Goal: Task Accomplishment & Management: Use online tool/utility

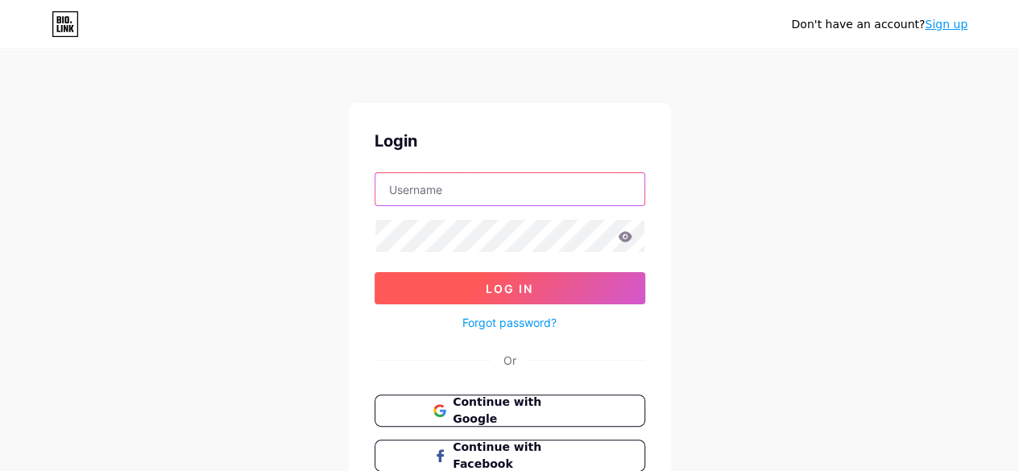
type input "[EMAIL_ADDRESS][DOMAIN_NAME]"
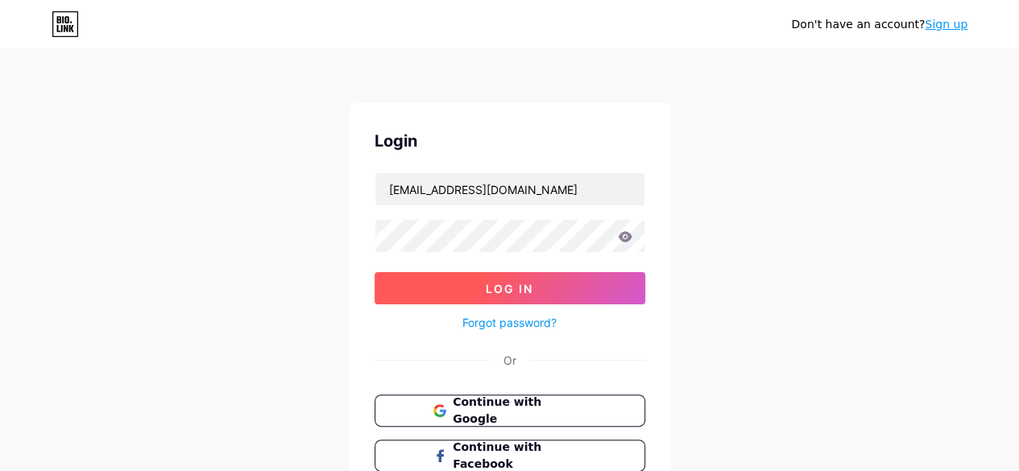
click at [512, 282] on span "Log In" at bounding box center [510, 289] width 48 height 14
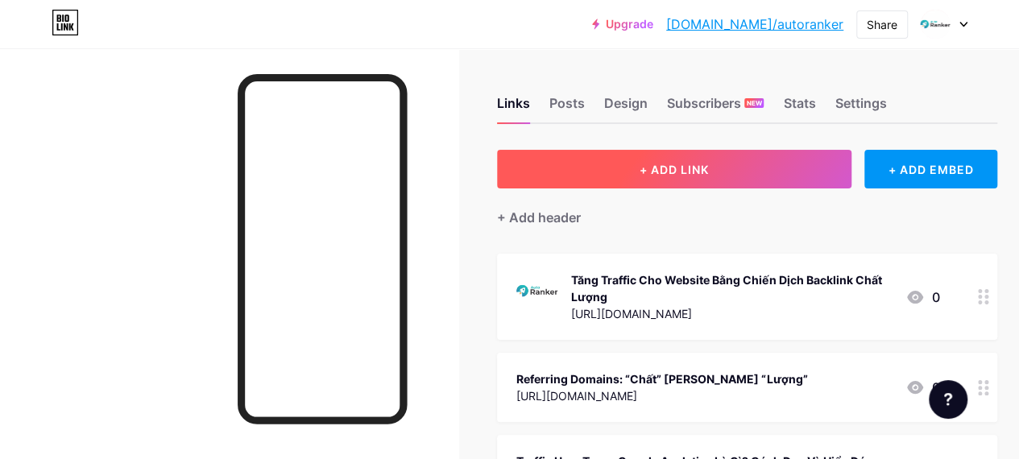
click at [656, 180] on button "+ ADD LINK" at bounding box center [674, 169] width 354 height 39
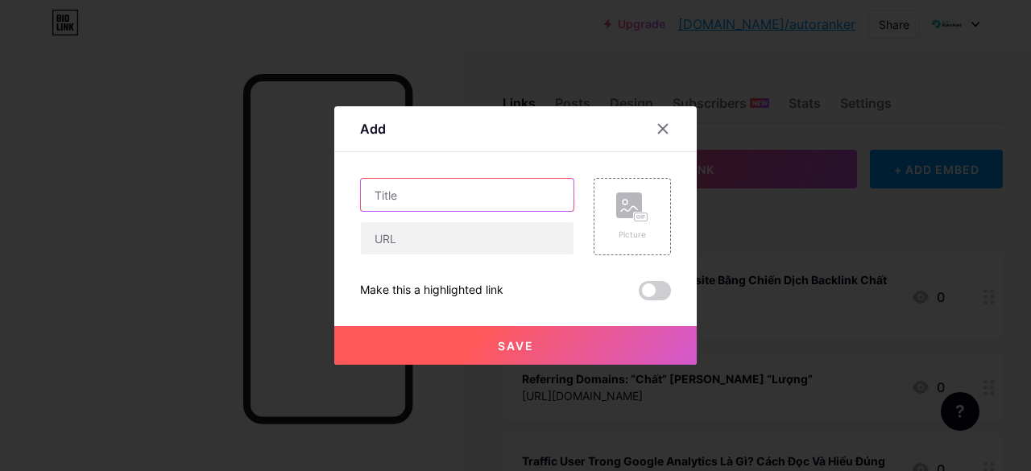
click at [496, 206] on input "text" at bounding box center [467, 195] width 213 height 32
paste input "Cách sử dụng EEAT SEO để tăng hiệu quả SEO"
type input "Cách sử dụng EEAT SEO để tăng hiệu quả SEO"
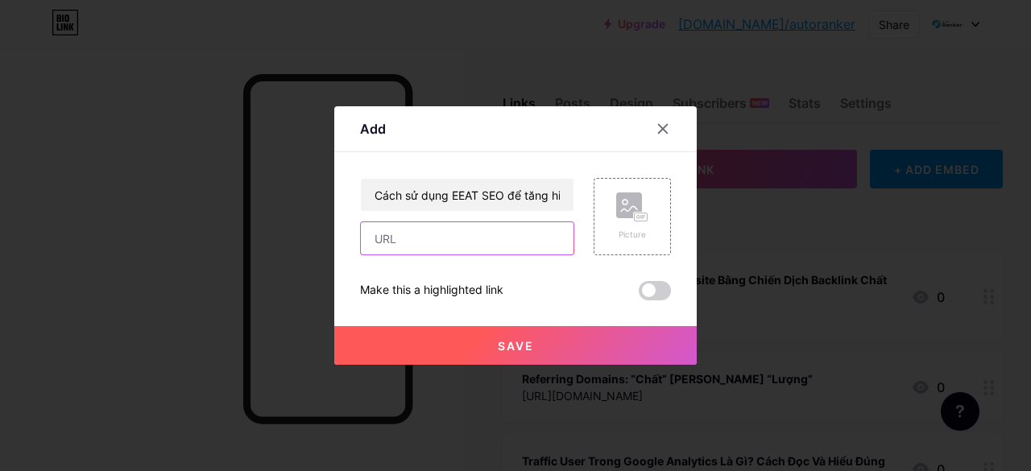
drag, startPoint x: 479, startPoint y: 236, endPoint x: 491, endPoint y: 253, distance: 20.8
click at [479, 236] on input "text" at bounding box center [467, 238] width 213 height 32
paste input "[URL][DOMAIN_NAME]"
type input "[URL][DOMAIN_NAME]"
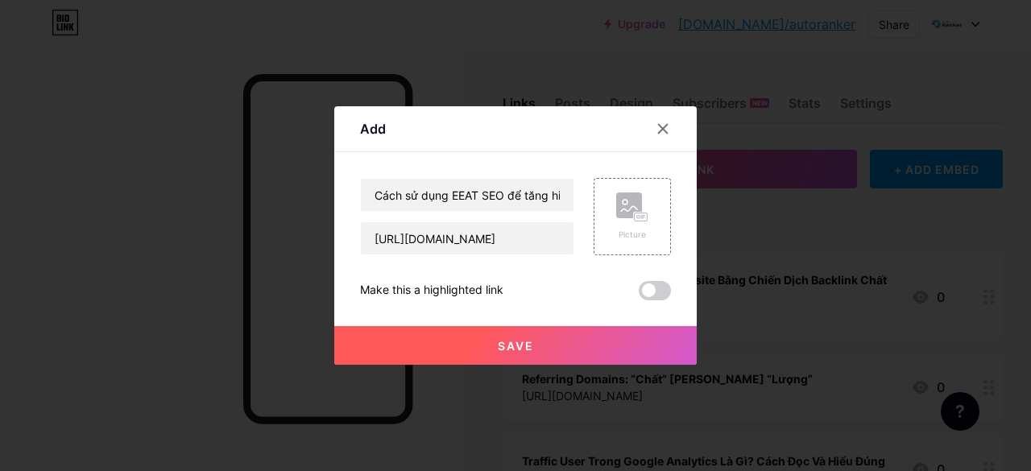
click at [589, 341] on button "Save" at bounding box center [515, 345] width 362 height 39
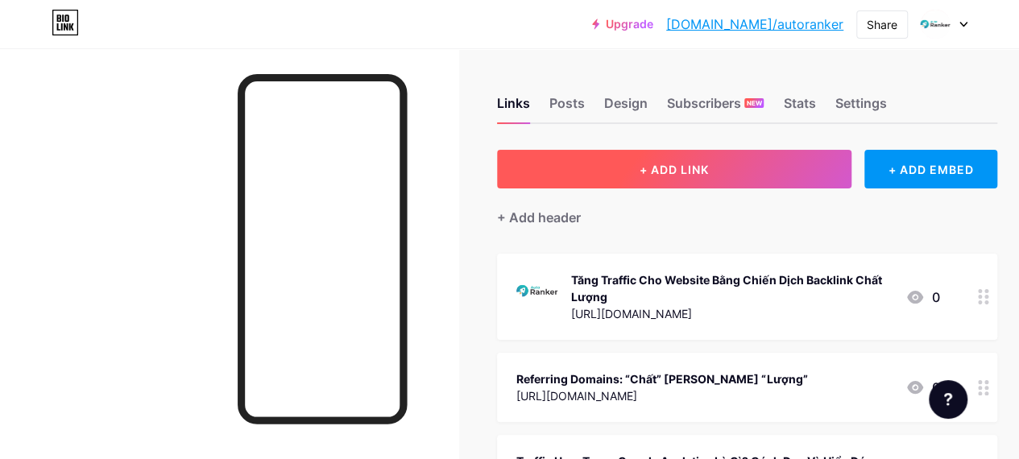
click at [641, 186] on button "+ ADD LINK" at bounding box center [674, 169] width 354 height 39
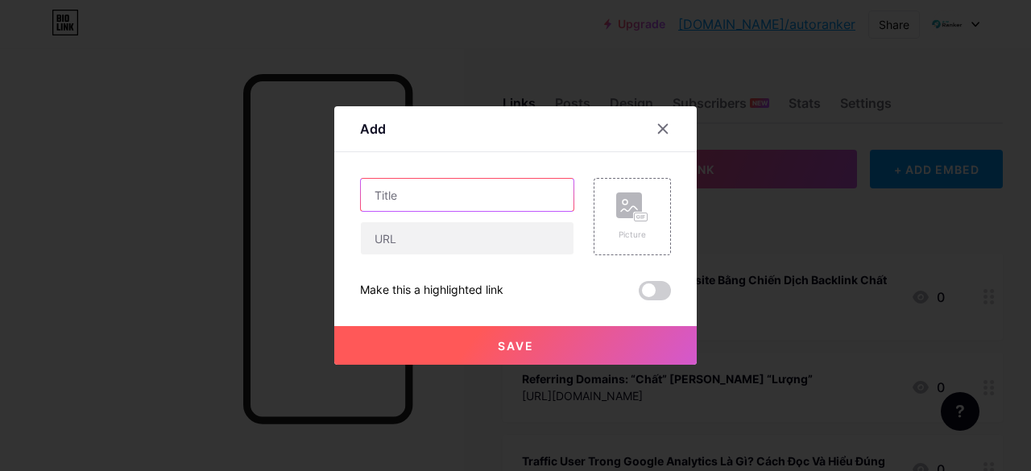
click at [481, 192] on input "text" at bounding box center [467, 195] width 213 height 32
paste input "Điểm khác biệt giữa Topic Cluster và đối thủ"
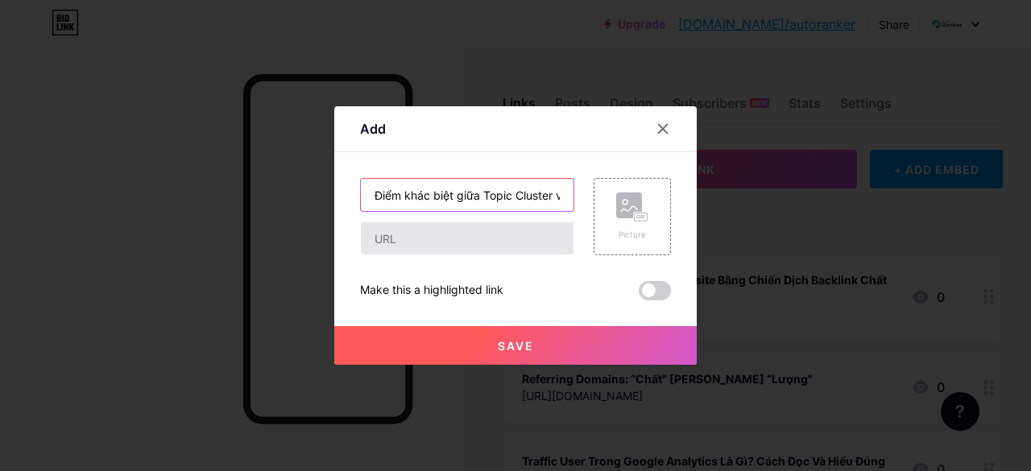
scroll to position [0, 48]
type input "Điểm khác biệt giữa Topic Cluster và đối thủ"
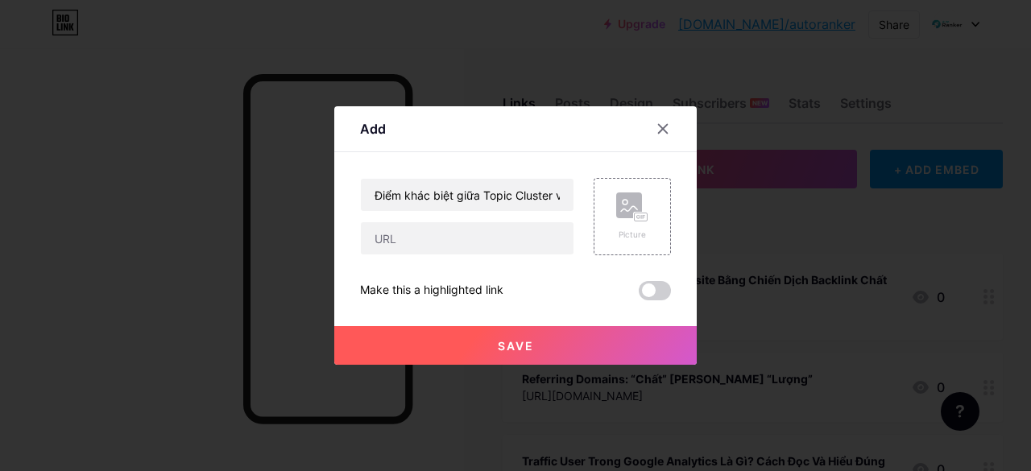
click at [478, 255] on div "Điểm khác biệt giữa Topic Cluster và đối thủ Picture Make this a highlighted li…" at bounding box center [515, 239] width 311 height 122
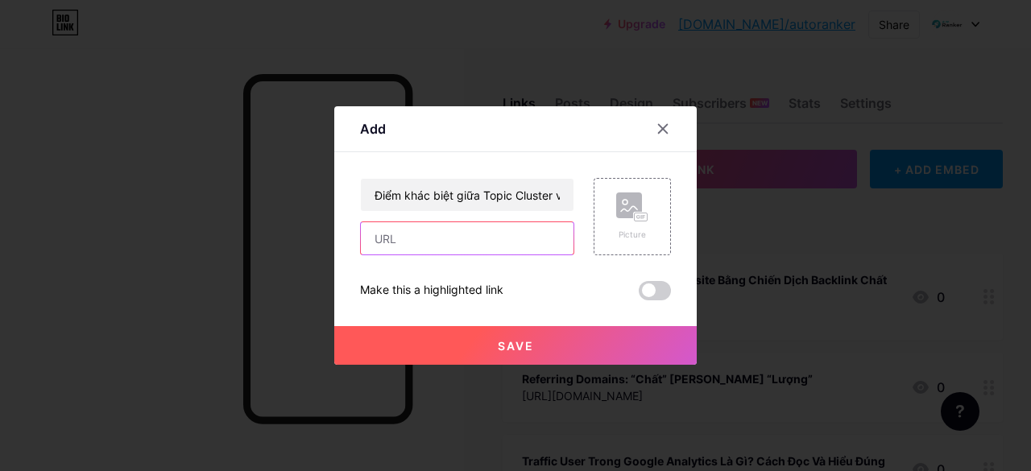
click at [497, 254] on input "text" at bounding box center [467, 238] width 213 height 32
paste input "[URL][DOMAIN_NAME]"
type input "[URL][DOMAIN_NAME]"
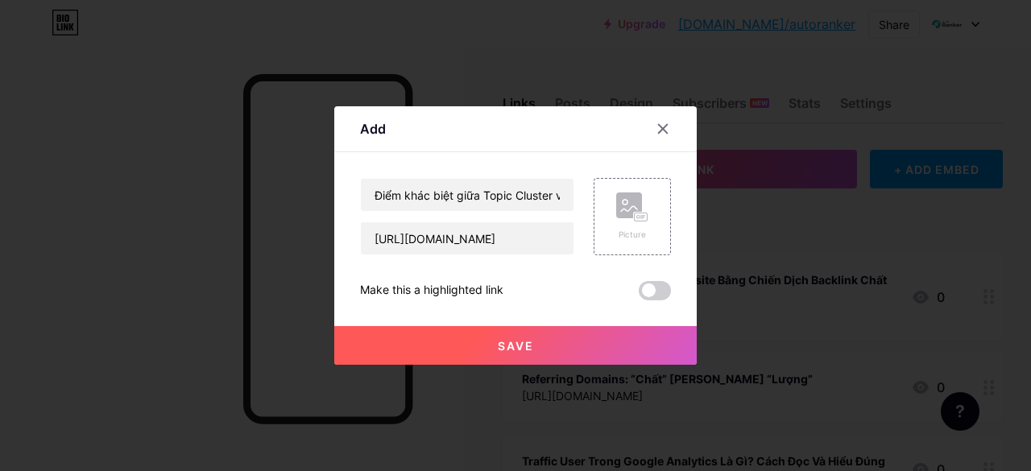
click at [565, 341] on button "Save" at bounding box center [515, 345] width 362 height 39
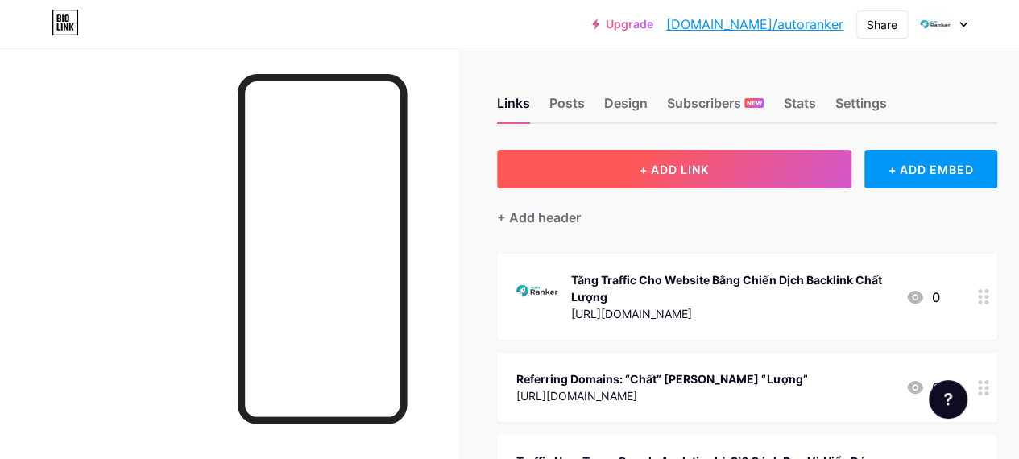
click at [668, 177] on button "+ ADD LINK" at bounding box center [674, 169] width 354 height 39
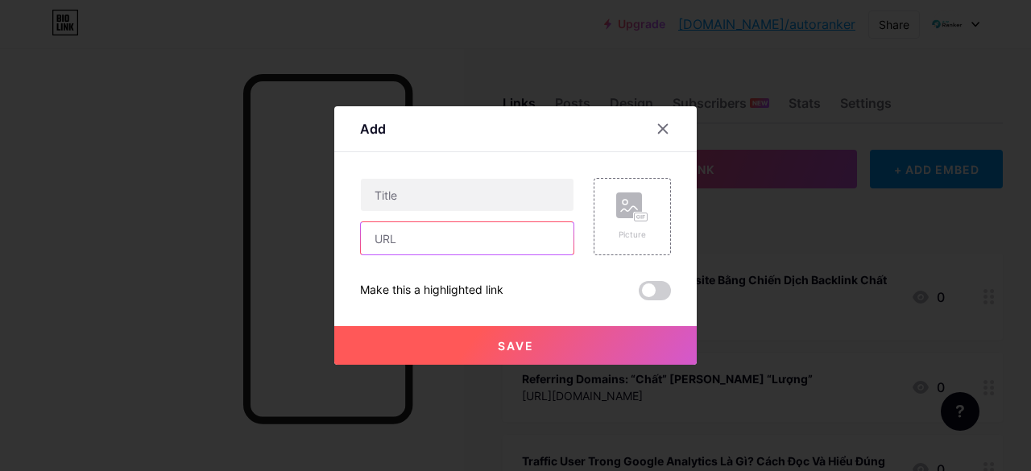
drag, startPoint x: 487, startPoint y: 246, endPoint x: 488, endPoint y: 224, distance: 21.8
click at [487, 246] on input "text" at bounding box center [467, 238] width 213 height 32
paste input "[URL][DOMAIN_NAME]"
type input "[URL][DOMAIN_NAME]"
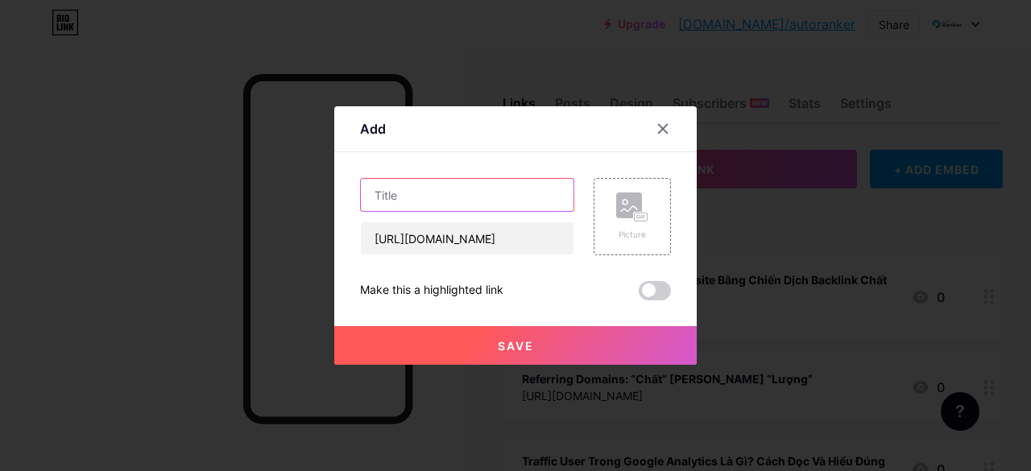
click at [494, 198] on input "text" at bounding box center [467, 195] width 213 height 32
paste input "Cách sử dụng Topical map để tăng hiệu quả SEO"
type input "Cách sử dụng Topical map để tăng hiệu quả SEO"
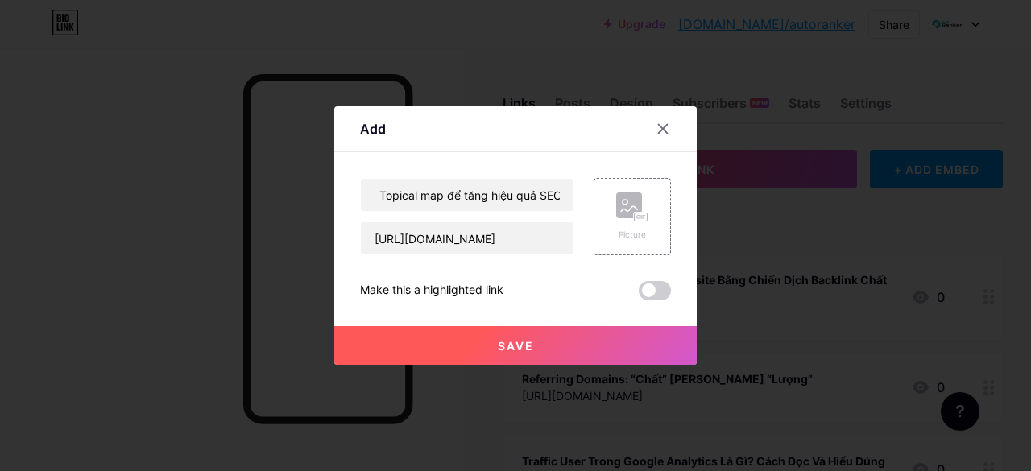
click at [546, 343] on button "Save" at bounding box center [515, 345] width 362 height 39
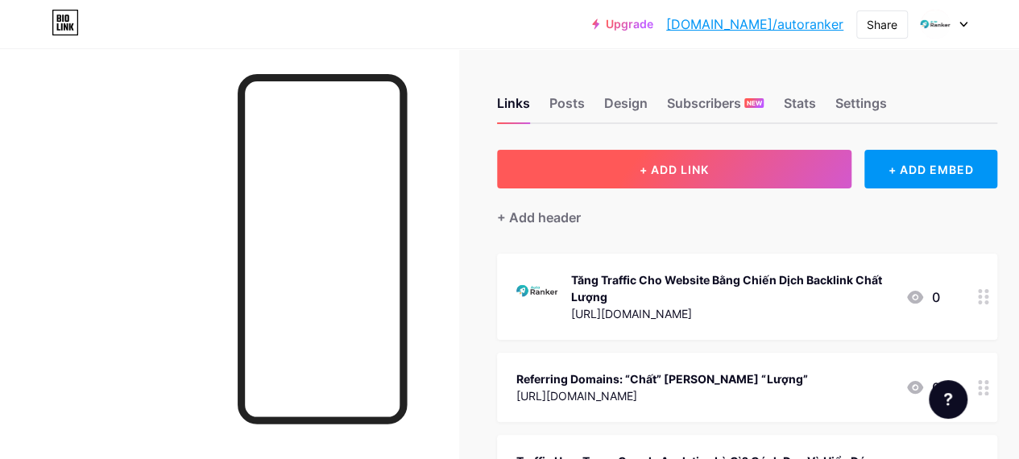
click at [671, 184] on button "+ ADD LINK" at bounding box center [674, 169] width 354 height 39
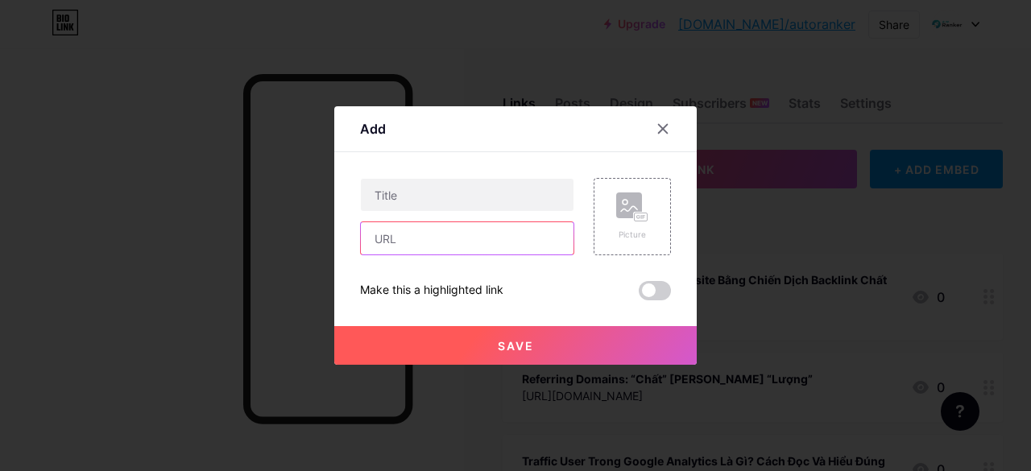
click at [448, 230] on input "text" at bounding box center [467, 238] width 213 height 32
paste input "[URL][DOMAIN_NAME]"
type input "[URL][DOMAIN_NAME]"
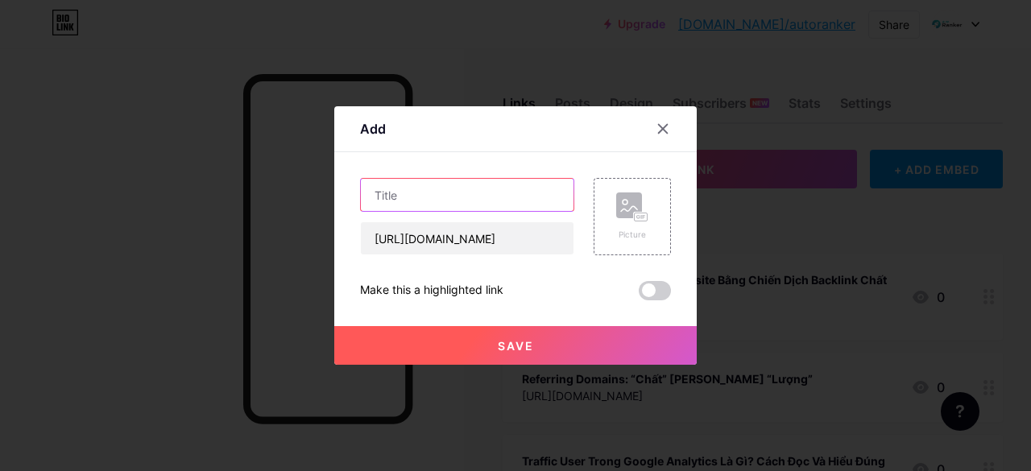
click at [460, 194] on input "text" at bounding box center [467, 195] width 213 height 32
paste input "So sánh Lỗi 404 là gì với các kỹ thuật SEO khác"
type input "So sánh Lỗi 404 là gì với các kỹ thuật SEO khác"
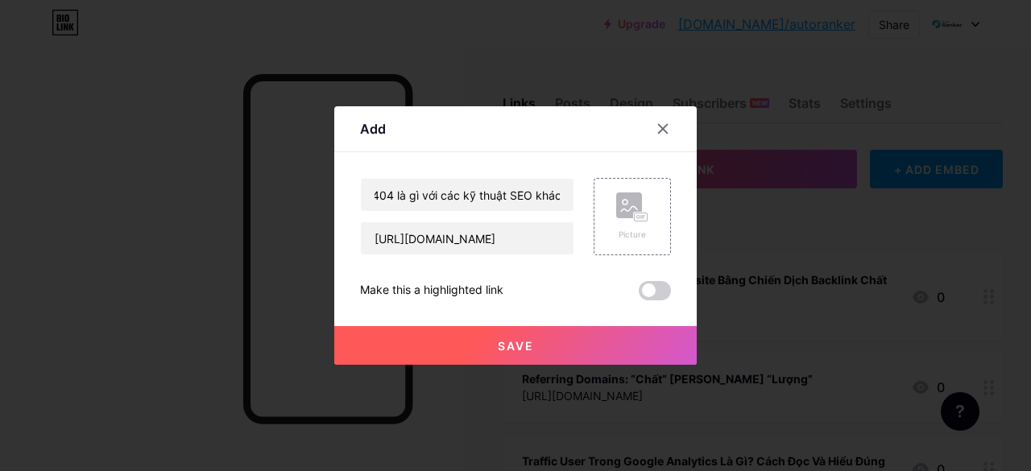
click at [560, 338] on button "Save" at bounding box center [515, 345] width 362 height 39
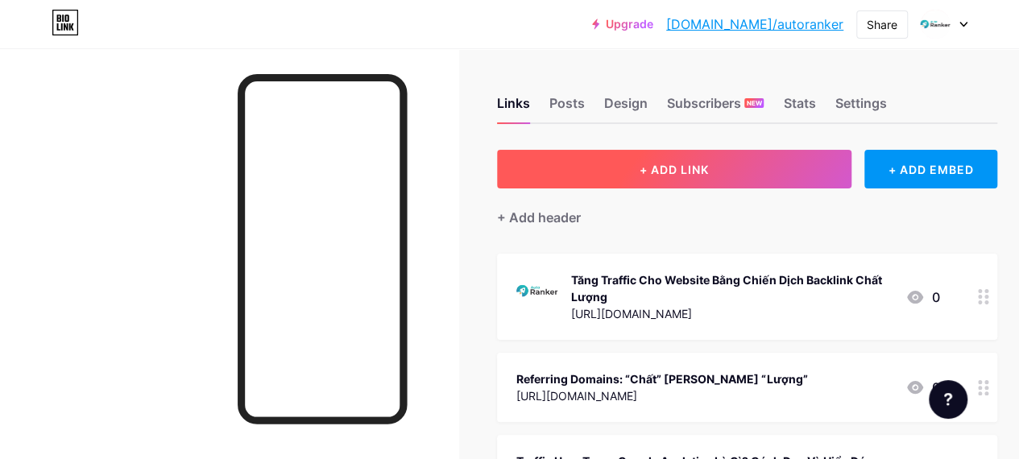
click at [626, 173] on button "+ ADD LINK" at bounding box center [674, 169] width 354 height 39
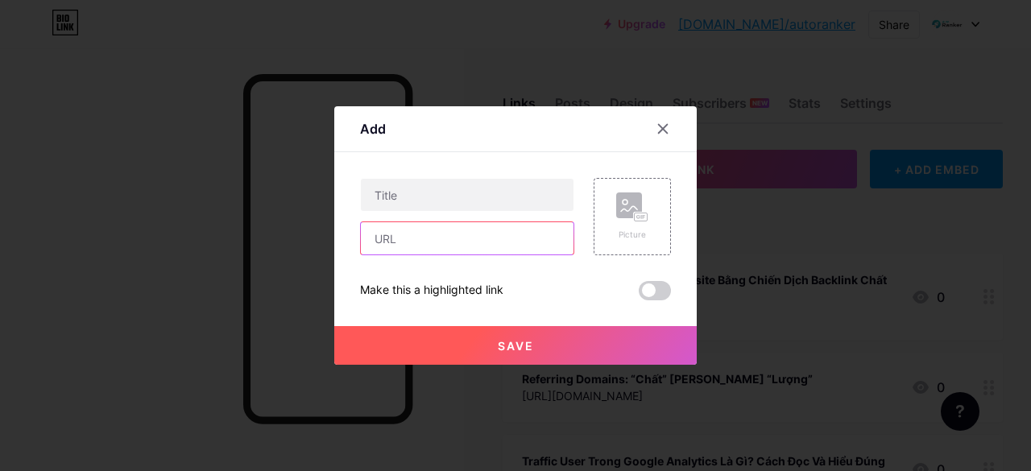
click at [503, 246] on input "text" at bounding box center [467, 238] width 213 height 32
paste input "[URL][DOMAIN_NAME]"
type input "[URL][DOMAIN_NAME]"
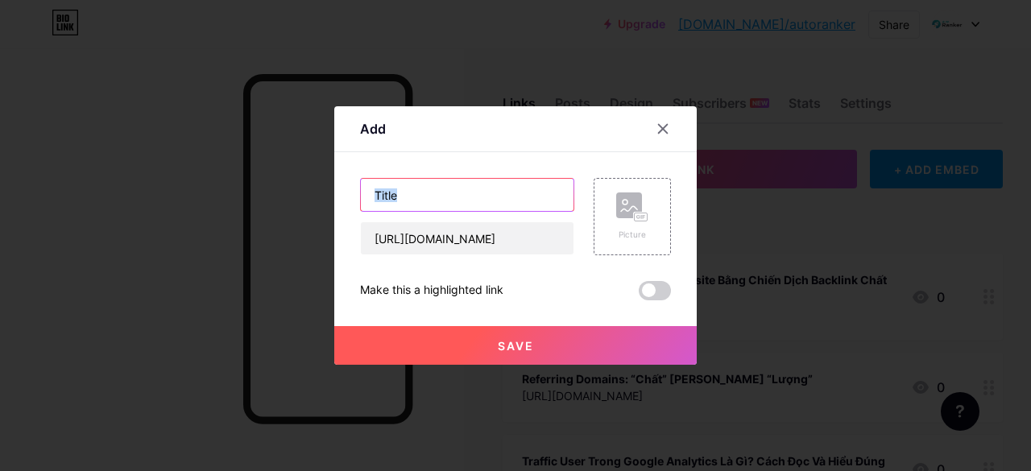
click at [494, 192] on input "text" at bounding box center [467, 195] width 213 height 32
paste input "Vai trò của robots txt là gì đối với trải nghiệm người dùng"
type input "Vai trò của robots txt là gì đối với trải nghiệm người dùng"
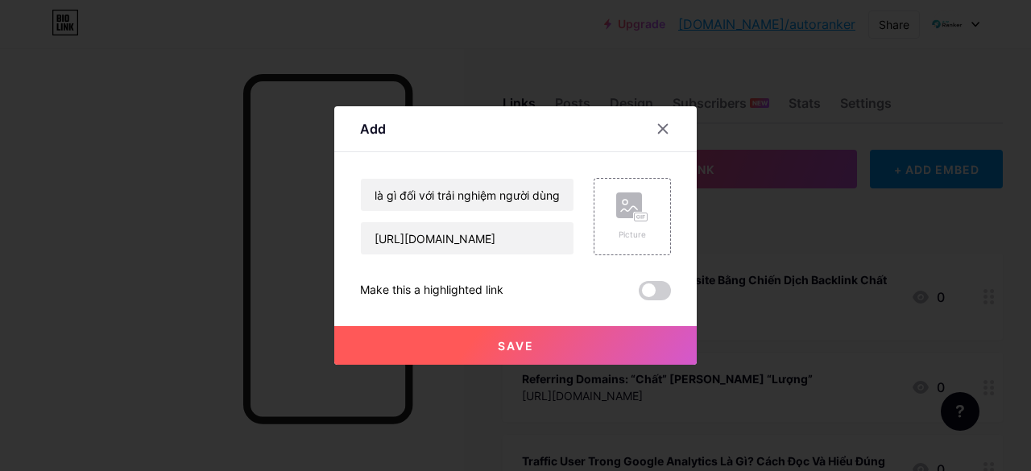
click at [546, 335] on button "Save" at bounding box center [515, 345] width 362 height 39
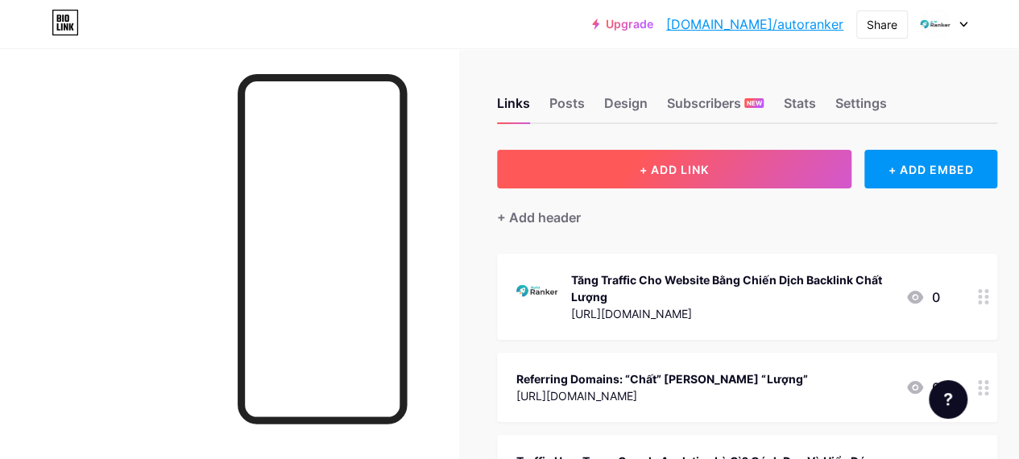
click at [606, 183] on button "+ ADD LINK" at bounding box center [674, 169] width 354 height 39
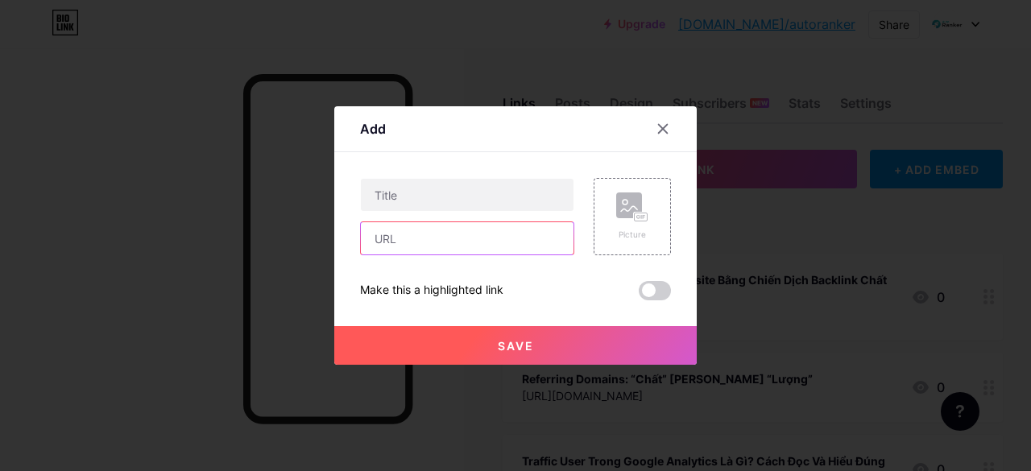
click at [490, 242] on input "text" at bounding box center [467, 238] width 213 height 32
paste input "[URL][DOMAIN_NAME]"
type input "[URL][DOMAIN_NAME]"
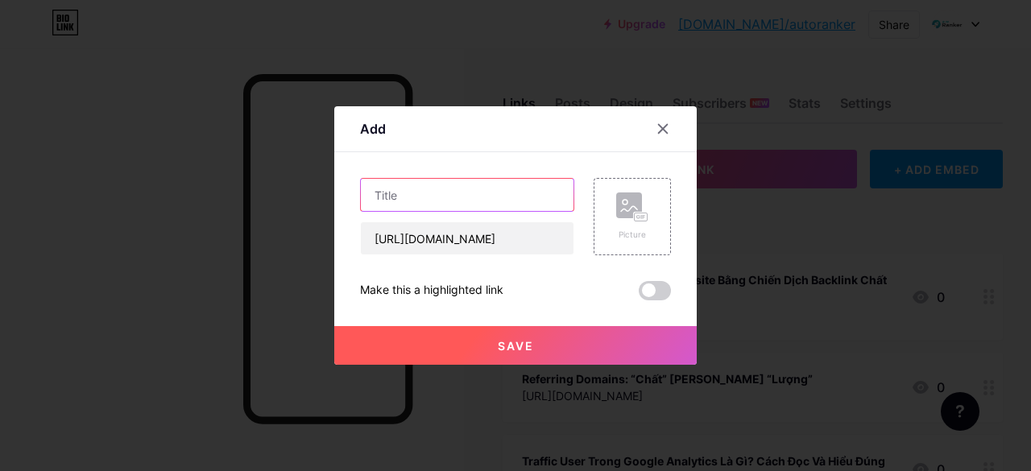
click at [502, 204] on input "text" at bounding box center [467, 195] width 213 height 32
paste input "Những hiểu lầm thường gặp về Thẻ Canonical là gì"
type input "Những hiểu lầm thường gặp về Thẻ Canonical là gì"
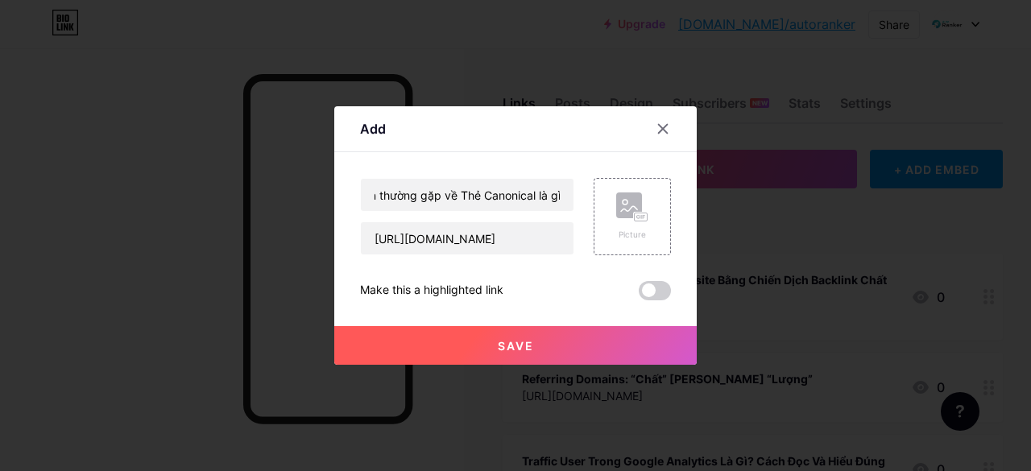
click at [533, 335] on button "Save" at bounding box center [515, 345] width 362 height 39
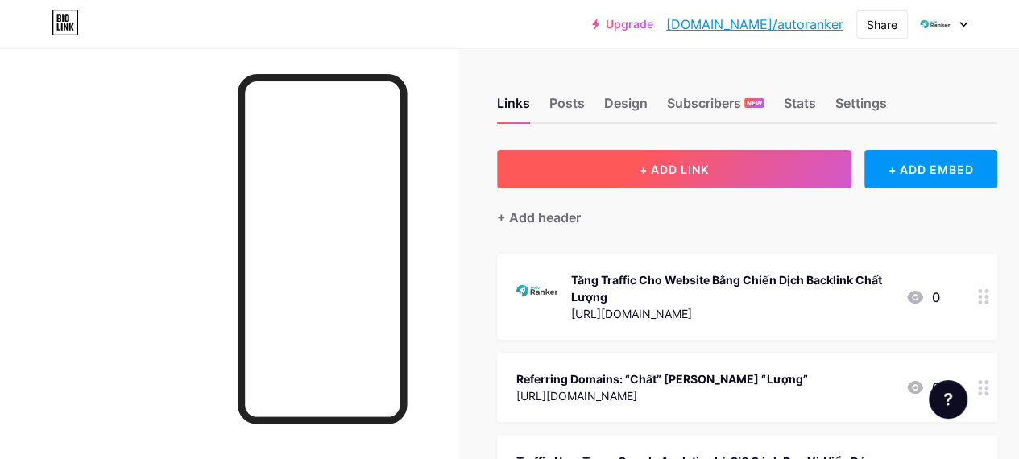
click at [607, 167] on button "+ ADD LINK" at bounding box center [674, 169] width 354 height 39
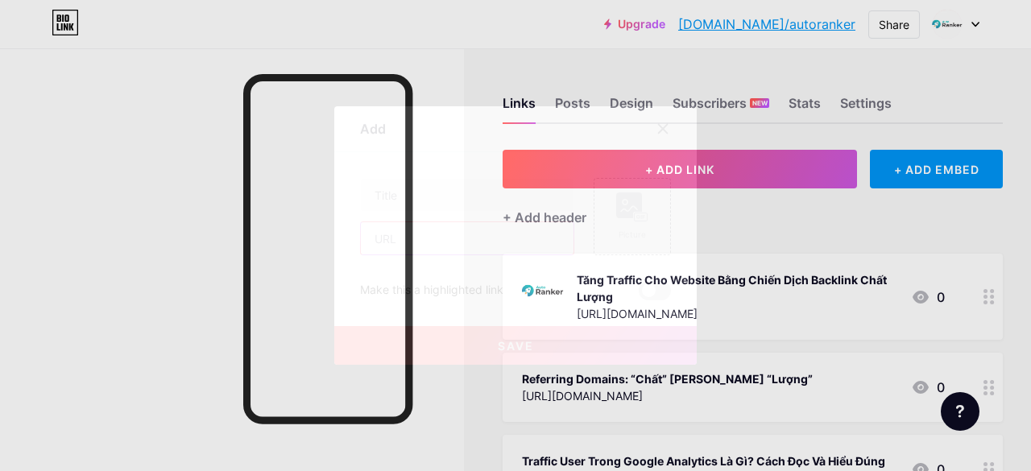
click at [451, 250] on input "text" at bounding box center [467, 238] width 213 height 32
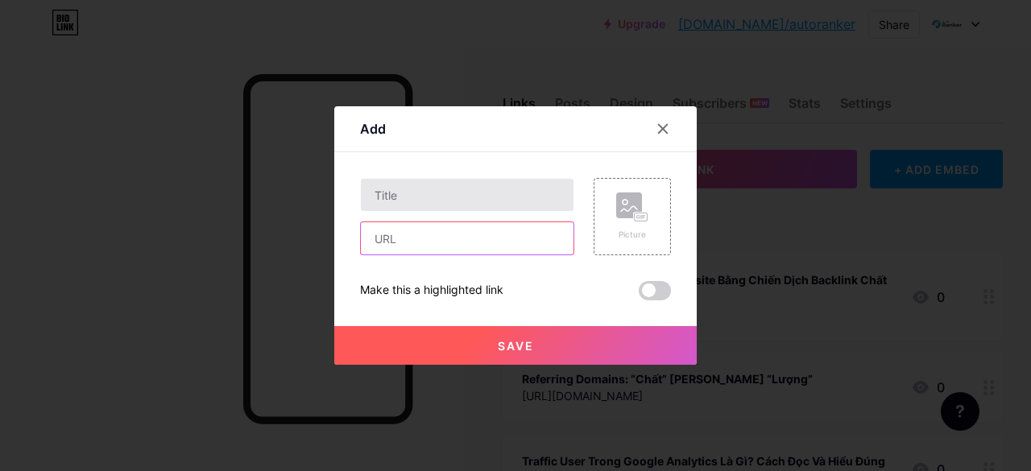
paste input "[URL][DOMAIN_NAME]"
type input "[URL][DOMAIN_NAME]"
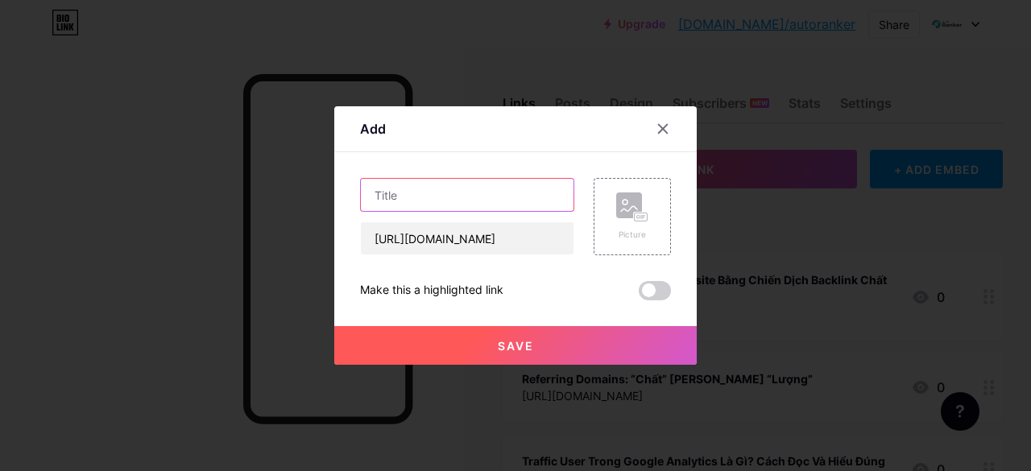
click at [459, 205] on input "text" at bounding box center [467, 195] width 213 height 32
paste input "Xu hướng Link Wheel là gì mới nhất hiện nay"
type input "Xu hướng Link Wheel là gì mới nhất hiện nay"
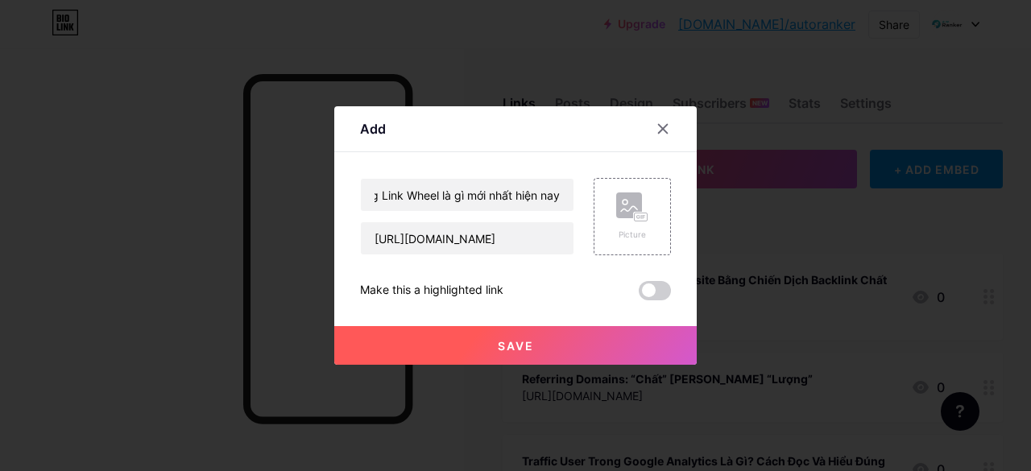
click at [507, 332] on button "Save" at bounding box center [515, 345] width 362 height 39
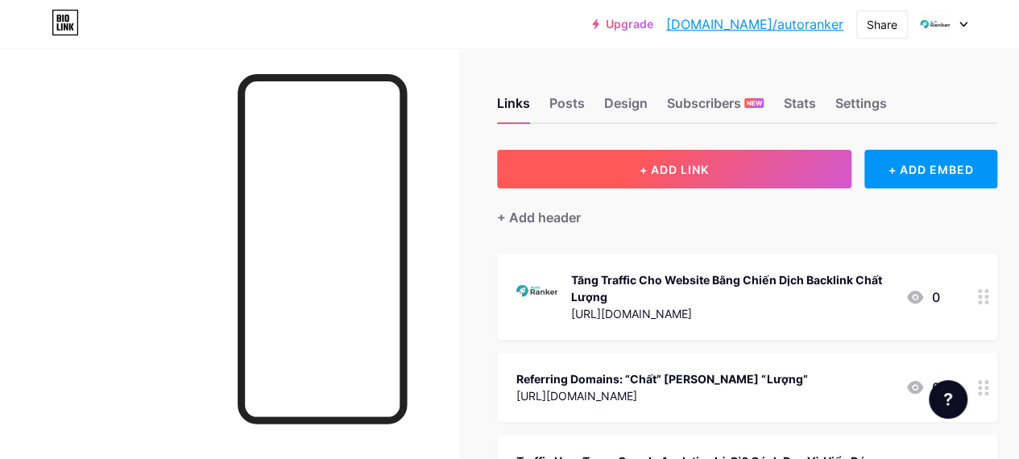
click at [572, 173] on button "+ ADD LINK" at bounding box center [674, 169] width 354 height 39
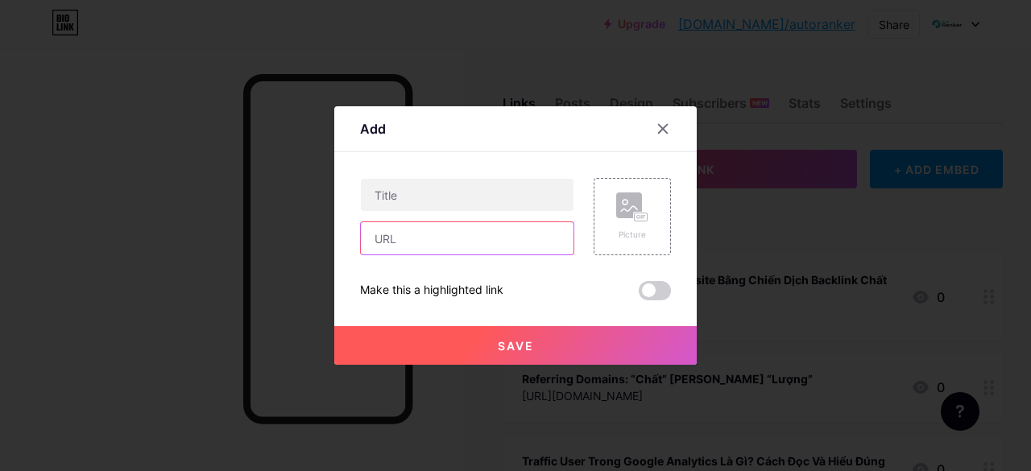
click at [446, 246] on input "text" at bounding box center [467, 238] width 213 height 32
paste input "[URL][DOMAIN_NAME]"
type input "[URL][DOMAIN_NAME]"
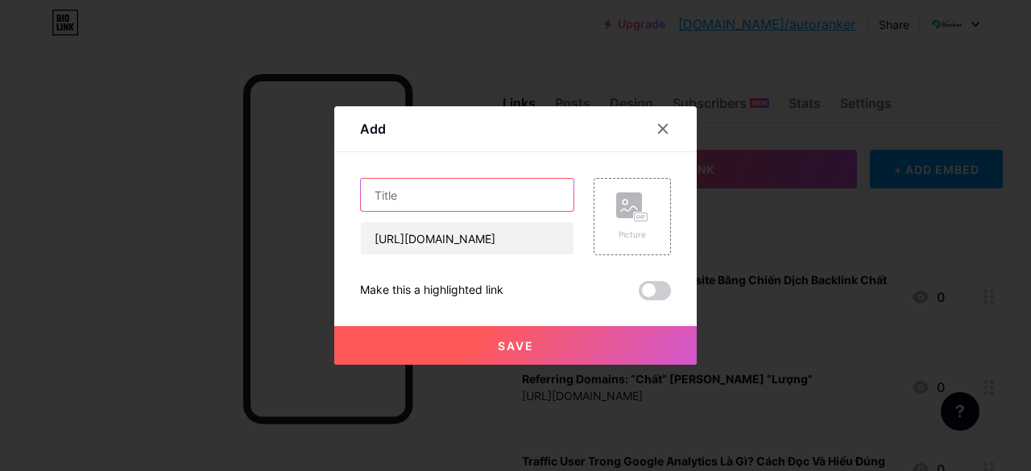
click at [459, 181] on input "text" at bounding box center [467, 195] width 213 height 32
paste input "Mẹo khai thác Content Audit để thu hút traffic"
type input "Mẹo khai thác Content Audit để thu hút traffic"
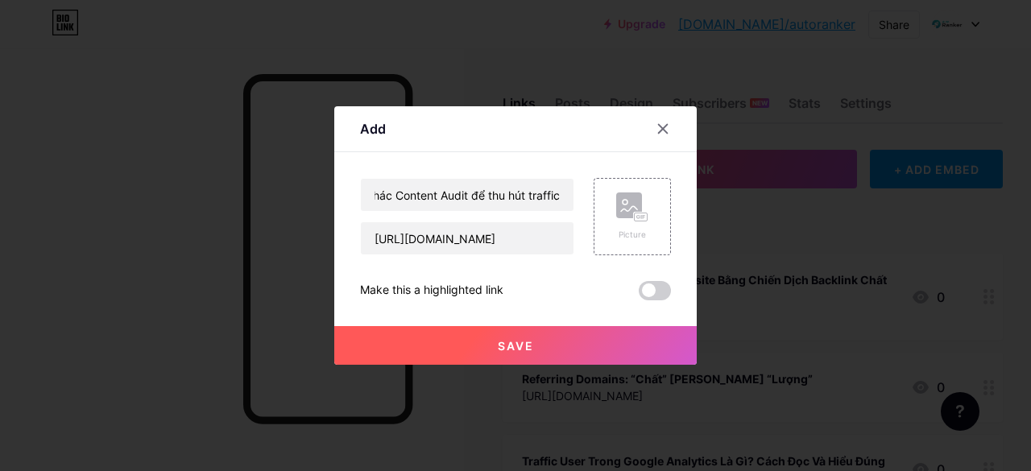
click at [501, 339] on span "Save" at bounding box center [516, 346] width 36 height 14
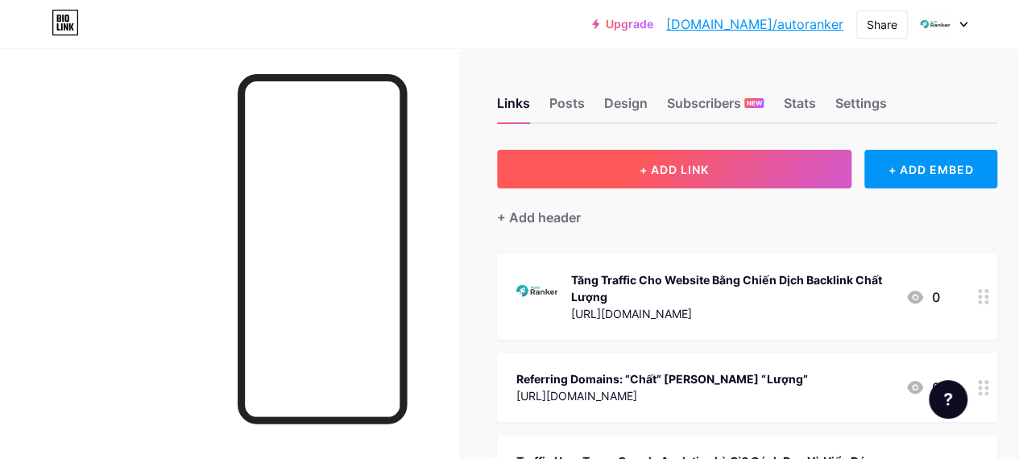
click at [583, 160] on button "+ ADD LINK" at bounding box center [674, 169] width 354 height 39
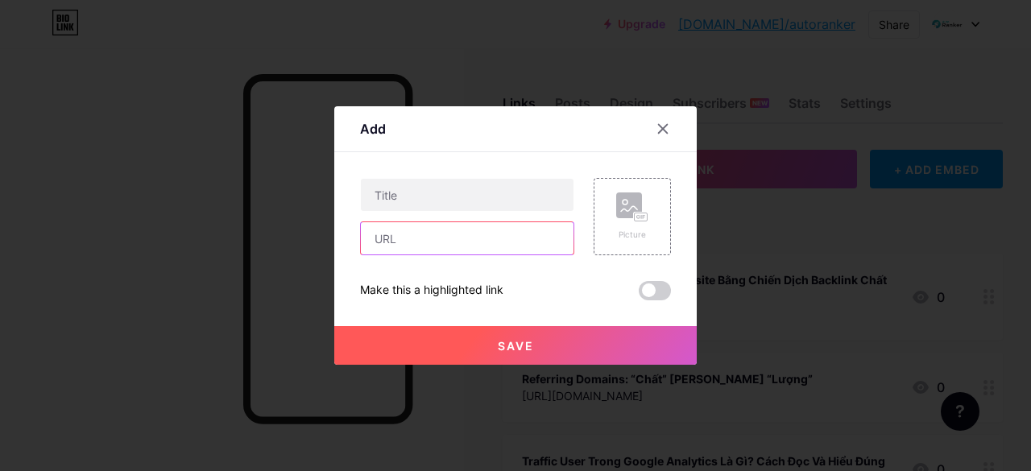
drag, startPoint x: 465, startPoint y: 233, endPoint x: 465, endPoint y: 223, distance: 9.7
click at [465, 233] on input "text" at bounding box center [467, 238] width 213 height 32
paste input "[URL][DOMAIN_NAME]"
type input "[URL][DOMAIN_NAME]"
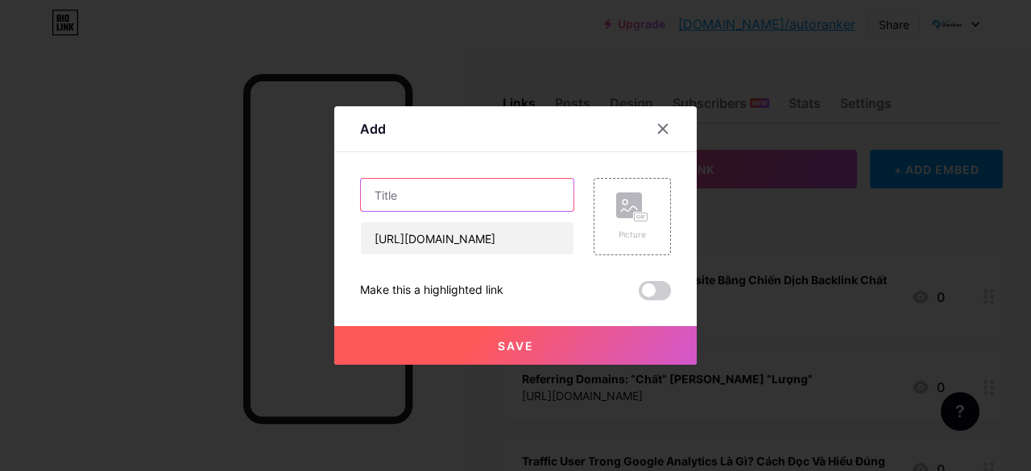
click at [477, 192] on input "text" at bounding box center [467, 195] width 213 height 32
paste input "Cách sử dụng Allintitle là gì để tăng hiệu quả SEO"
type input "Cách sử dụng Allintitle là gì để tăng hiệu quả SEO"
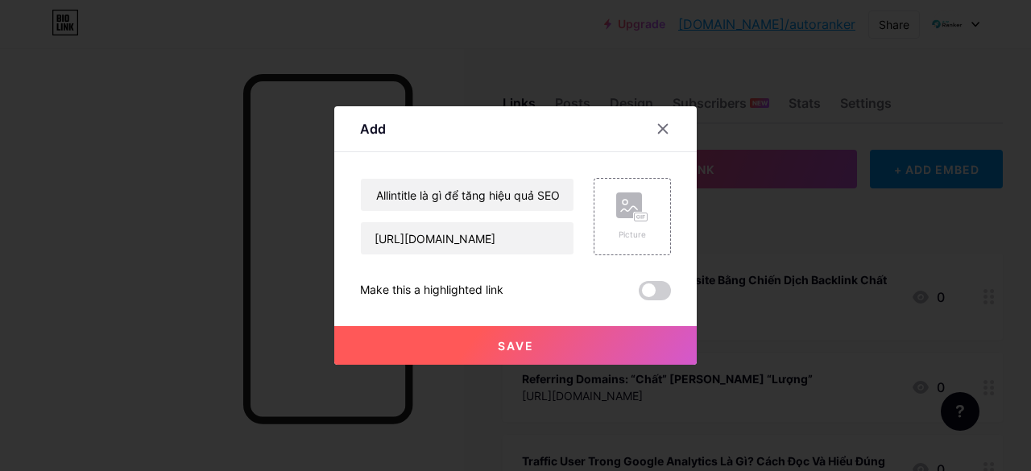
click at [515, 334] on button "Save" at bounding box center [515, 345] width 362 height 39
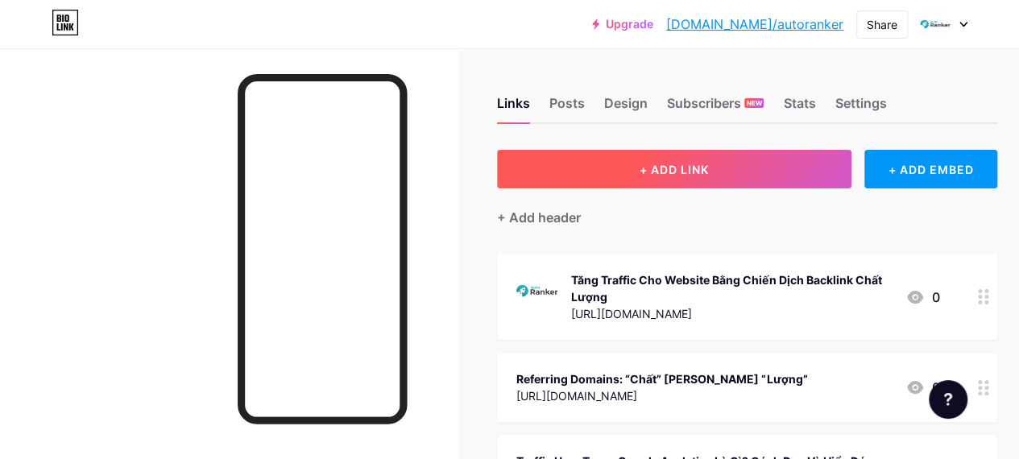
click at [612, 173] on button "+ ADD LINK" at bounding box center [674, 169] width 354 height 39
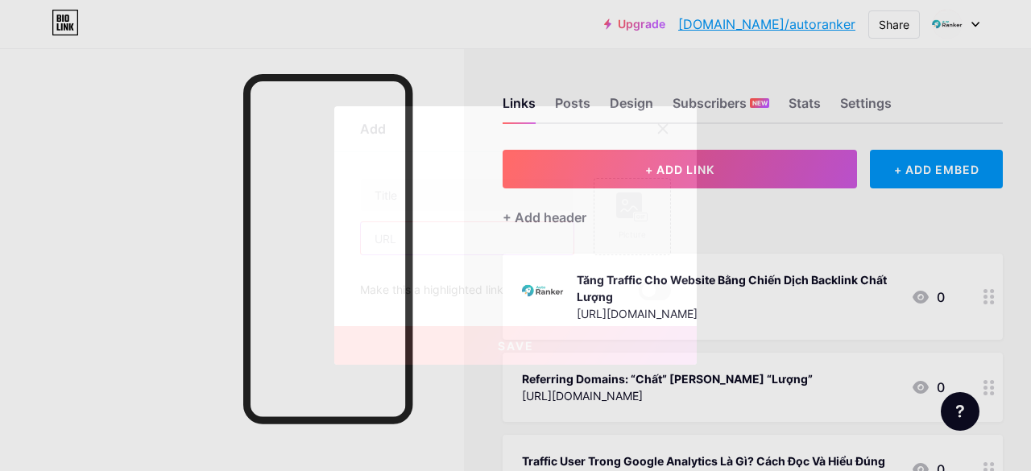
click at [455, 250] on input "text" at bounding box center [467, 238] width 213 height 32
paste input "[URL][DOMAIN_NAME]"
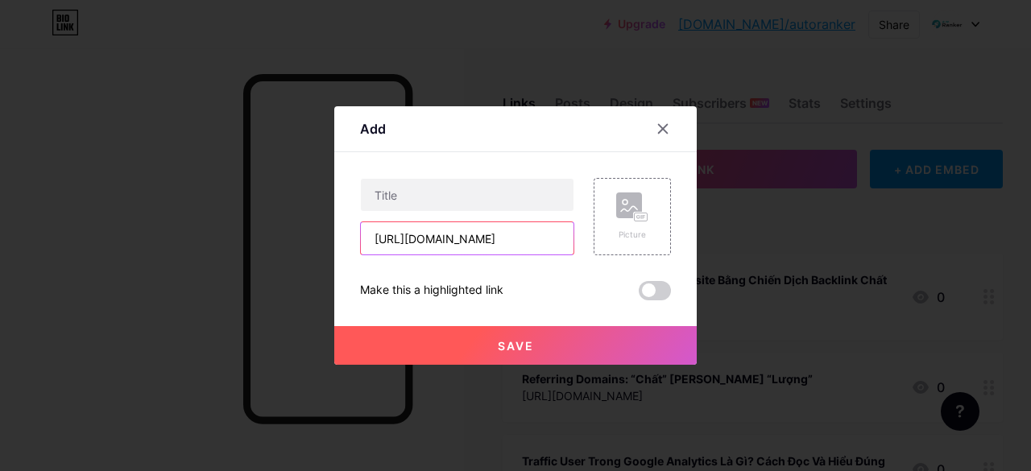
scroll to position [0, 95]
type input "[URL][DOMAIN_NAME]"
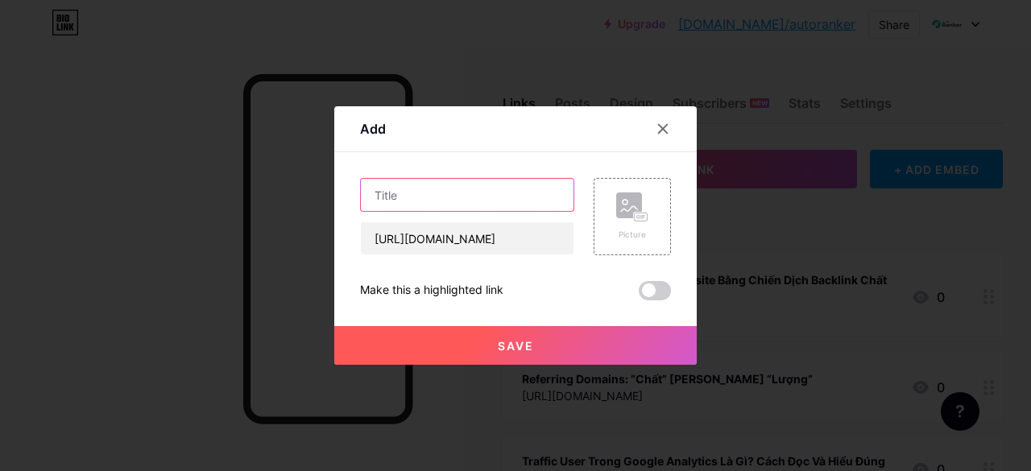
click at [478, 202] on input "text" at bounding box center [467, 195] width 213 height 32
paste input "Xu hướng Công cụ nghiên cứu từ khóa mới nhất hiện nay"
type input "Xu hướng Công cụ nghiên cứu từ khóa mới nhất hiện nay"
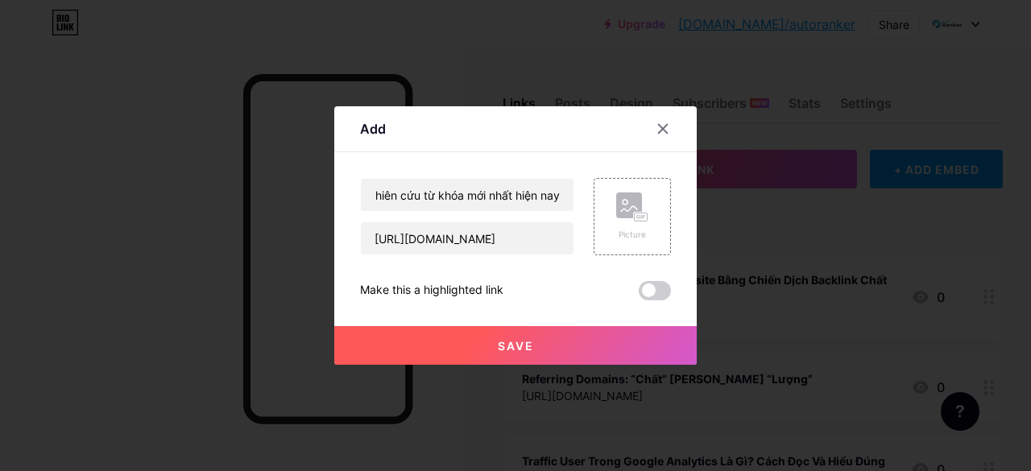
click at [523, 337] on button "Save" at bounding box center [515, 345] width 362 height 39
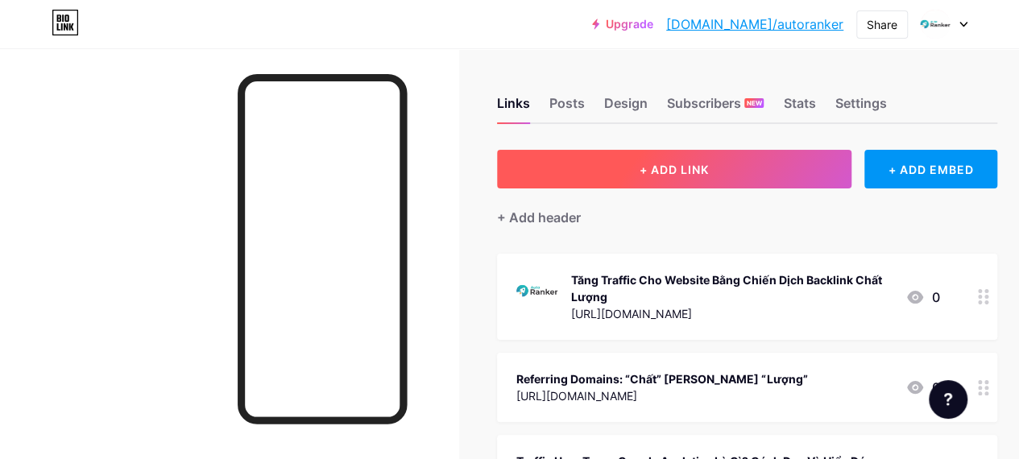
click at [628, 156] on button "+ ADD LINK" at bounding box center [674, 169] width 354 height 39
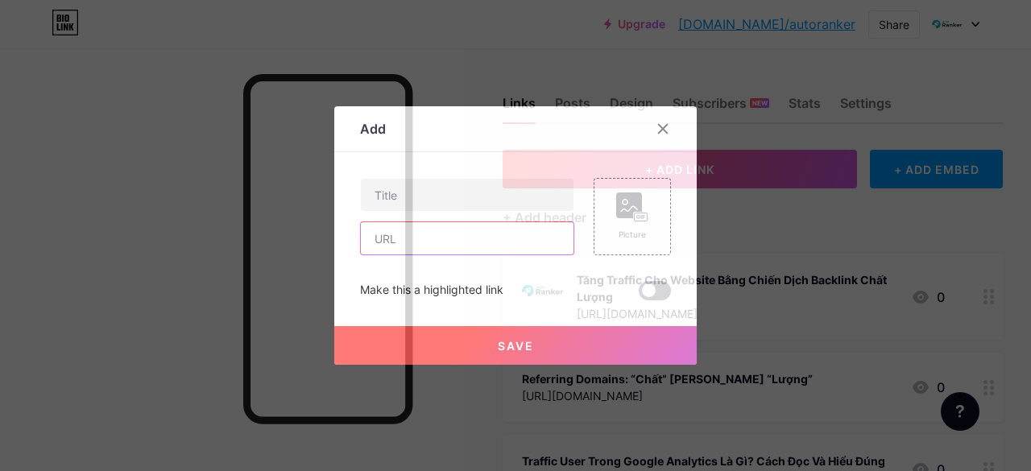
click at [507, 246] on input "text" at bounding box center [467, 238] width 213 height 32
paste input "[URL][DOMAIN_NAME]"
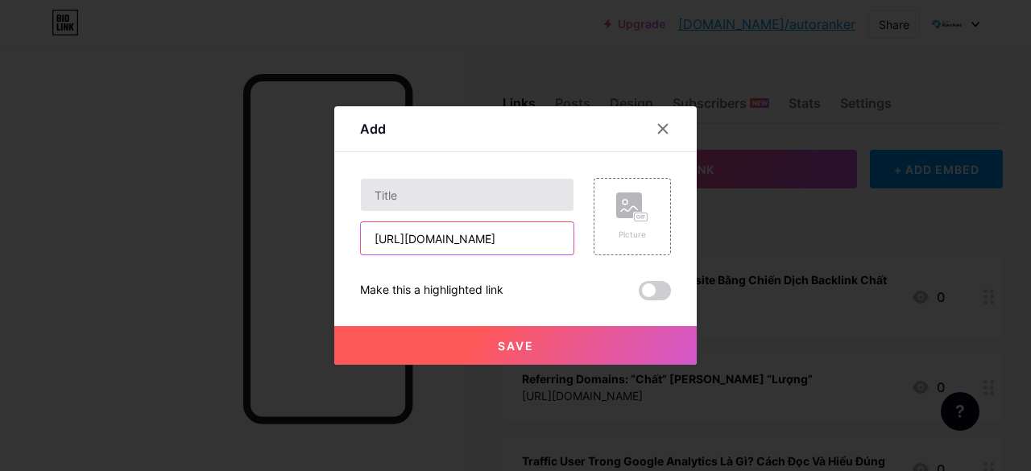
scroll to position [0, 37]
type input "[URL][DOMAIN_NAME]"
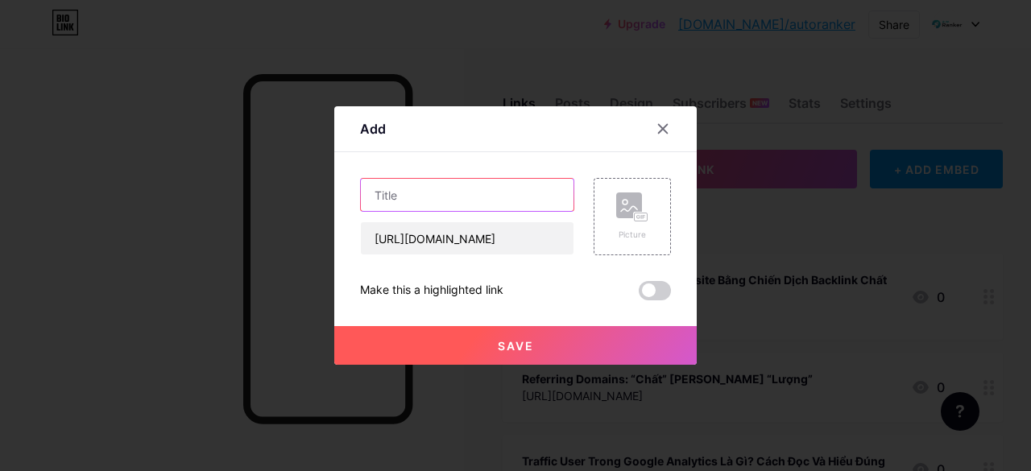
click at [511, 198] on input "text" at bounding box center [467, 195] width 213 height 32
paste input "Hướng dẫn tối ưu Google Crawl là gì từ A đến Z"
type input "Hướng dẫn tối ưu Google Crawl là gì từ A đến Z"
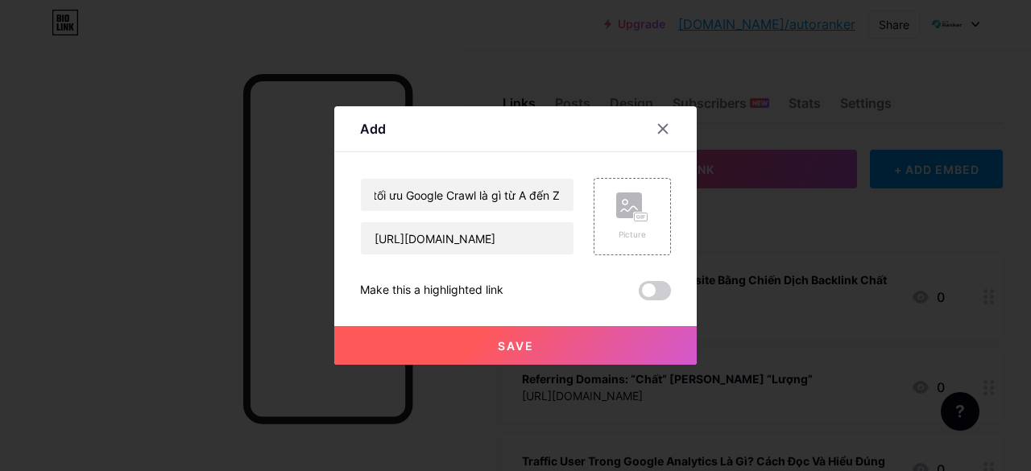
click at [519, 345] on span "Save" at bounding box center [516, 346] width 36 height 14
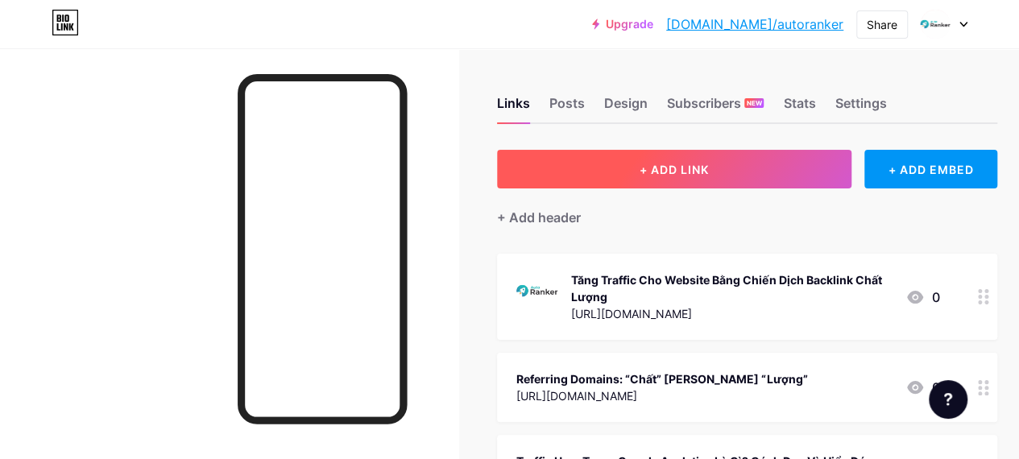
click at [598, 173] on button "+ ADD LINK" at bounding box center [674, 169] width 354 height 39
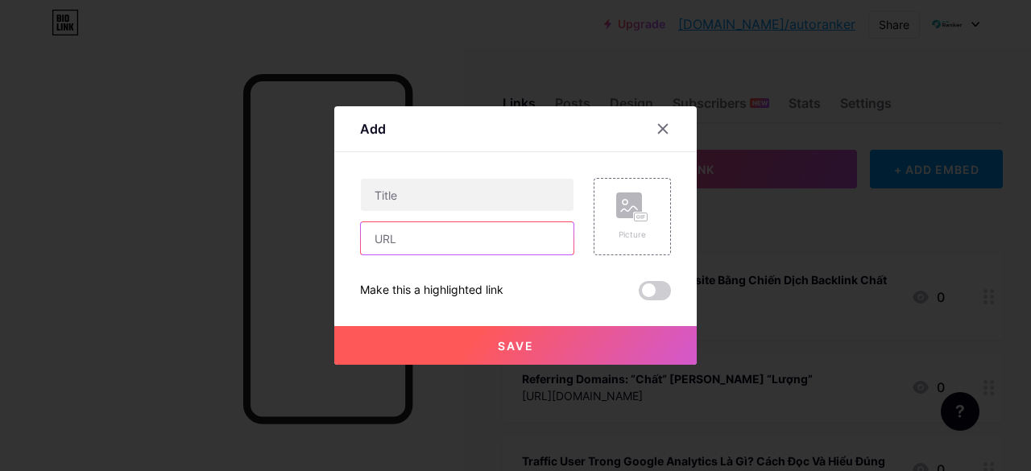
drag, startPoint x: 465, startPoint y: 252, endPoint x: 465, endPoint y: 234, distance: 18.5
click at [465, 252] on input "text" at bounding box center [467, 238] width 213 height 32
paste input "[URL][DOMAIN_NAME]"
type input "[URL][DOMAIN_NAME]"
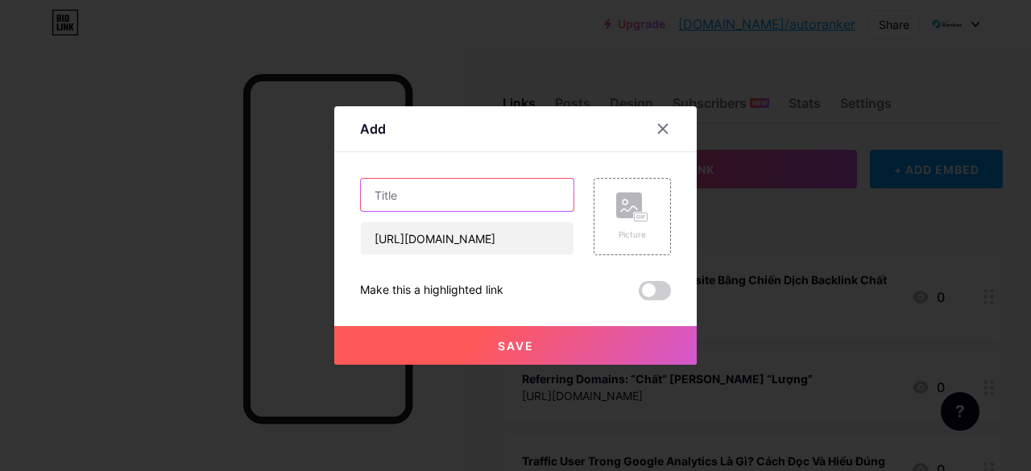
click at [477, 206] on input "text" at bounding box center [467, 195] width 213 height 32
paste input "So sánh Sitemap là gì với các kỹ thuật SEO khác"
type input "So sánh Sitemap là gì với các kỹ thuật SEO khác"
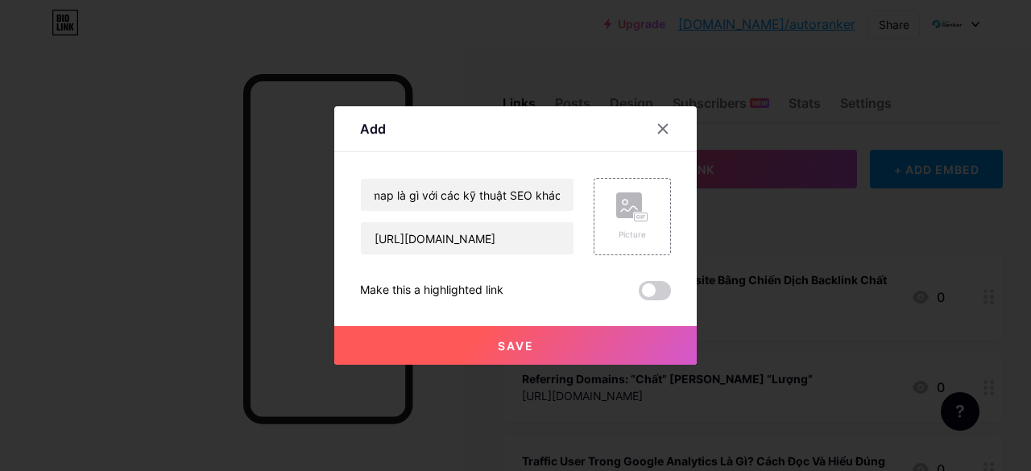
click at [509, 351] on span "Save" at bounding box center [516, 346] width 36 height 14
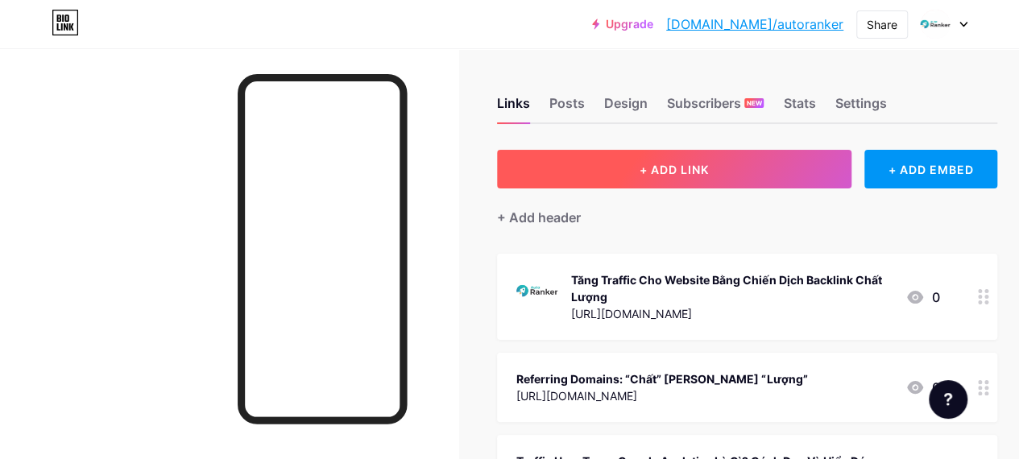
click at [599, 156] on button "+ ADD LINK" at bounding box center [674, 169] width 354 height 39
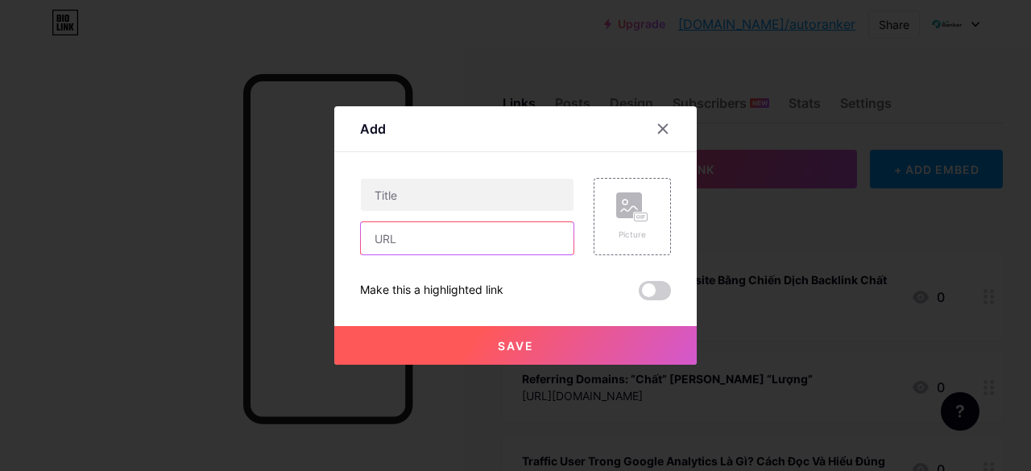
click at [438, 236] on input "text" at bounding box center [467, 238] width 213 height 32
paste input "[URL][DOMAIN_NAME]"
type input "[URL][DOMAIN_NAME]"
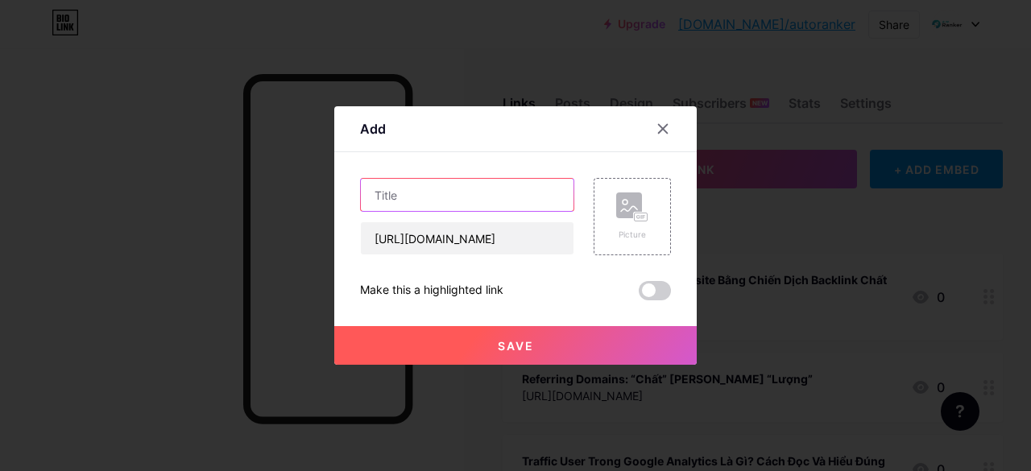
click at [467, 181] on input "text" at bounding box center [467, 195] width 213 height 32
paste input "Vì sao Link Juice lại cần thiết cho website"
type input "Vì sao Link Juice lại cần thiết cho website"
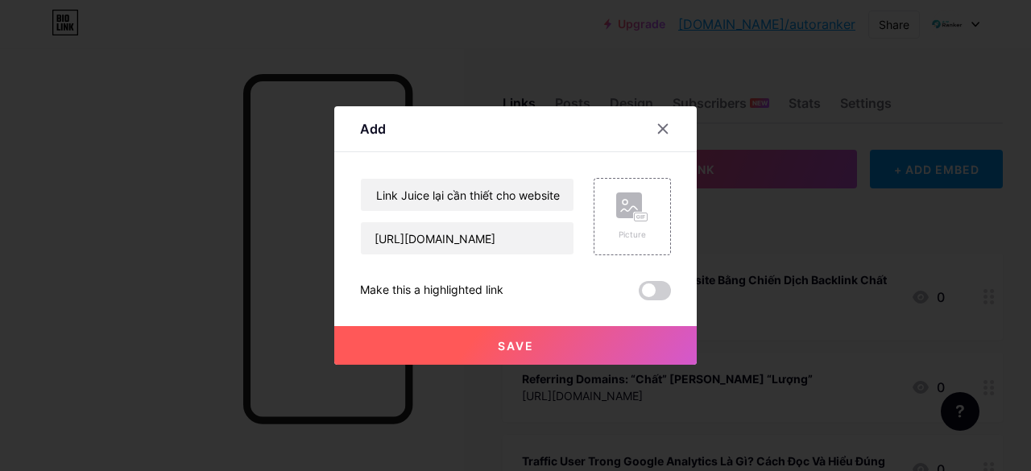
click at [519, 337] on button "Save" at bounding box center [515, 345] width 362 height 39
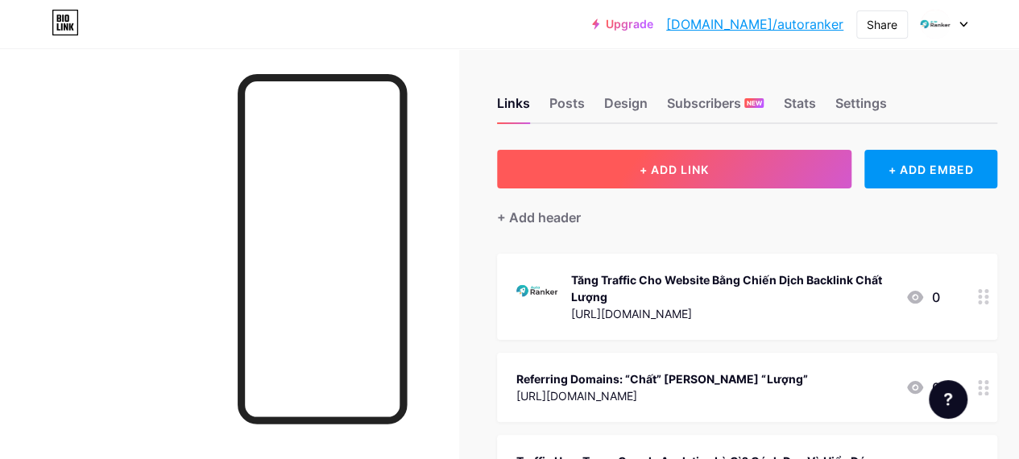
click at [578, 179] on button "+ ADD LINK" at bounding box center [674, 169] width 354 height 39
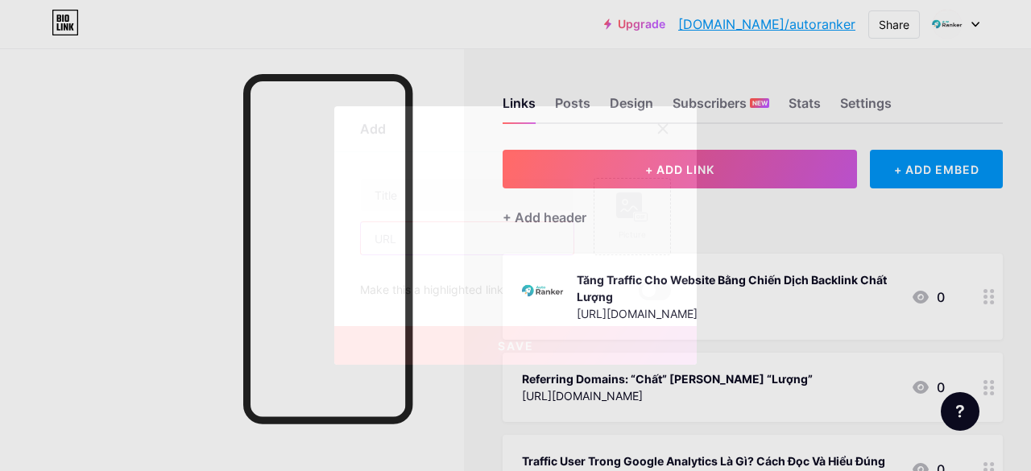
click at [477, 244] on input "text" at bounding box center [467, 238] width 213 height 32
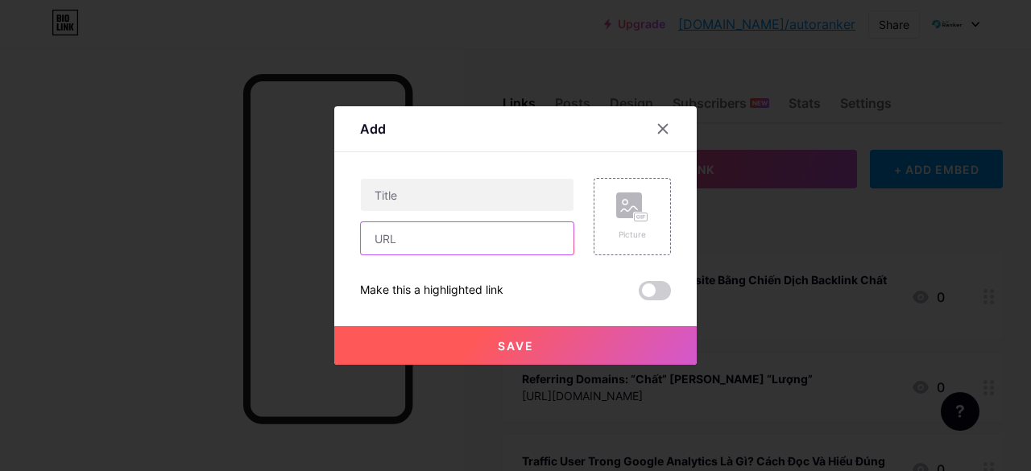
paste input "[URL][DOMAIN_NAME]"
type input "[URL][DOMAIN_NAME]"
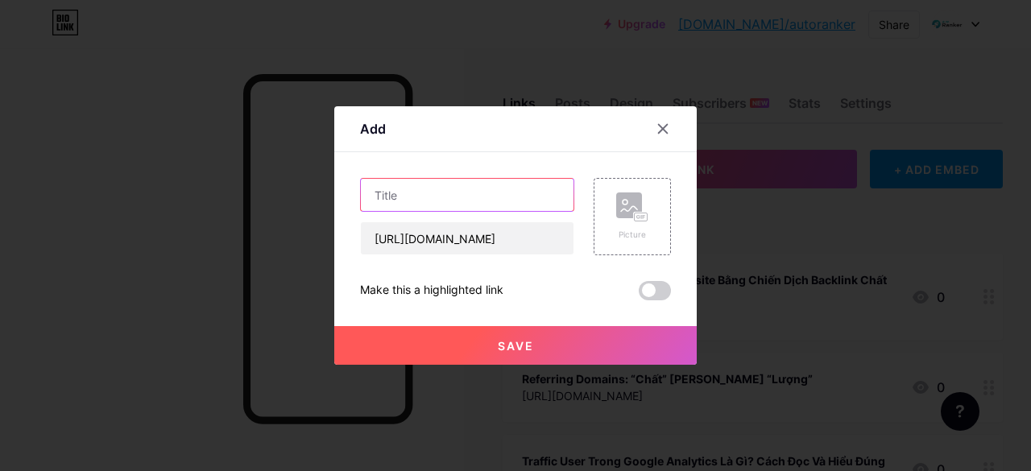
click at [484, 192] on input "text" at bounding box center [467, 195] width 213 height 32
paste input "Cập nhật quan trọng về Content Guideline trong năm nay"
type input "Cập nhật quan trọng về Content Guideline trong năm nay"
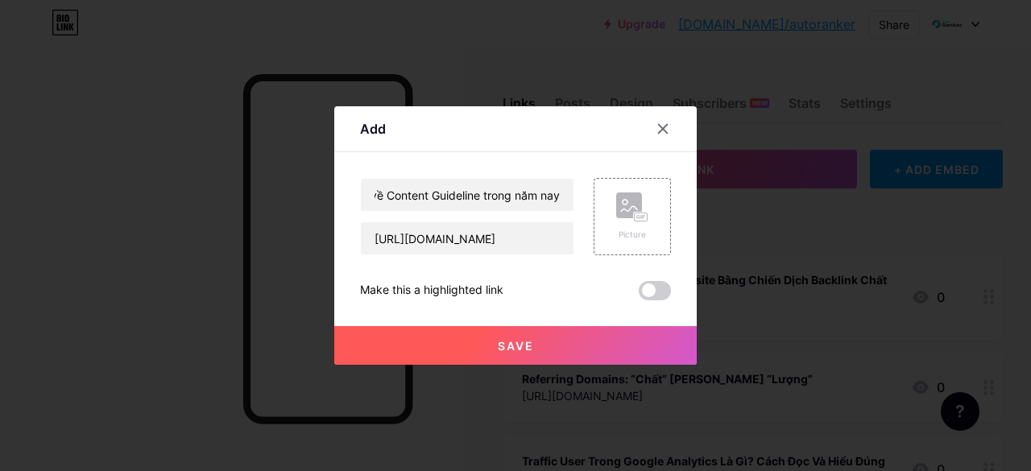
click at [511, 344] on span "Save" at bounding box center [516, 346] width 36 height 14
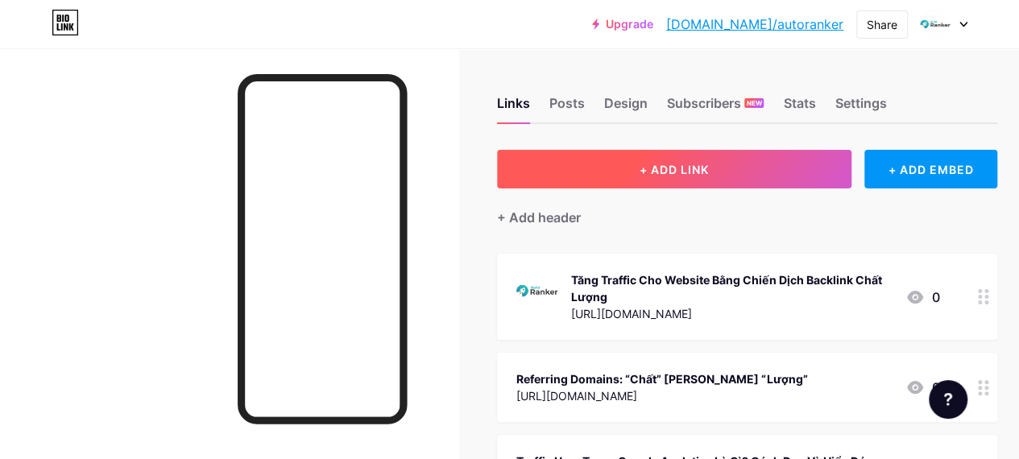
click at [593, 167] on button "+ ADD LINK" at bounding box center [674, 169] width 354 height 39
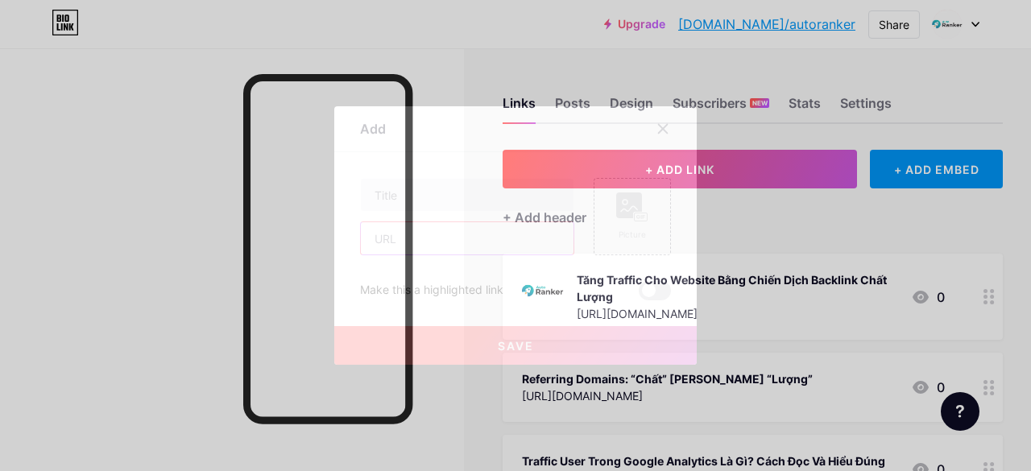
click at [458, 246] on input "text" at bounding box center [467, 238] width 213 height 32
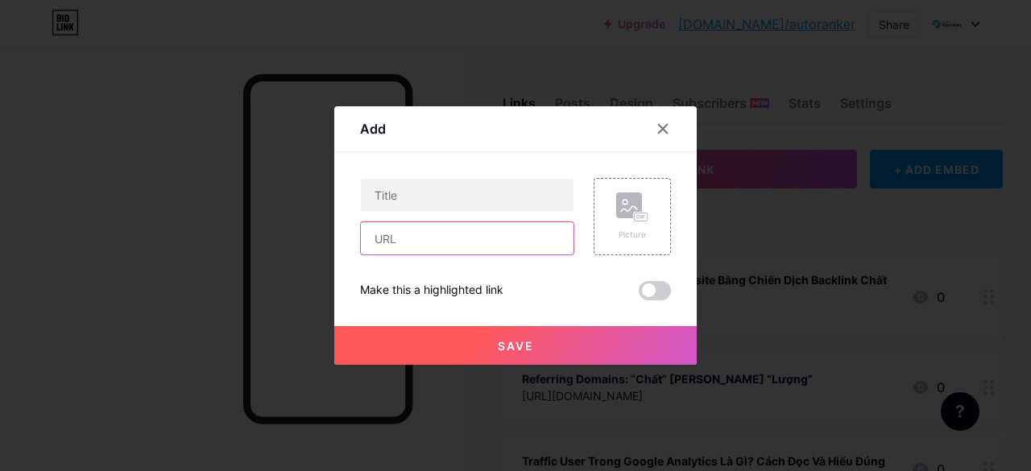
paste input "[URL][DOMAIN_NAME]"
type input "[URL][DOMAIN_NAME]"
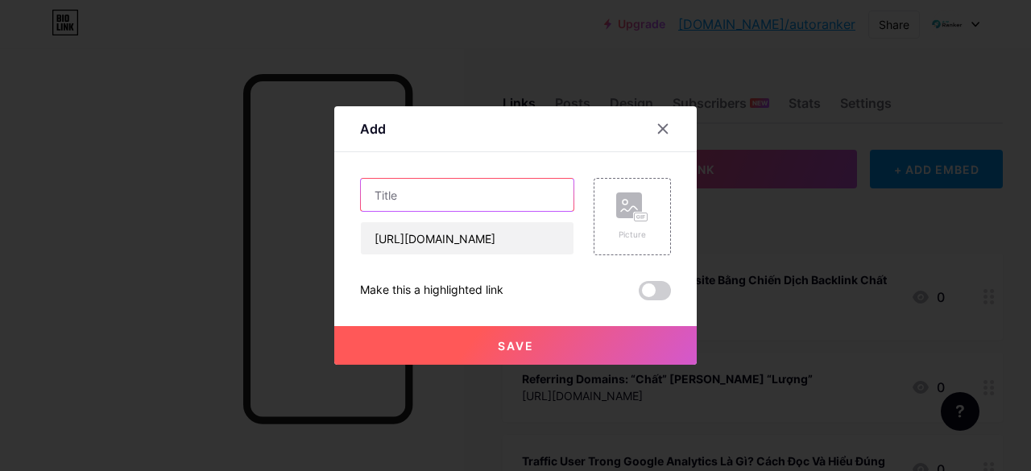
click at [466, 197] on input "text" at bounding box center [467, 195] width 213 height 32
paste input "Những lợi ích khi áp dụng LSI Keyword vào chiến lược"
type input "Những lợi ích khi áp dụng LSI Keyword vào chiến lược"
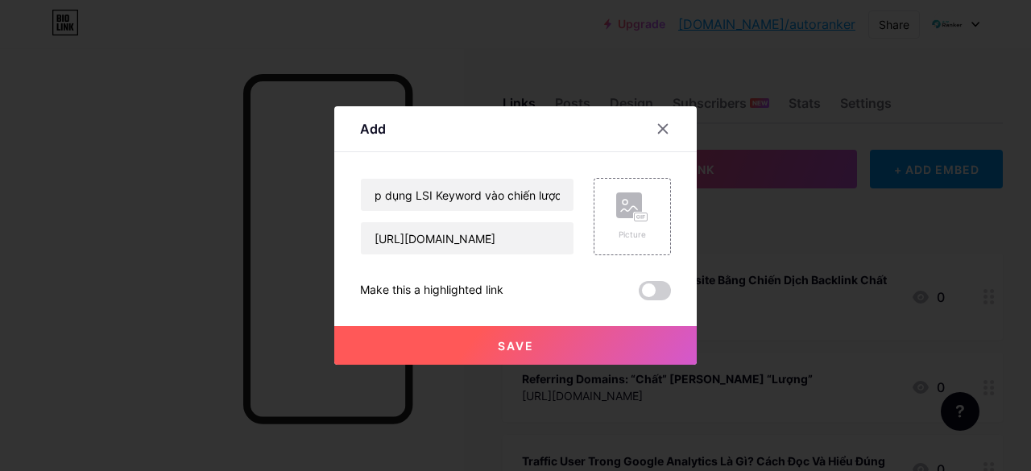
click at [527, 342] on button "Save" at bounding box center [515, 345] width 362 height 39
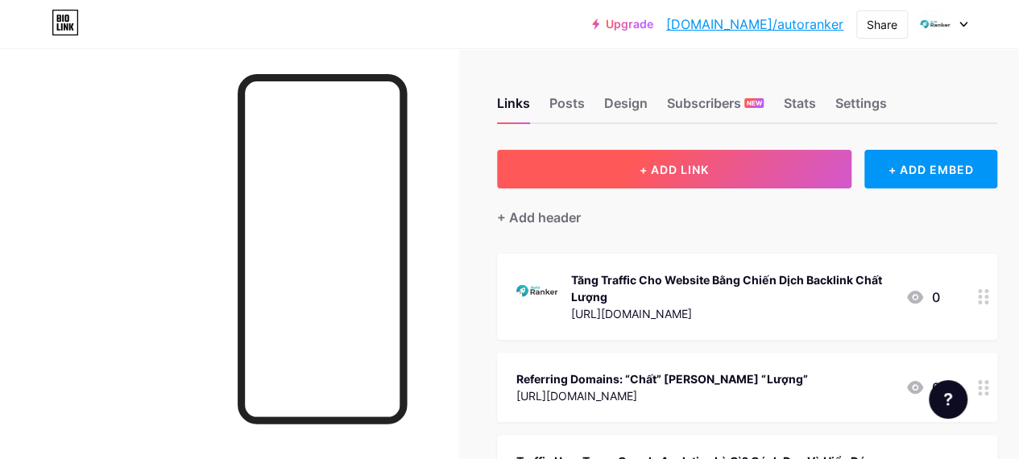
click at [573, 173] on button "+ ADD LINK" at bounding box center [674, 169] width 354 height 39
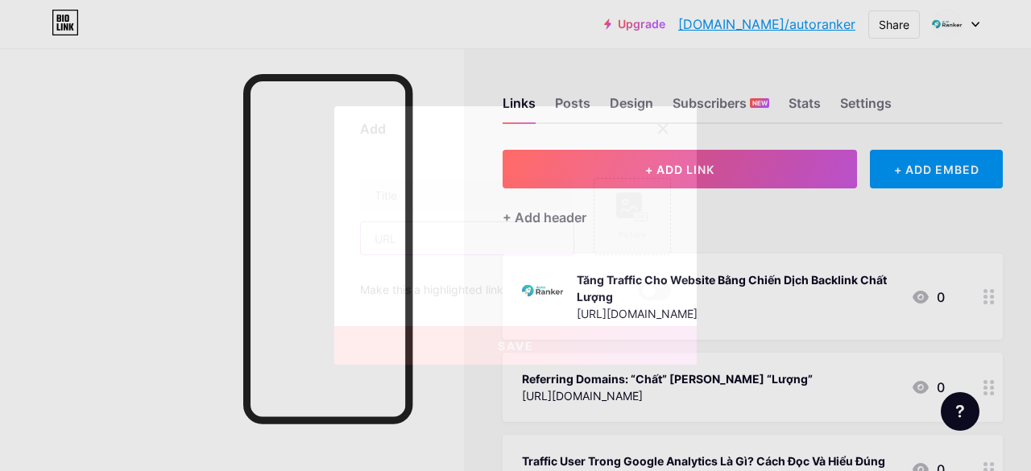
click at [445, 234] on input "text" at bounding box center [467, 238] width 213 height 32
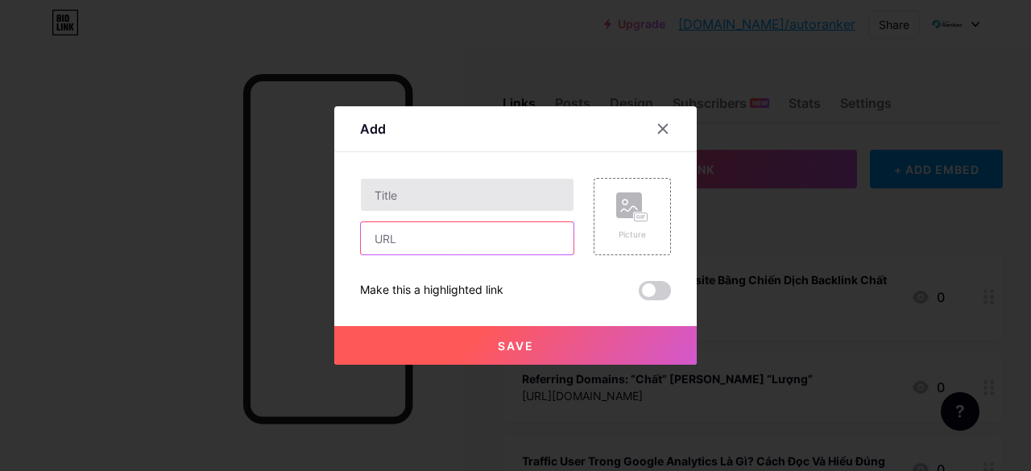
paste input "[URL][DOMAIN_NAME]"
type input "[URL][DOMAIN_NAME]"
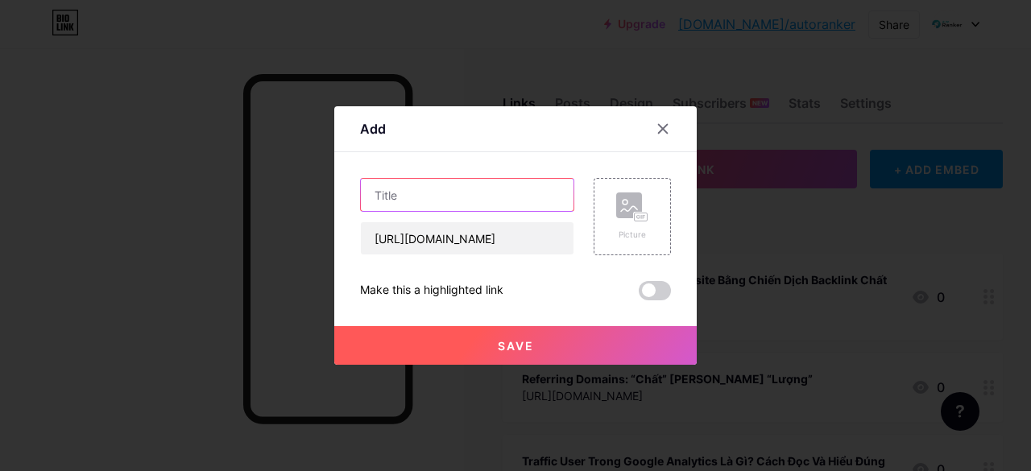
click at [461, 191] on input "text" at bounding box center [467, 195] width 213 height 32
paste input "Làm thế nào để đo lường hiệu quả Content Hub là gì"
type input "Làm thế nào để đo lường hiệu quả Content Hub là gì"
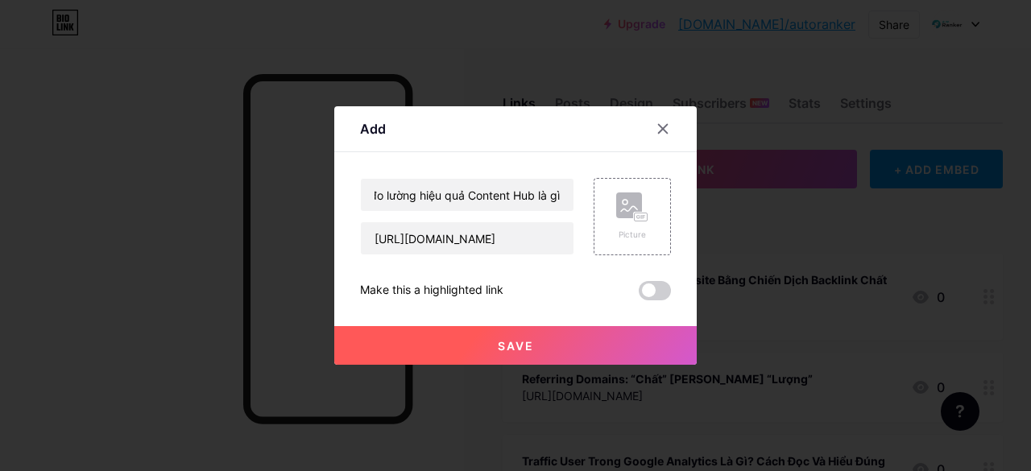
click at [488, 344] on button "Save" at bounding box center [515, 345] width 362 height 39
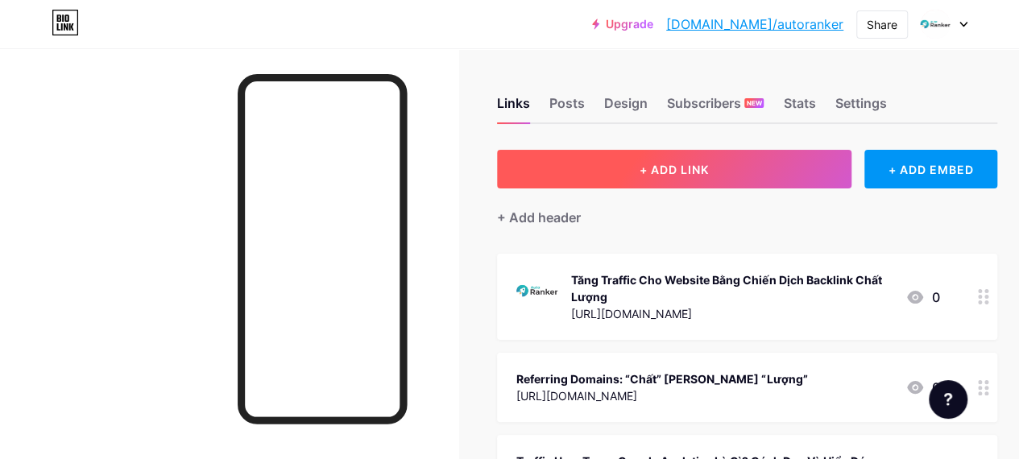
click at [573, 163] on button "+ ADD LINK" at bounding box center [674, 169] width 354 height 39
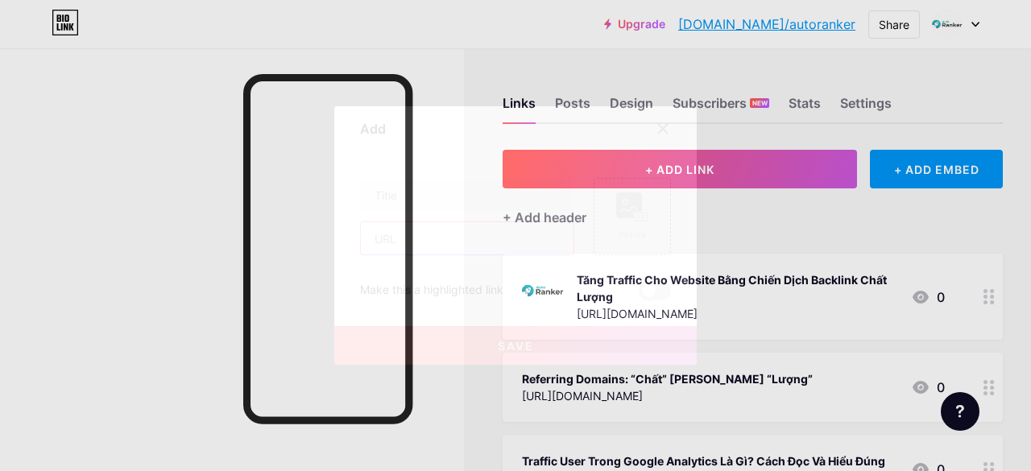
drag, startPoint x: 448, startPoint y: 247, endPoint x: 449, endPoint y: 237, distance: 10.6
click at [448, 247] on input "text" at bounding box center [467, 238] width 213 height 32
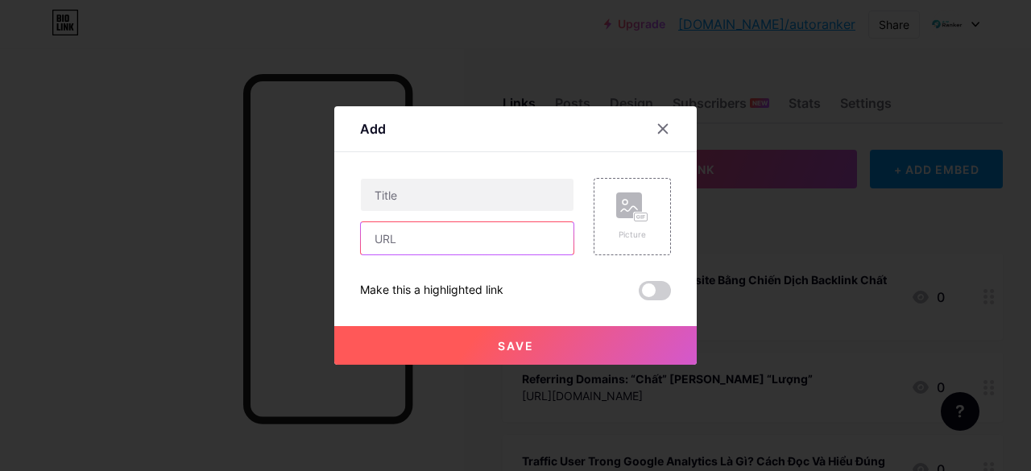
paste input "[URL][DOMAIN_NAME]"
type input "[URL][DOMAIN_NAME]"
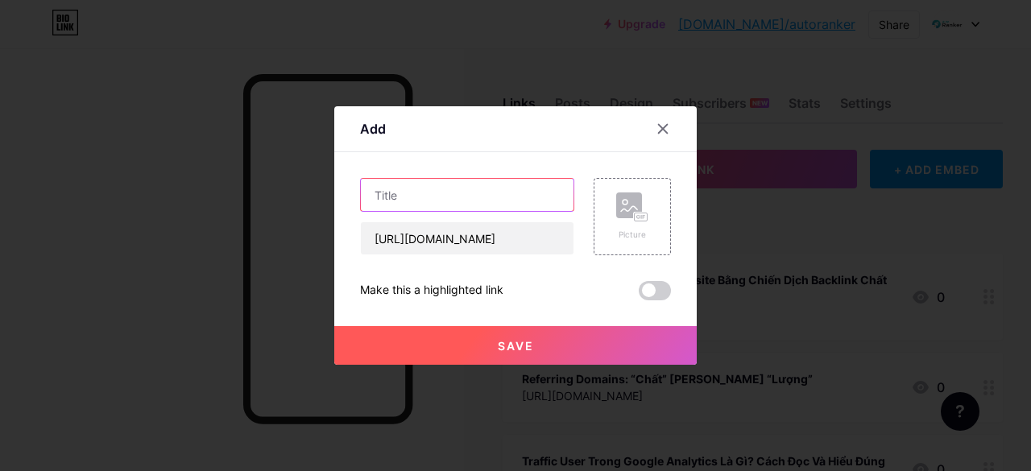
click at [470, 188] on input "text" at bounding box center [467, 195] width 213 height 32
paste input "Phân tích ưu và nhược điểm của Internal Link"
type input "Phân tích ưu và nhược điểm của Internal Link"
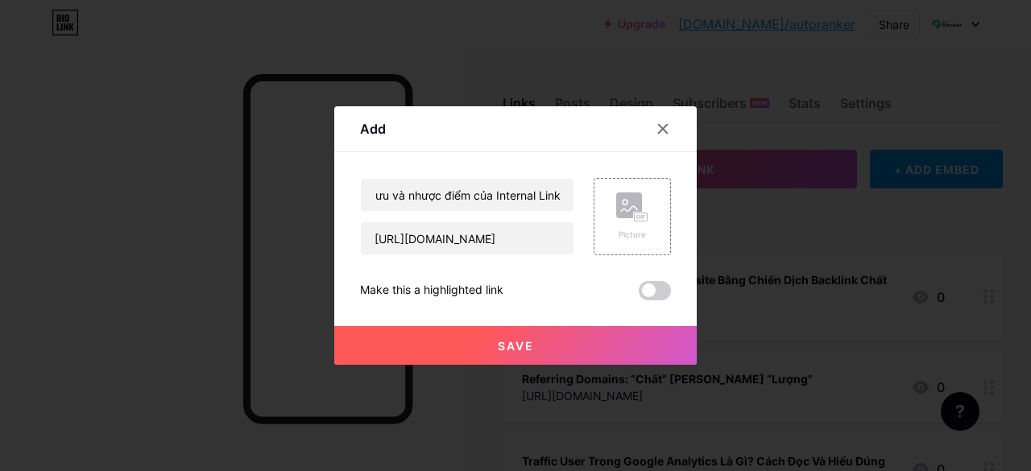
click at [511, 333] on button "Save" at bounding box center [515, 345] width 362 height 39
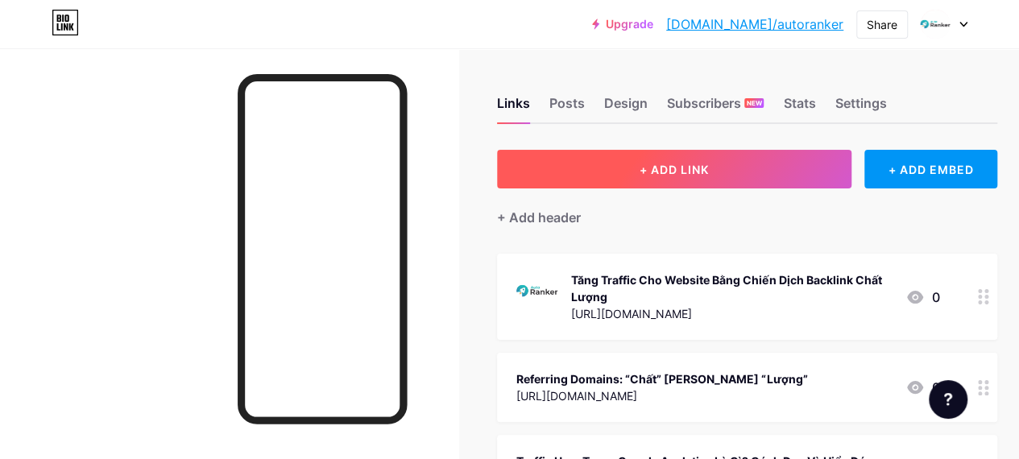
click at [593, 166] on button "+ ADD LINK" at bounding box center [674, 169] width 354 height 39
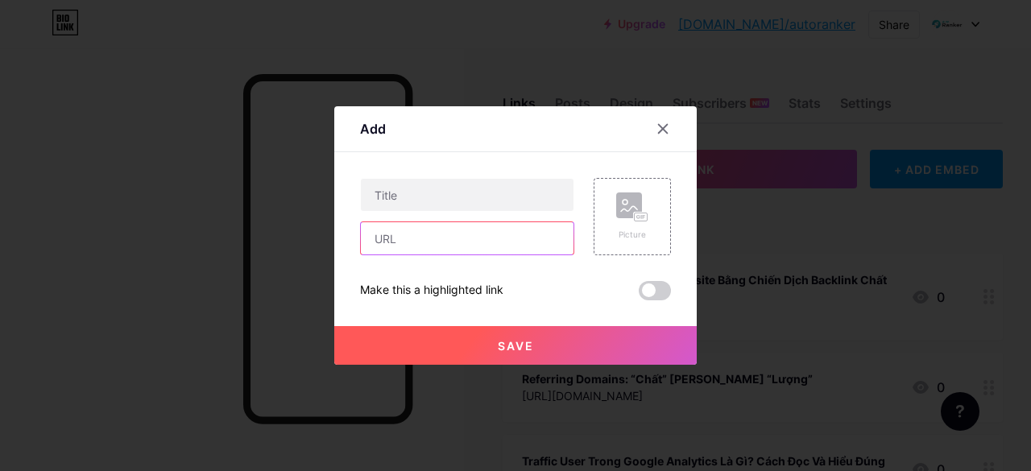
click at [467, 244] on input "text" at bounding box center [467, 238] width 213 height 32
paste input "[URL][DOMAIN_NAME]"
type input "[URL][DOMAIN_NAME]"
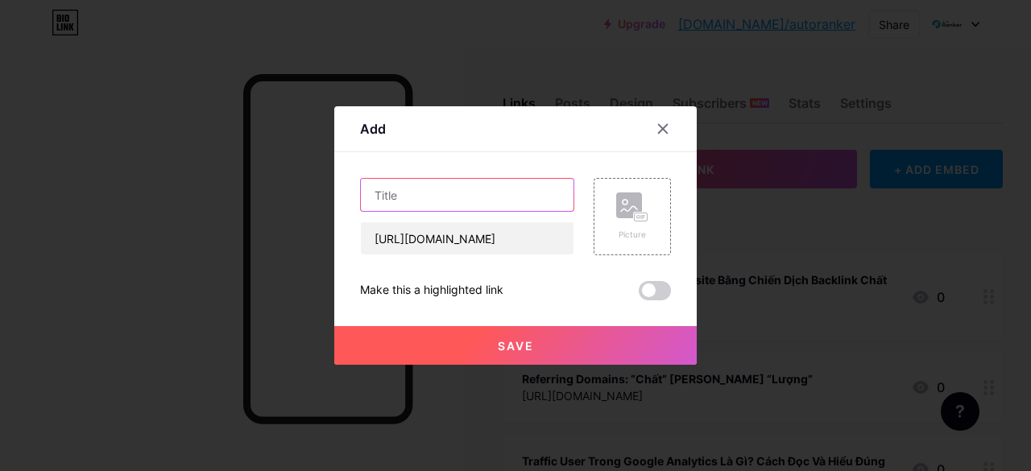
click at [474, 199] on input "text" at bounding box center [467, 195] width 213 height 32
paste input "Vì sao Broken Link lại cần thiết cho website"
type input "Vì sao Broken Link lại cần thiết cho website"
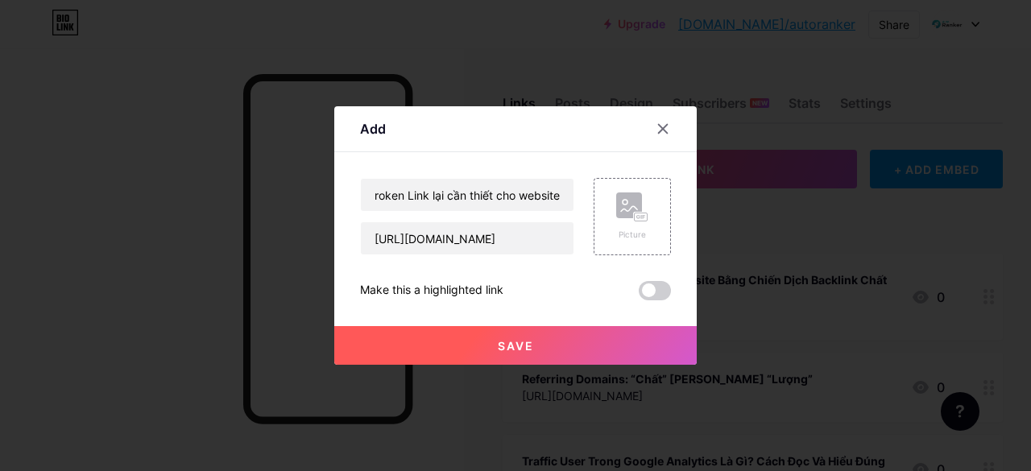
click at [535, 347] on button "Save" at bounding box center [515, 345] width 362 height 39
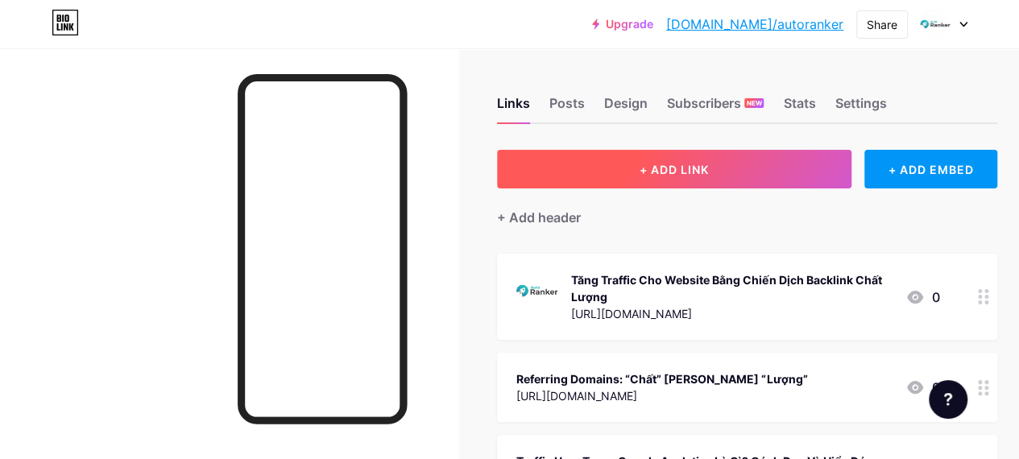
click at [581, 181] on button "+ ADD LINK" at bounding box center [674, 169] width 354 height 39
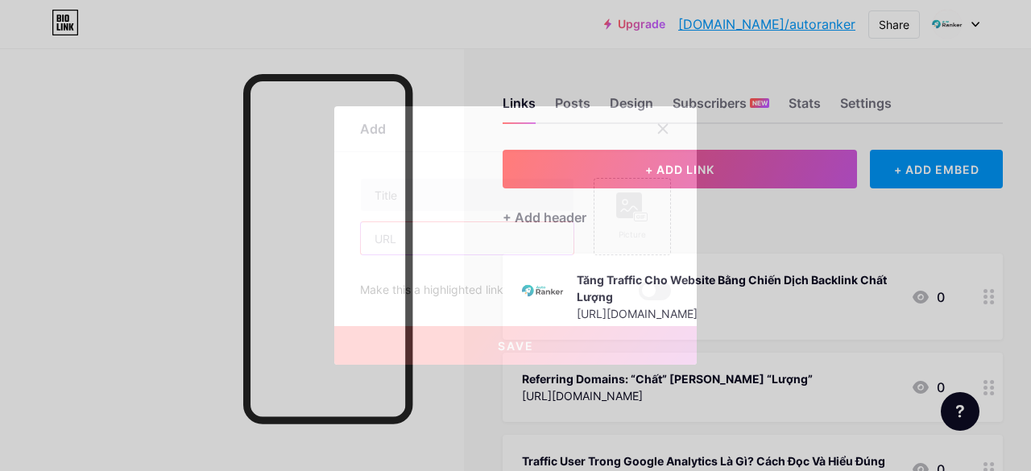
click at [474, 249] on input "text" at bounding box center [467, 238] width 213 height 32
paste input "[URL][DOMAIN_NAME]"
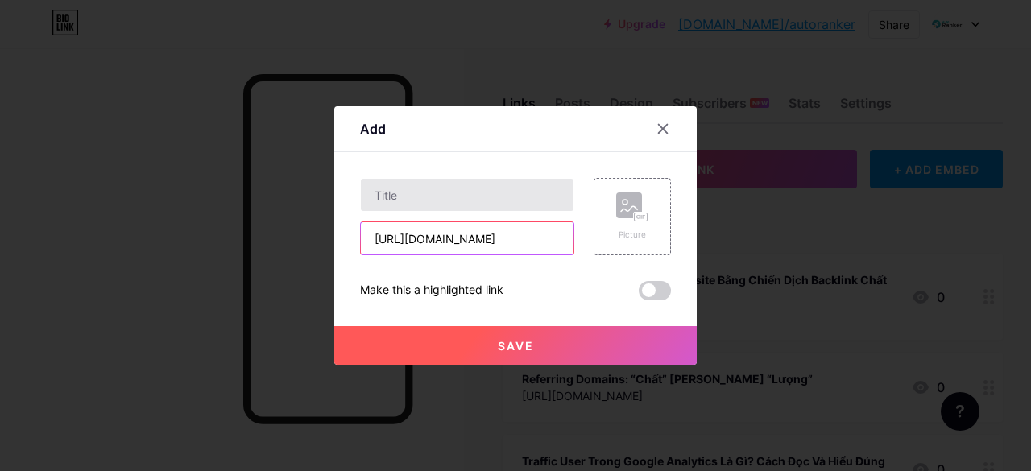
scroll to position [0, 3]
type input "[URL][DOMAIN_NAME]"
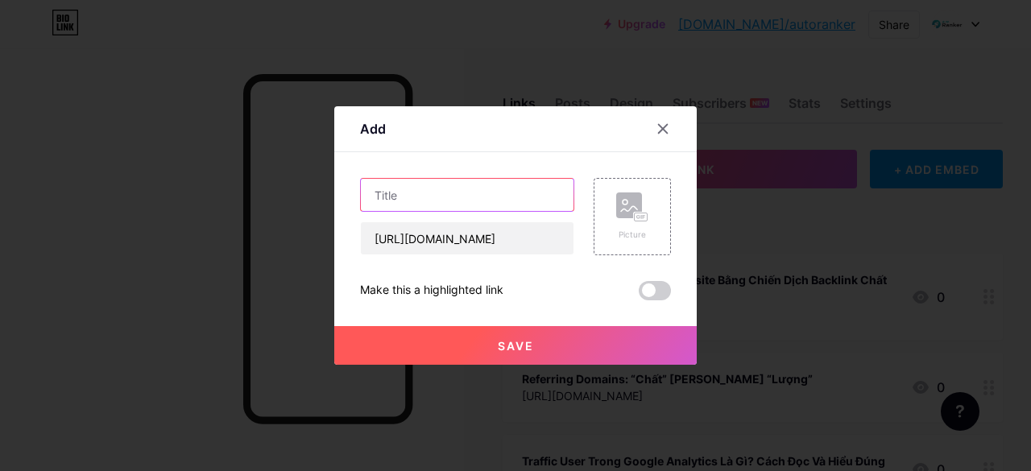
click at [478, 201] on input "text" at bounding box center [467, 195] width 213 height 32
paste input "External Link có ảnh hưởng thế nào đến thứ hạng Google"
type input "External Link có ảnh hưởng thế nào đến thứ hạng Google"
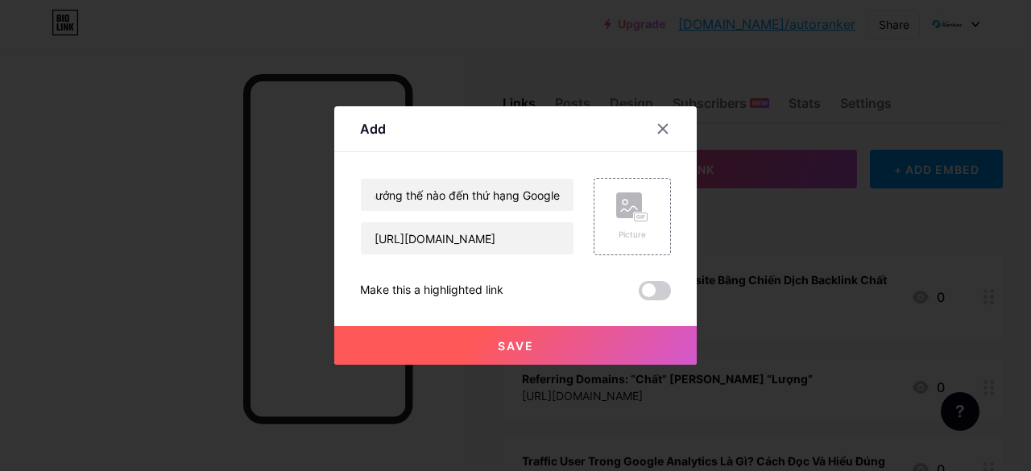
click at [510, 342] on span "Save" at bounding box center [516, 346] width 36 height 14
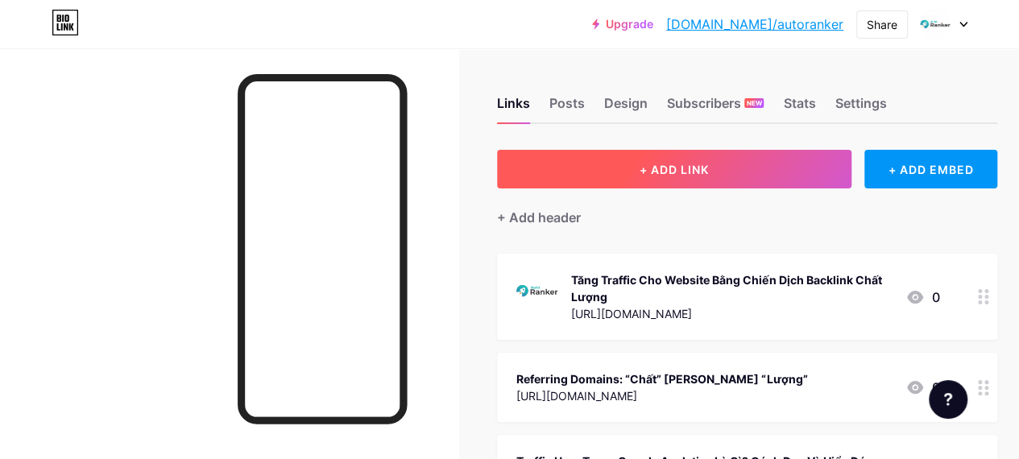
click at [578, 161] on button "+ ADD LINK" at bounding box center [674, 169] width 354 height 39
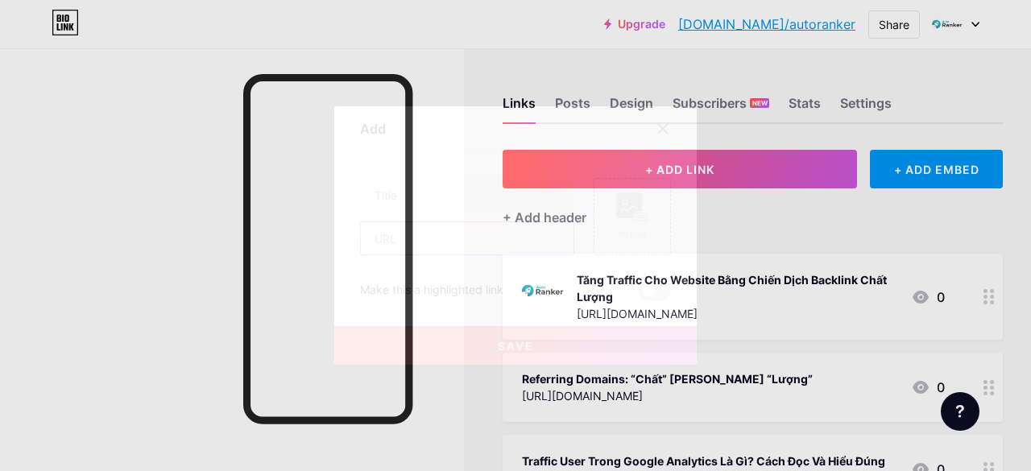
drag, startPoint x: 441, startPoint y: 244, endPoint x: 444, endPoint y: 236, distance: 8.4
click at [441, 244] on input "text" at bounding box center [467, 238] width 213 height 32
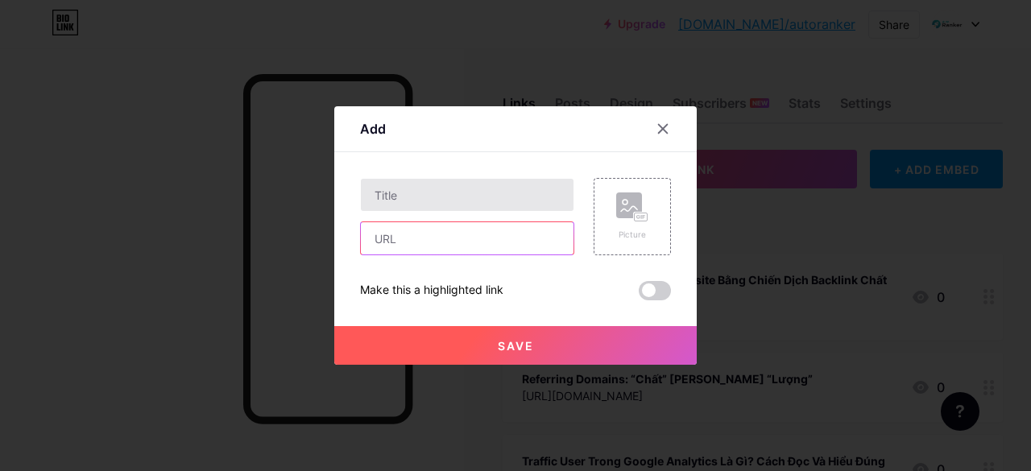
paste input "[URL][DOMAIN_NAME]"
type input "[URL][DOMAIN_NAME]"
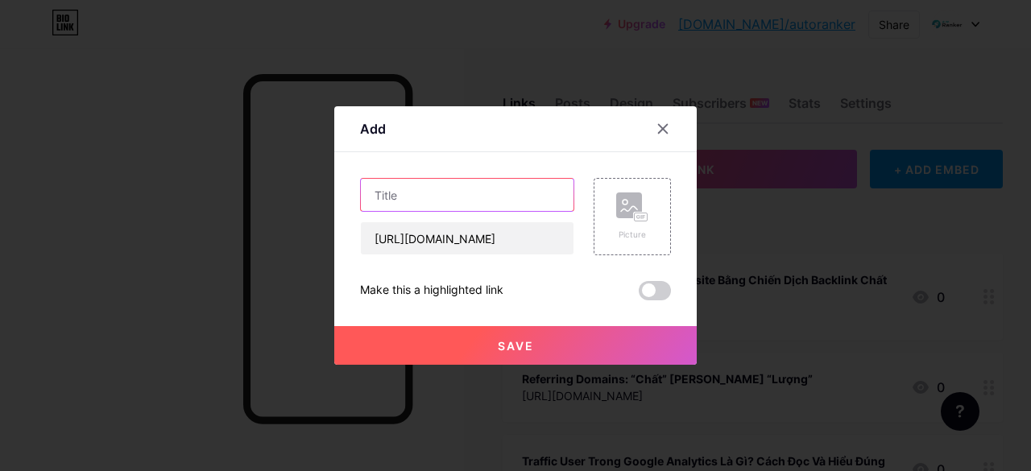
drag, startPoint x: 481, startPoint y: 180, endPoint x: 479, endPoint y: 189, distance: 9.0
click at [481, 180] on input "text" at bounding box center [467, 195] width 213 height 32
click at [478, 190] on input "text" at bounding box center [467, 195] width 213 height 32
paste input "Mẹo khai thác Anchor Text là gì để thu hút traffic"
type input "Mẹo khai thác Anchor Text là gì để thu hút traffic"
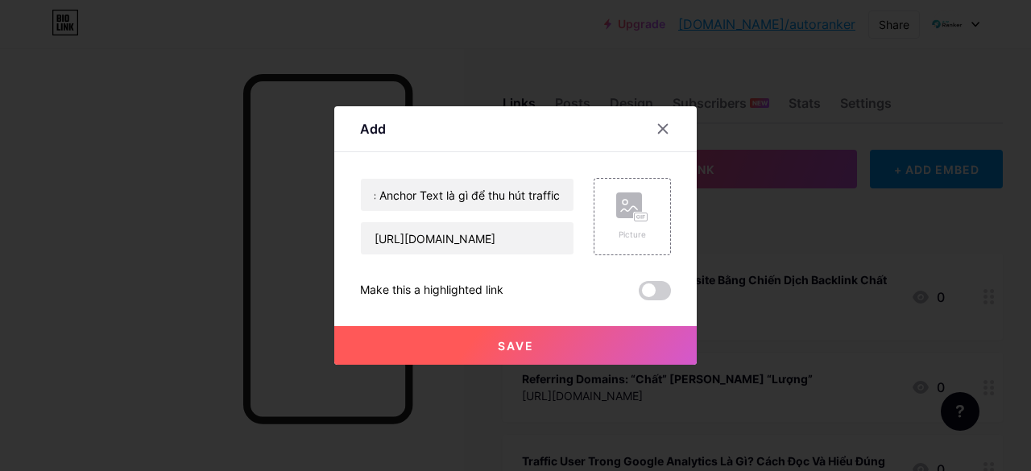
click at [501, 344] on span "Save" at bounding box center [516, 346] width 36 height 14
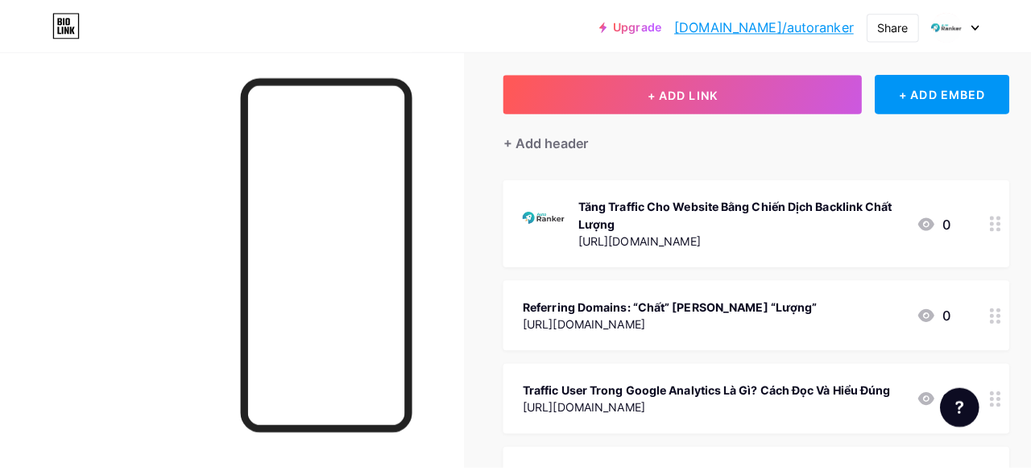
scroll to position [0, 0]
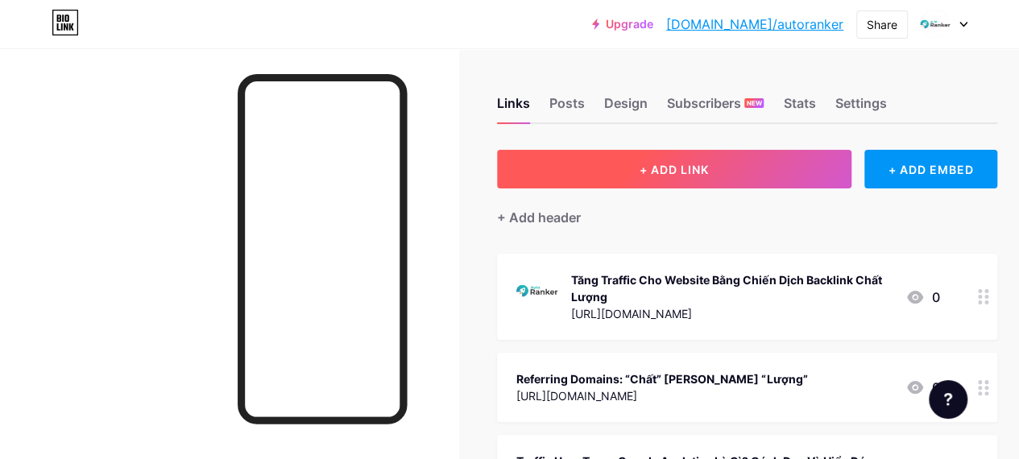
click at [614, 169] on button "+ ADD LINK" at bounding box center [674, 169] width 354 height 39
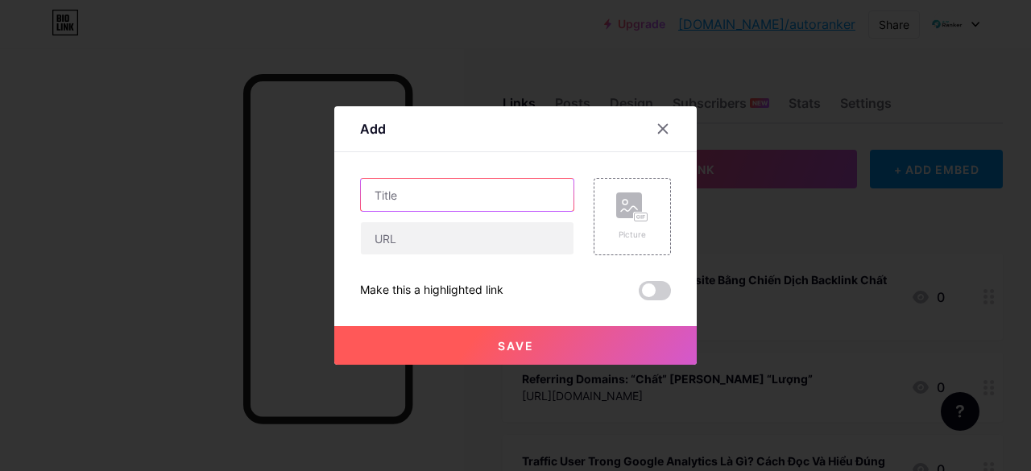
click at [440, 191] on input "text" at bounding box center [467, 195] width 213 height 32
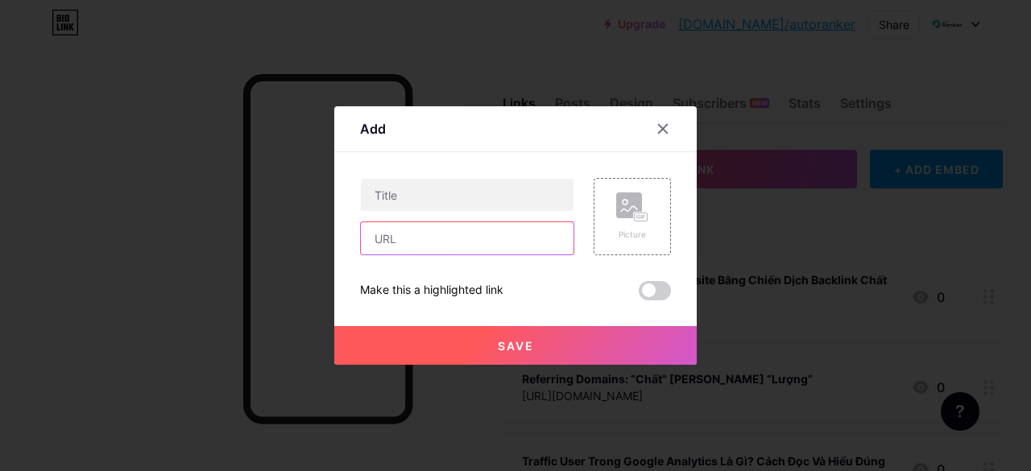
click at [468, 231] on input "text" at bounding box center [467, 238] width 213 height 32
paste input "[URL][DOMAIN_NAME]"
type input "[URL][DOMAIN_NAME]"
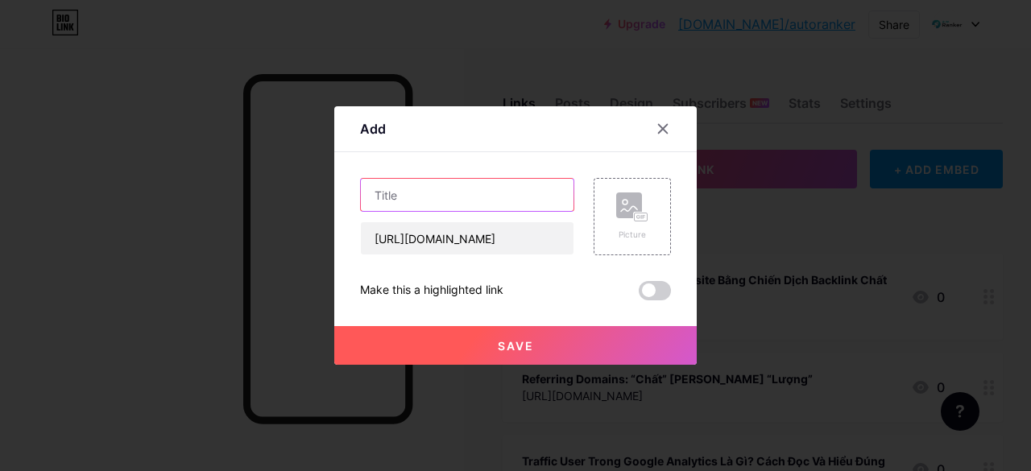
click at [478, 206] on input "text" at bounding box center [467, 195] width 213 height 32
paste input "Khi nào nên dùng SEO Title là gì cho dự án SEO"
type input "Khi nào nên dùng SEO Title là gì cho dự án SEO"
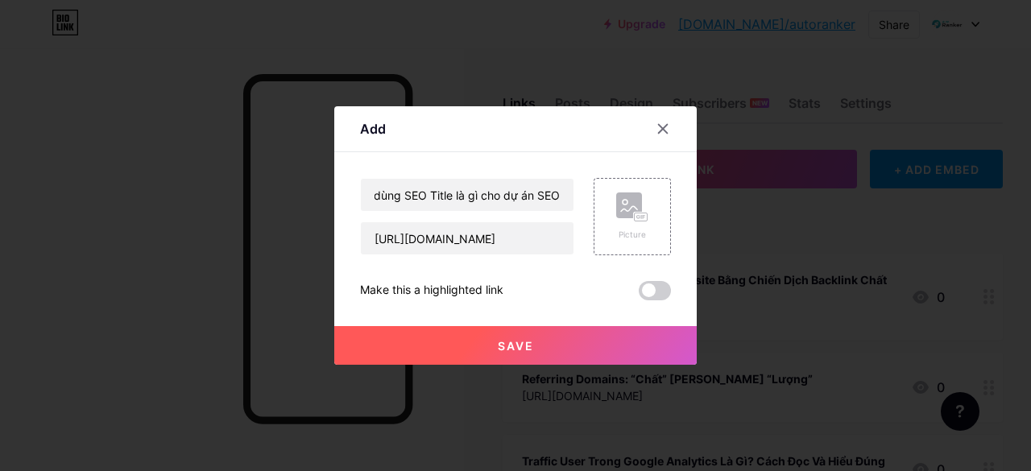
click at [498, 337] on button "Save" at bounding box center [515, 345] width 362 height 39
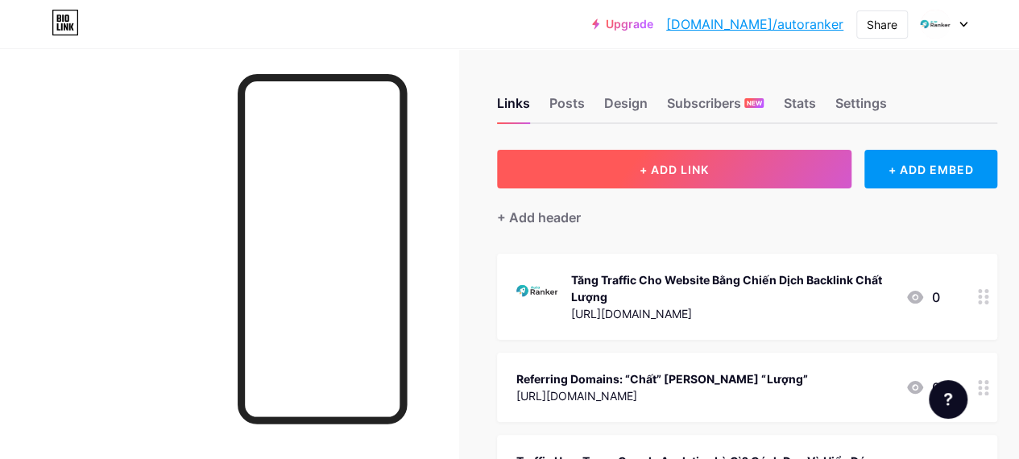
click at [592, 162] on button "+ ADD LINK" at bounding box center [674, 169] width 354 height 39
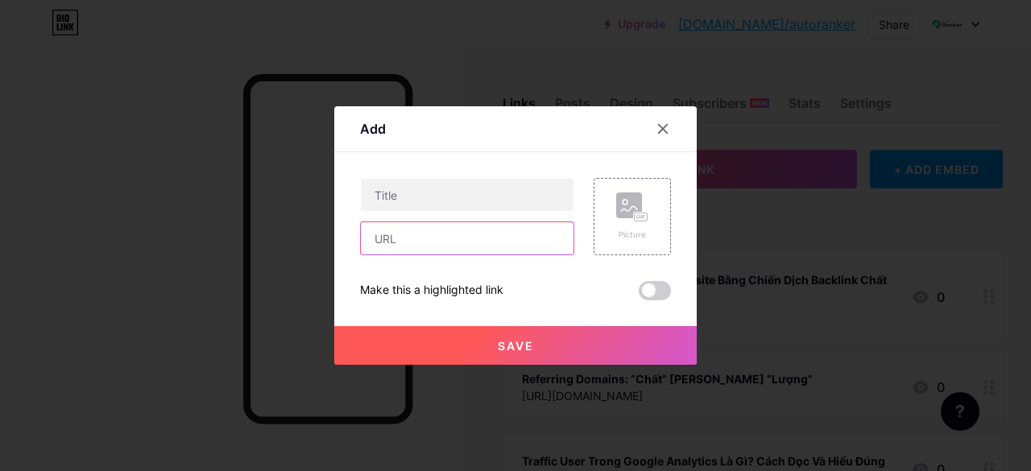
click at [476, 241] on input "text" at bounding box center [467, 238] width 213 height 32
paste input "[URL][DOMAIN_NAME]"
type input "[URL][DOMAIN_NAME]"
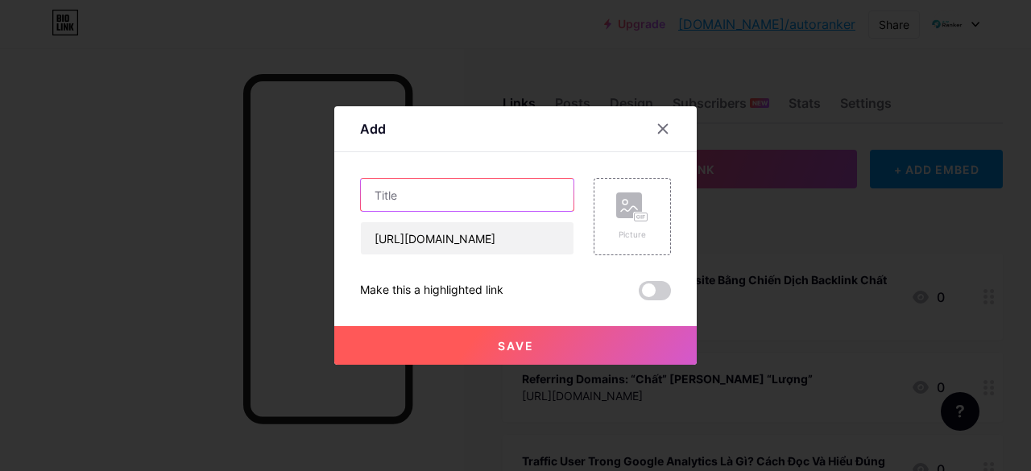
click at [499, 204] on input "text" at bounding box center [467, 195] width 213 height 32
paste input "Duplicate Content là gì và những điều bạn chưa biết"
type input "Duplicate Content là gì và những điều bạn chưa biết"
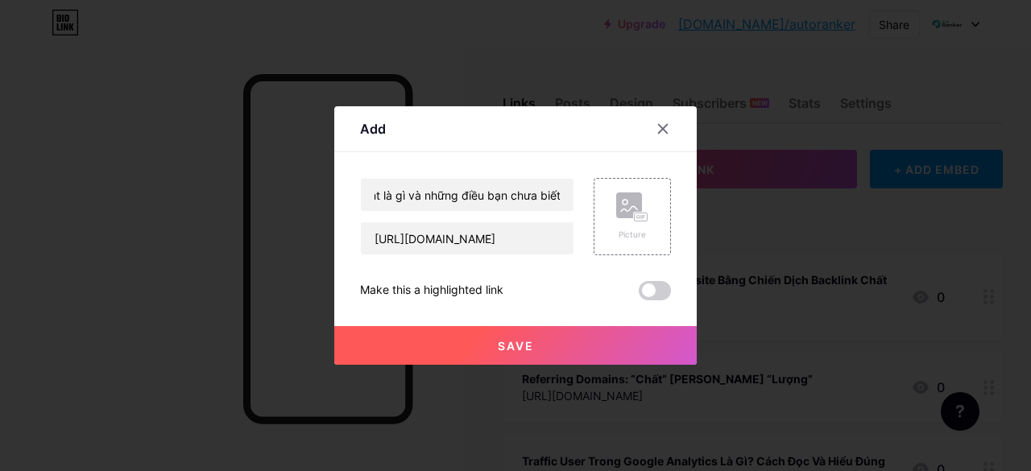
click at [498, 341] on span "Save" at bounding box center [516, 346] width 36 height 14
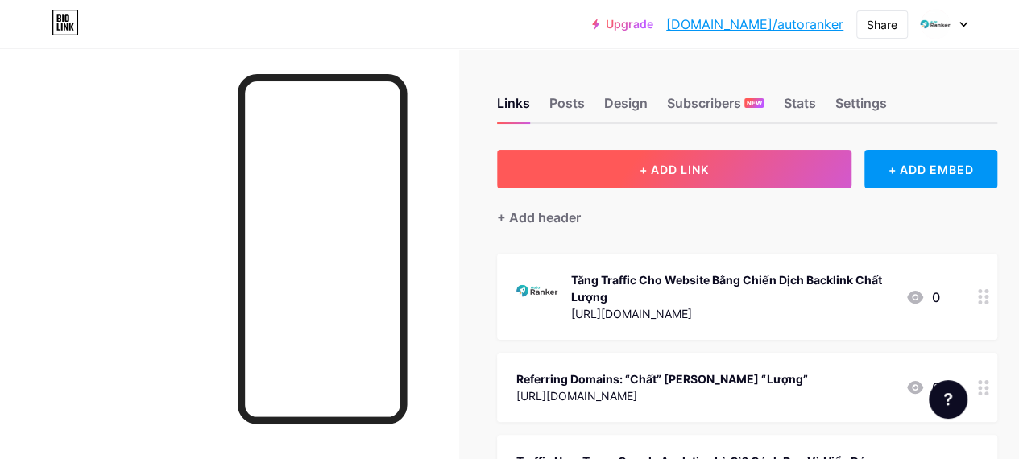
click at [581, 154] on button "+ ADD LINK" at bounding box center [674, 169] width 354 height 39
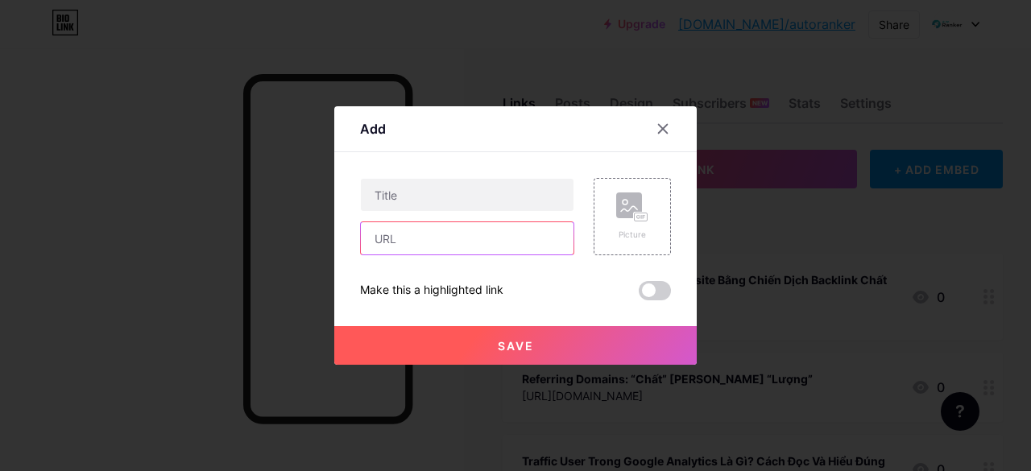
click at [455, 243] on input "text" at bounding box center [467, 238] width 213 height 32
paste input "[URL][DOMAIN_NAME]"
type input "[URL][DOMAIN_NAME]"
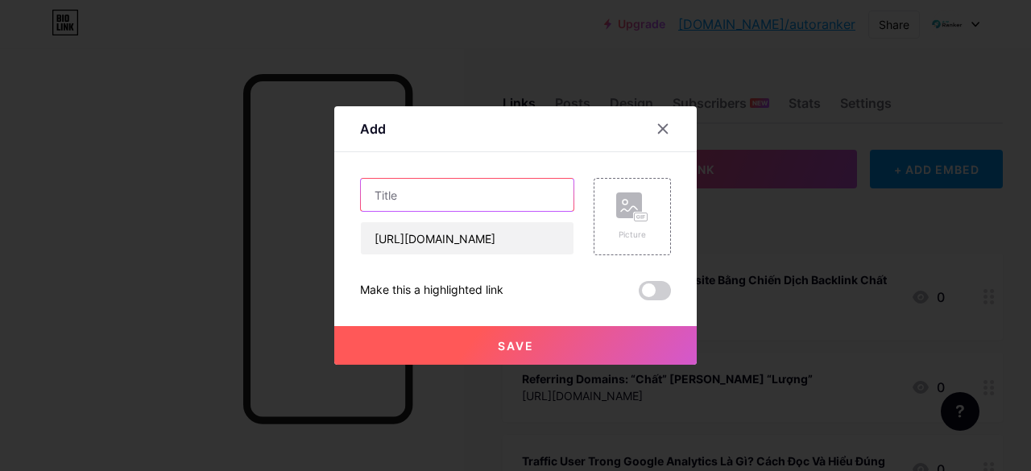
click at [461, 197] on input "text" at bounding box center [467, 195] width 213 height 32
paste input "Mẹo khai thác Table of Content là gì để thu hút traffic"
type input "Mẹo khai thác Table of Content là gì để thu hút traffic"
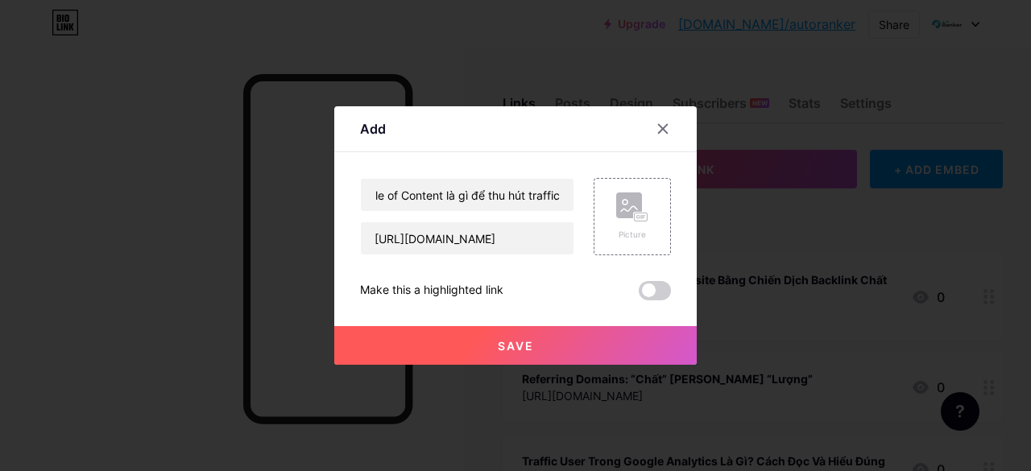
click at [483, 335] on button "Save" at bounding box center [515, 345] width 362 height 39
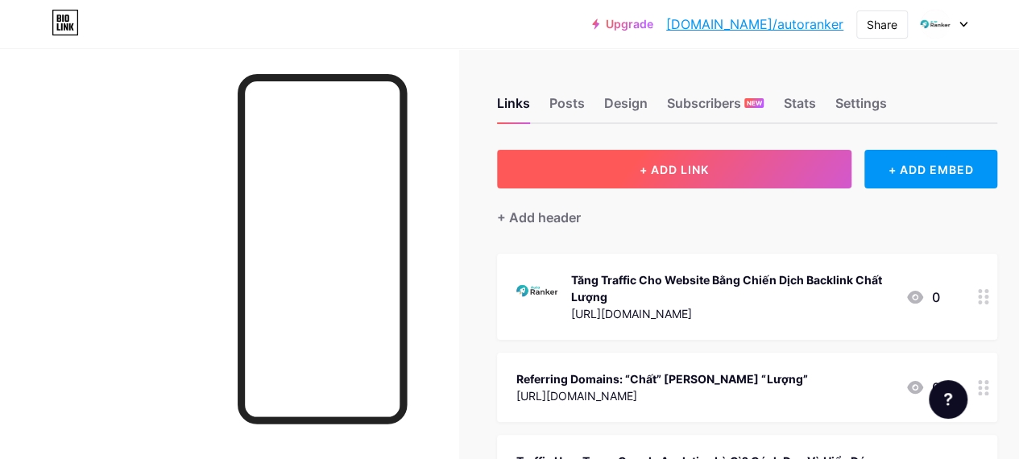
click at [597, 168] on button "+ ADD LINK" at bounding box center [674, 169] width 354 height 39
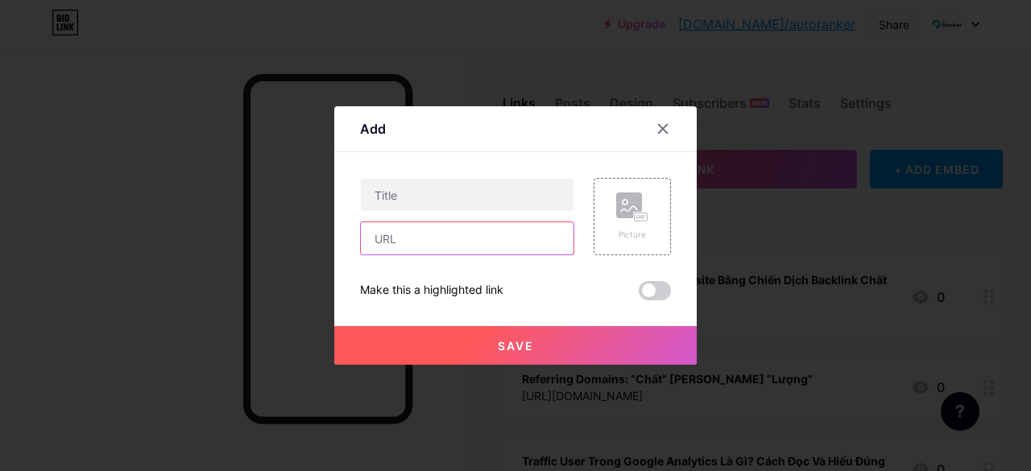
click at [477, 249] on input "text" at bounding box center [467, 238] width 213 height 32
paste input "[URL][DOMAIN_NAME]"
type input "[URL][DOMAIN_NAME]"
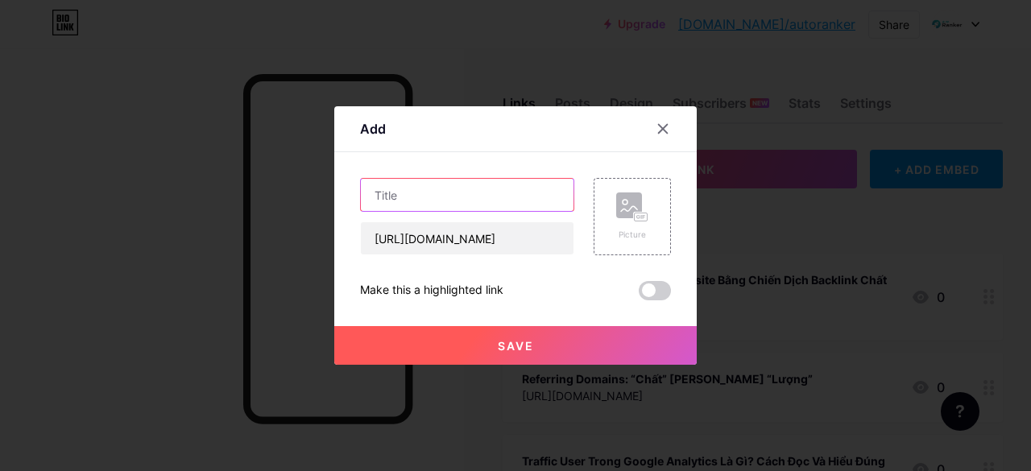
click at [483, 201] on input "text" at bounding box center [467, 195] width 213 height 32
paste input "Xu hướng Meta Description là gì mới nhất hiện nay"
type input "Xu hướng Meta Description là gì mới nhất hiện nay"
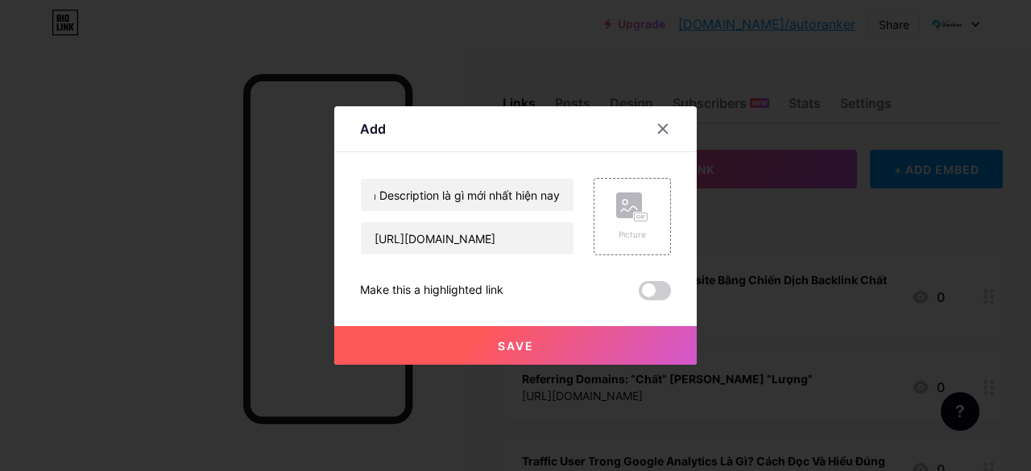
click at [525, 333] on button "Save" at bounding box center [515, 345] width 362 height 39
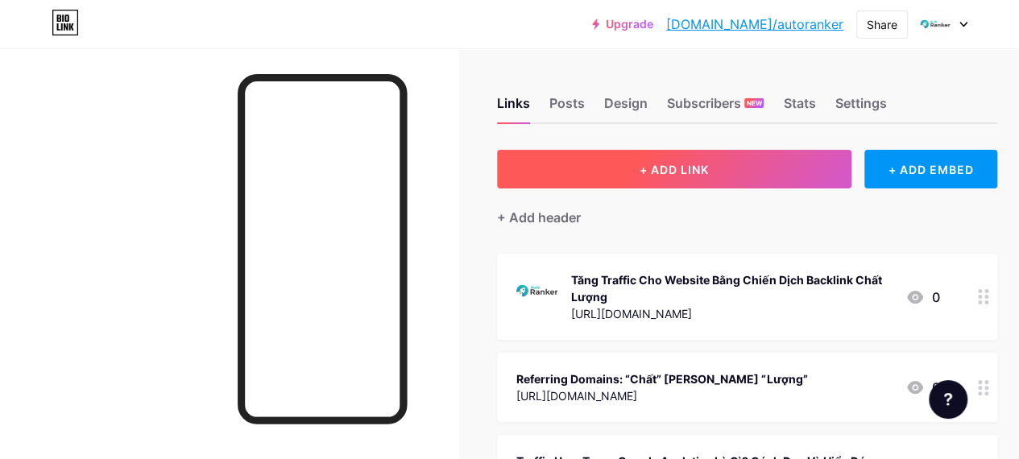
click at [568, 167] on button "+ ADD LINK" at bounding box center [674, 169] width 354 height 39
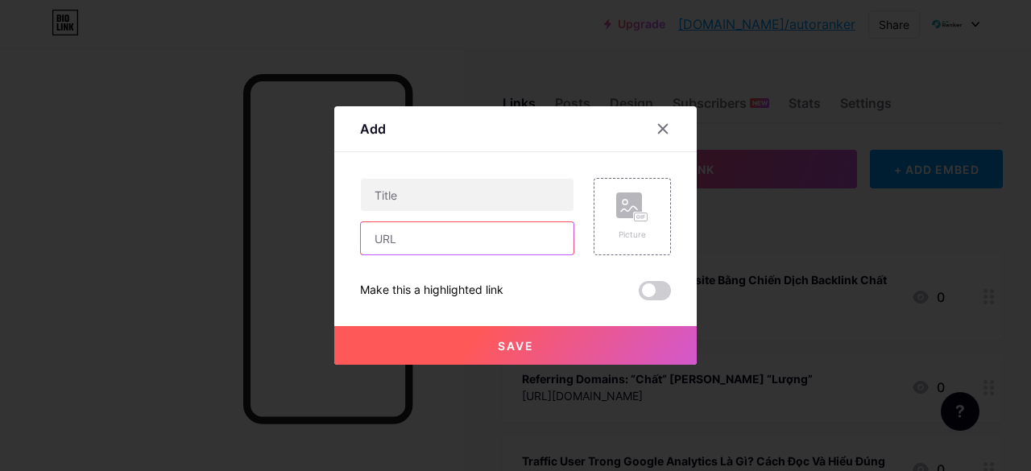
click at [457, 254] on input "text" at bounding box center [467, 238] width 213 height 32
paste input "[URL][DOMAIN_NAME]"
type input "[URL][DOMAIN_NAME]"
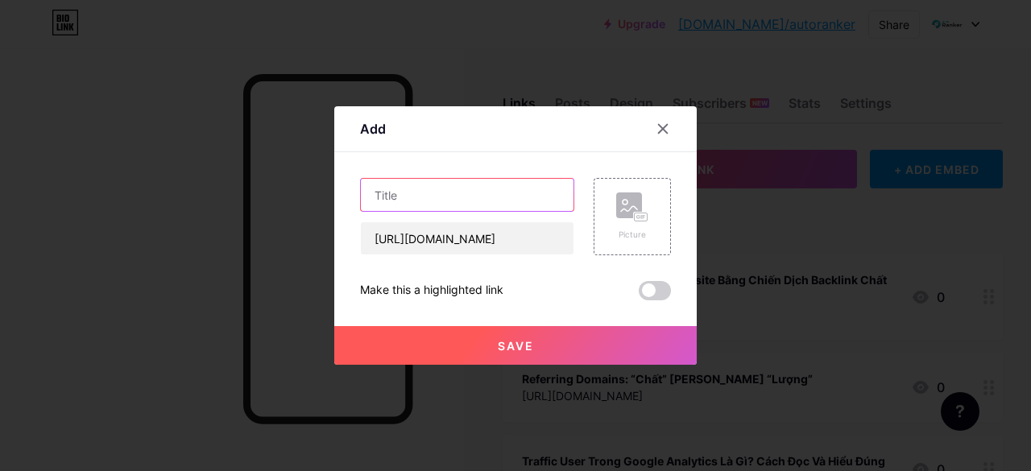
click at [479, 196] on input "text" at bounding box center [467, 195] width 213 height 32
paste input "Content Mapping là gì là gì? Khái niệm và tầm quan trọng"
type input "Content Mapping là gì là gì? Khái niệm và tầm quan trọng"
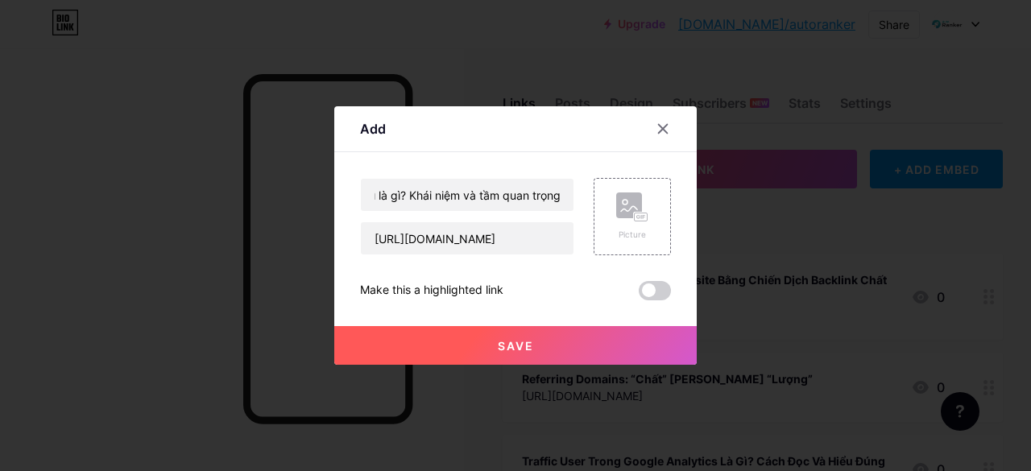
click at [520, 345] on span "Save" at bounding box center [516, 346] width 36 height 14
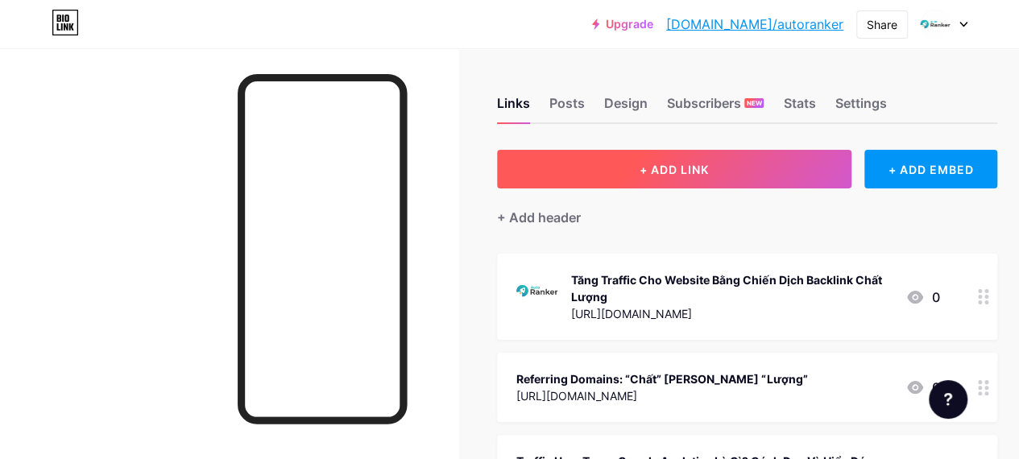
click at [552, 176] on button "+ ADD LINK" at bounding box center [674, 169] width 354 height 39
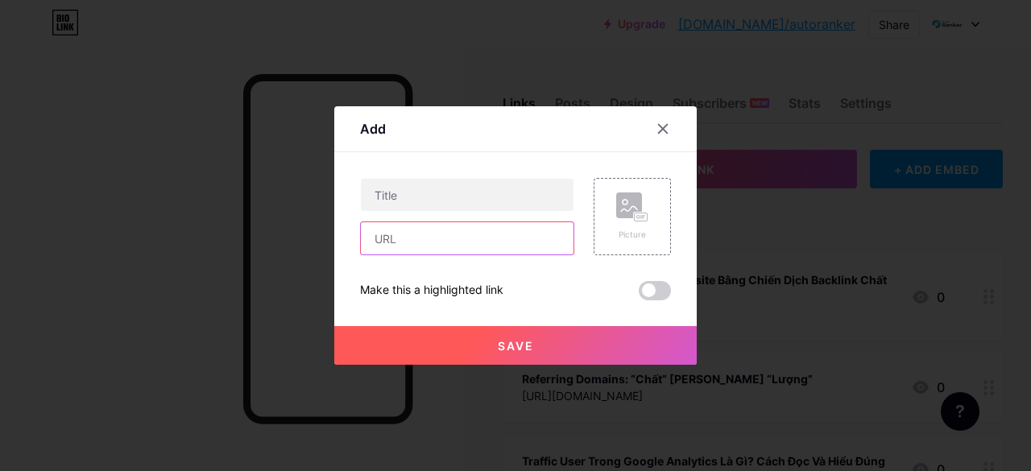
click at [465, 243] on input "text" at bounding box center [467, 238] width 213 height 32
paste input "[URL][DOMAIN_NAME]"
type input "[URL][DOMAIN_NAME]"
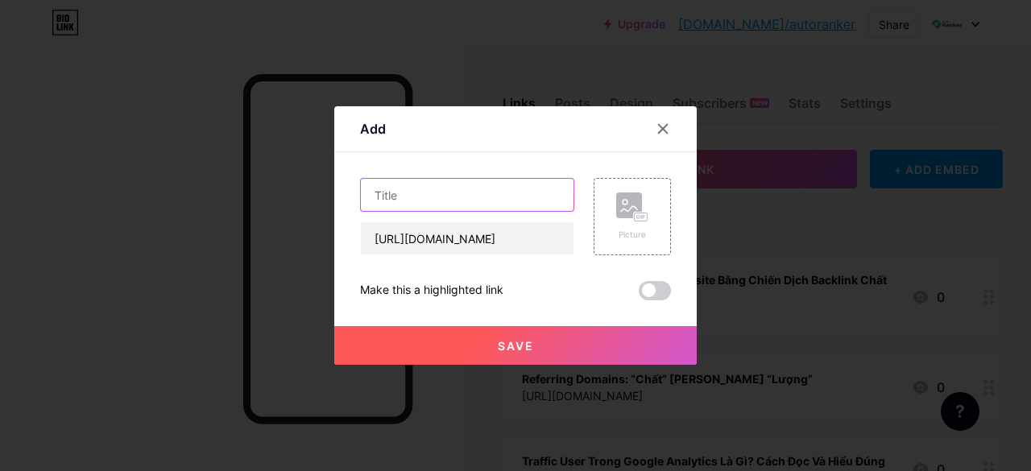
scroll to position [0, 0]
click at [471, 191] on input "text" at bounding box center [467, 195] width 213 height 32
paste input "Những hiểu lầm thường gặp về Search Intent"
type input "Những hiểu lầm thường gặp về Search Intent"
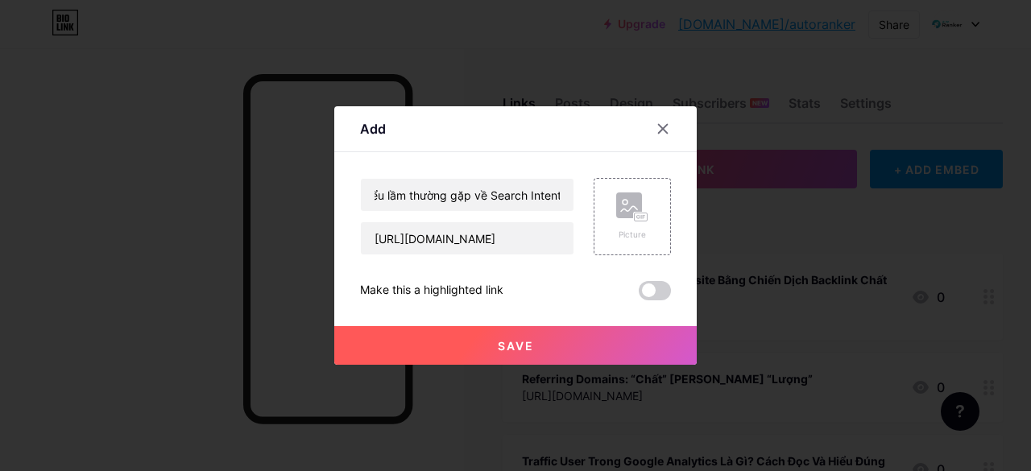
click at [581, 337] on button "Save" at bounding box center [515, 345] width 362 height 39
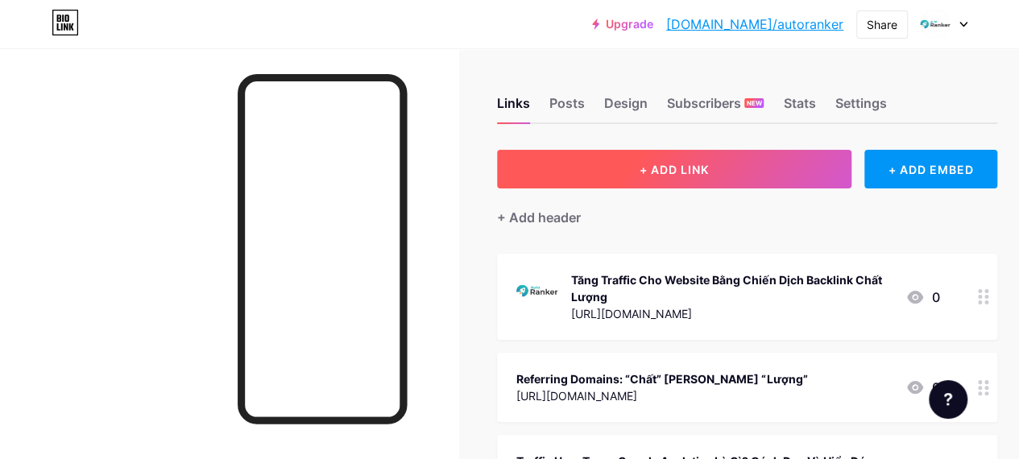
click at [578, 162] on button "+ ADD LINK" at bounding box center [674, 169] width 354 height 39
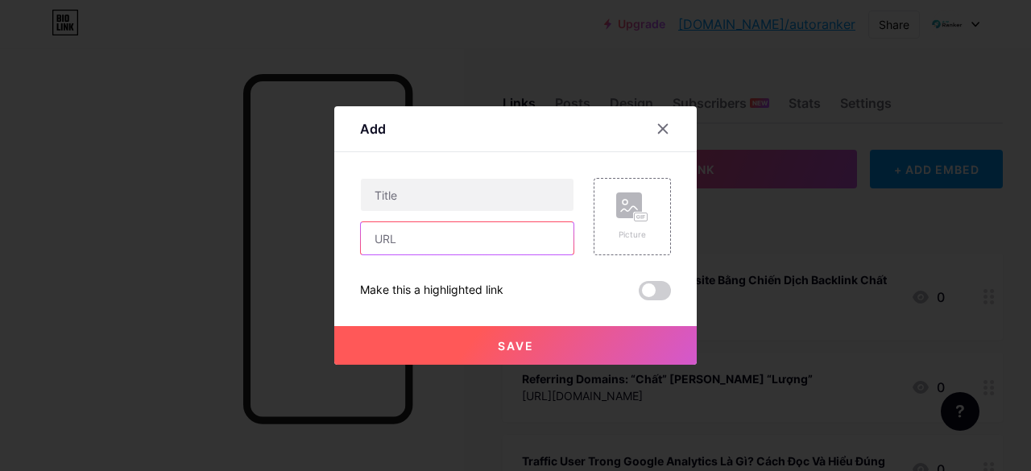
click at [478, 236] on input "text" at bounding box center [467, 238] width 213 height 32
paste input "[URL][DOMAIN_NAME]"
type input "[URL][DOMAIN_NAME]"
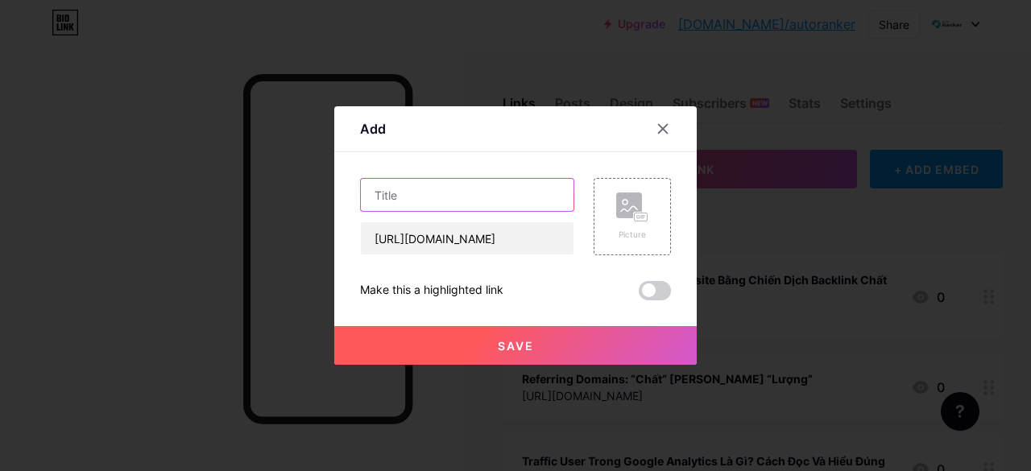
click at [485, 202] on input "text" at bounding box center [467, 195] width 213 height 32
paste input "Xu hướng Heading là gì mới nhất hiện nay"
type input "Xu hướng Heading là gì mới nhất hiện nay"
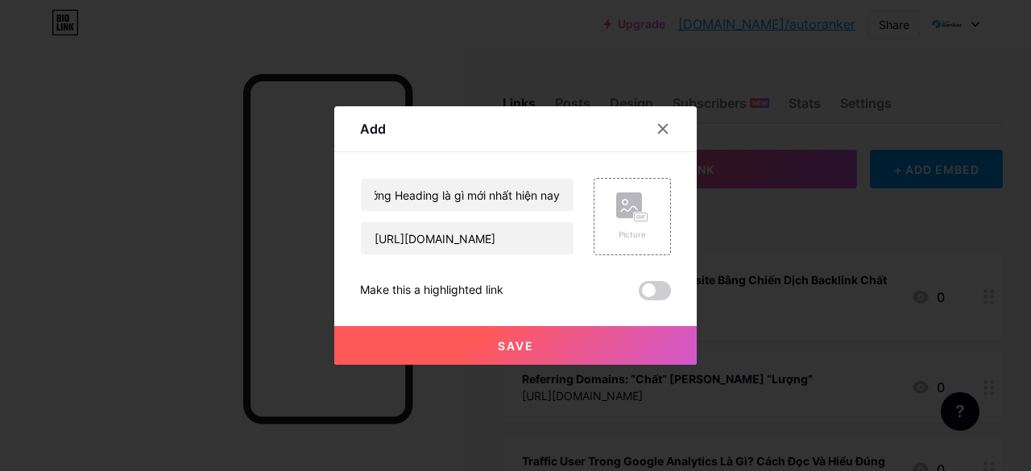
click at [487, 345] on button "Save" at bounding box center [515, 345] width 362 height 39
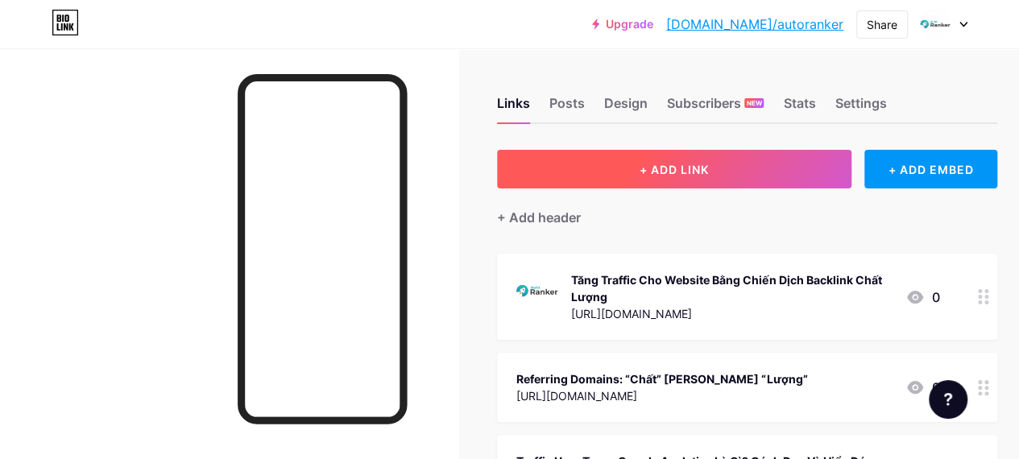
click at [573, 168] on button "+ ADD LINK" at bounding box center [674, 169] width 354 height 39
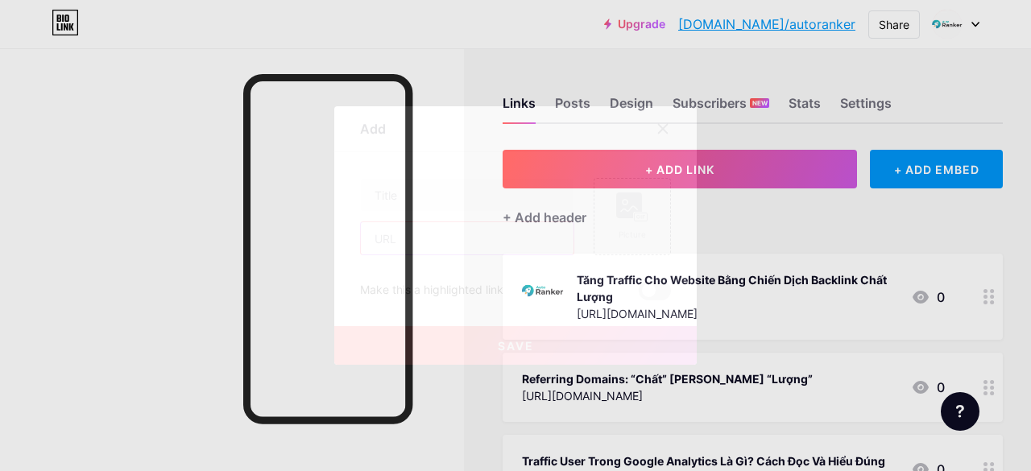
click at [458, 244] on input "text" at bounding box center [467, 238] width 213 height 32
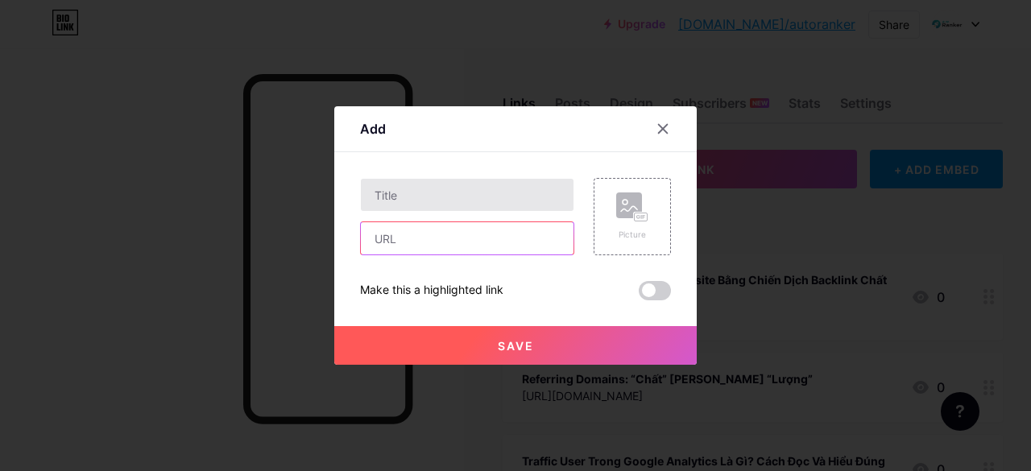
paste input "[URL][DOMAIN_NAME]"
type input "[URL][DOMAIN_NAME]"
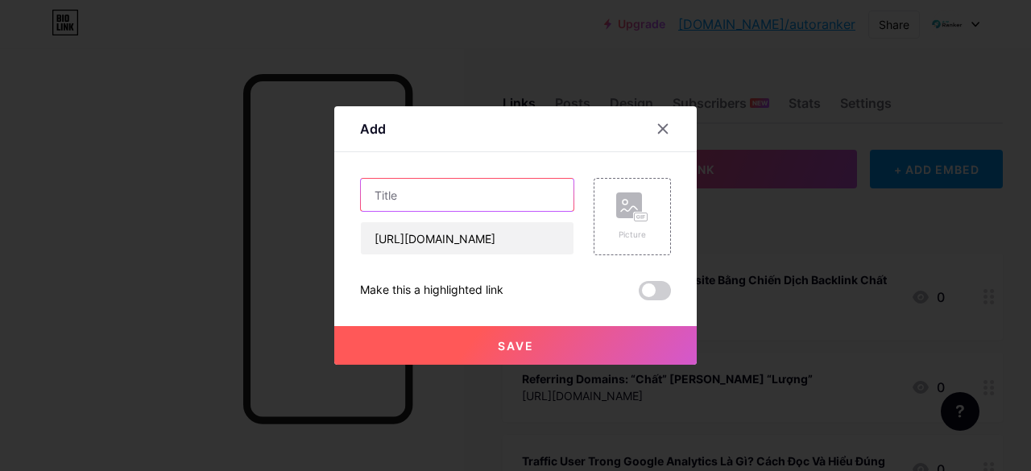
click at [467, 202] on input "text" at bounding box center [467, 195] width 213 height 32
paste input "Các công cụ hỗ trợ tối ưu DMCA là gì"
type input "Các công cụ hỗ trợ tối ưu DMCA là gì"
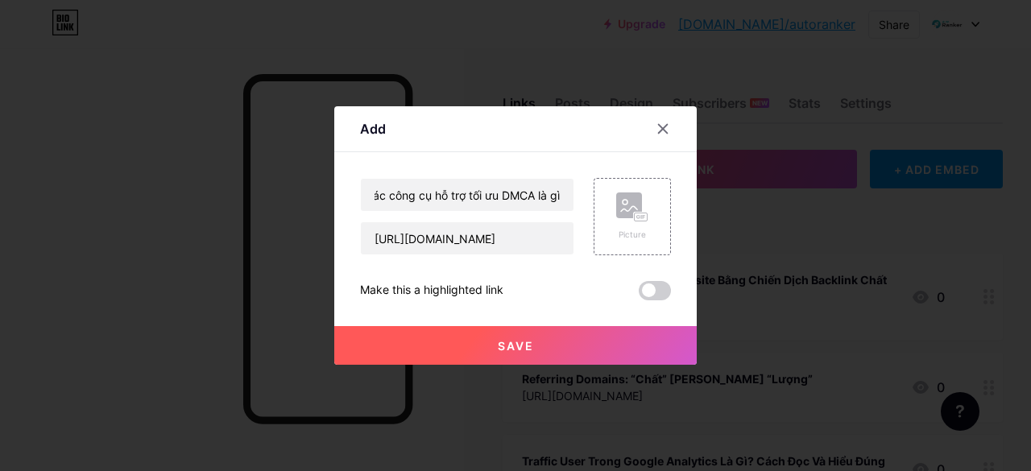
click at [516, 335] on button "Save" at bounding box center [515, 345] width 362 height 39
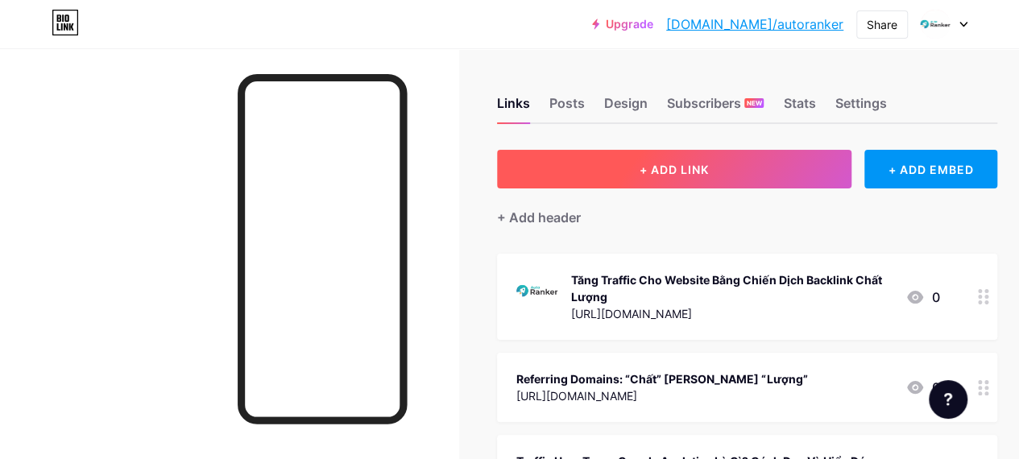
click at [580, 183] on button "+ ADD LINK" at bounding box center [674, 169] width 354 height 39
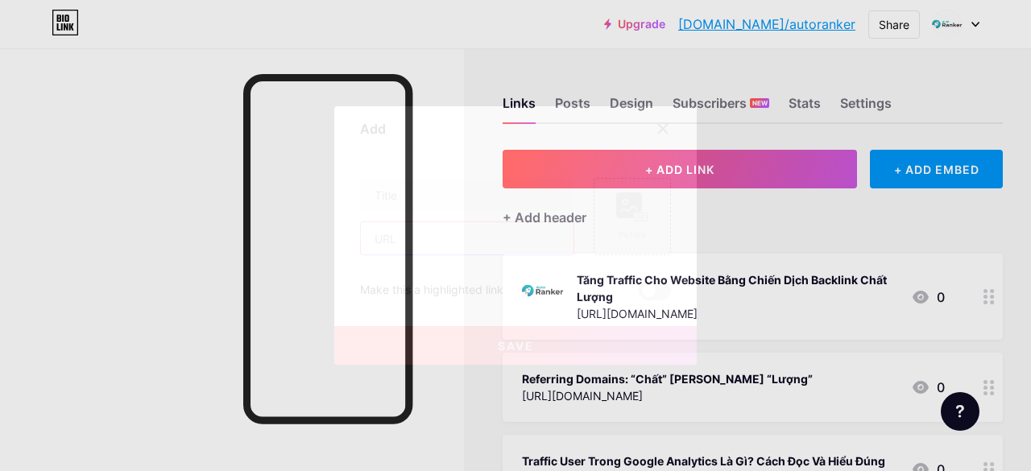
click at [482, 248] on input "text" at bounding box center [467, 238] width 213 height 32
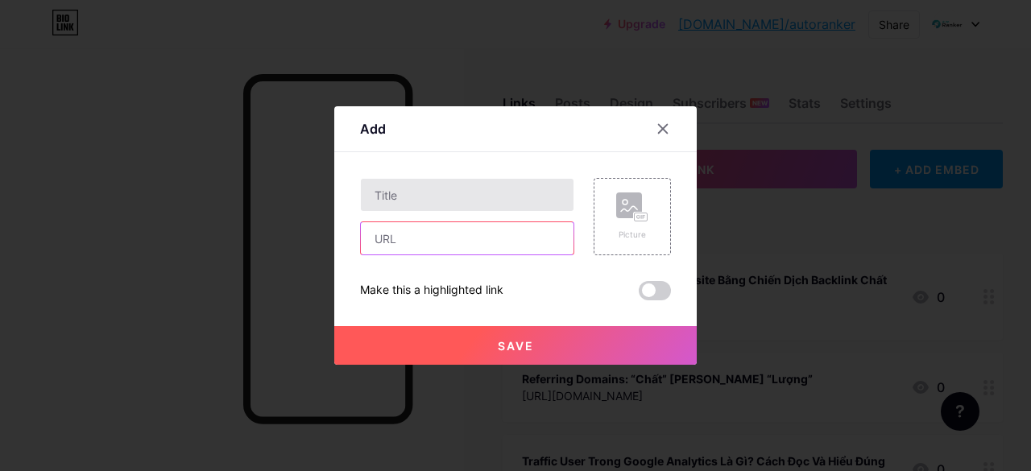
paste input "[URL][DOMAIN_NAME]"
type input "[URL][DOMAIN_NAME]"
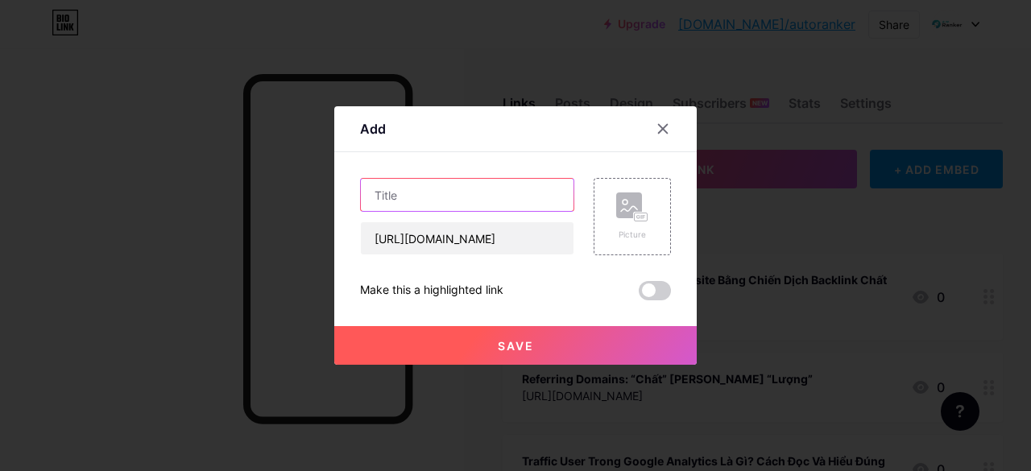
click at [492, 204] on input "text" at bounding box center [467, 195] width 213 height 32
paste input "Vai trò của Web Cache đối với trải nghiệm người dùng"
type input "Vai trò của Web Cache đối với trải nghiệm người dùng"
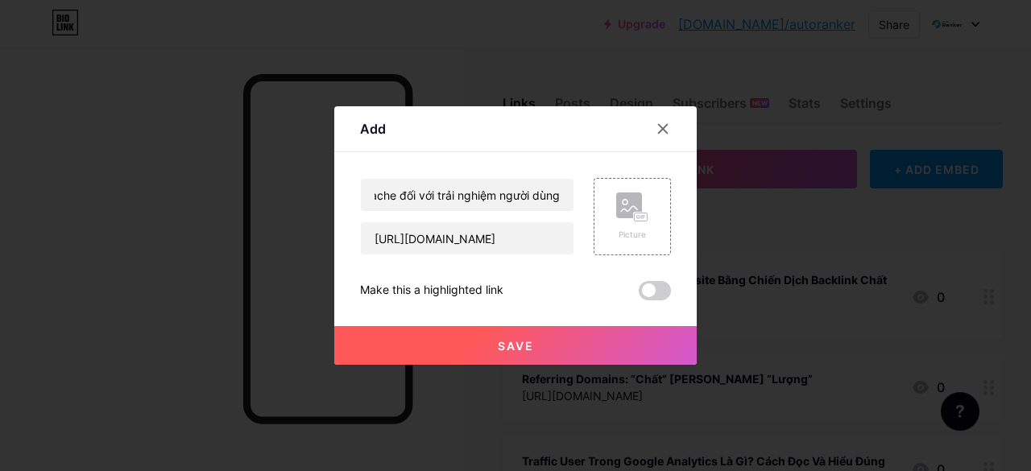
click at [518, 333] on button "Save" at bounding box center [515, 345] width 362 height 39
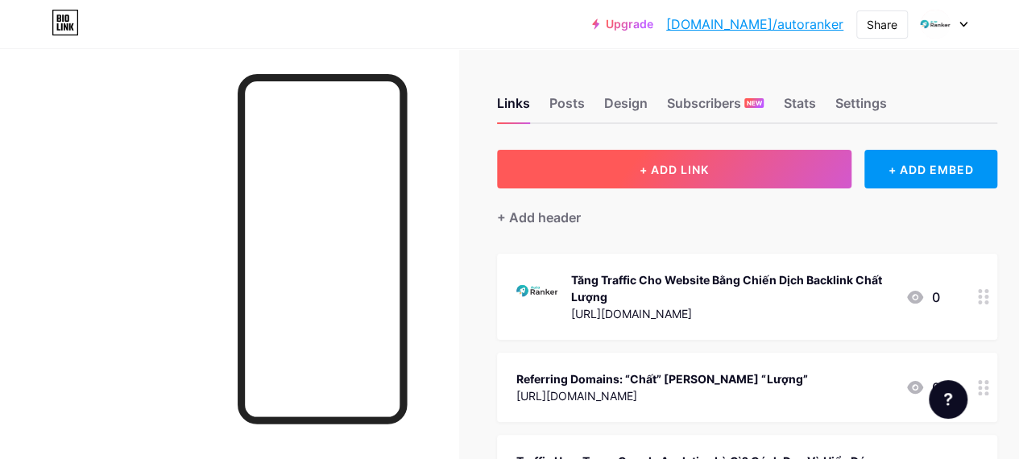
click at [595, 170] on button "+ ADD LINK" at bounding box center [674, 169] width 354 height 39
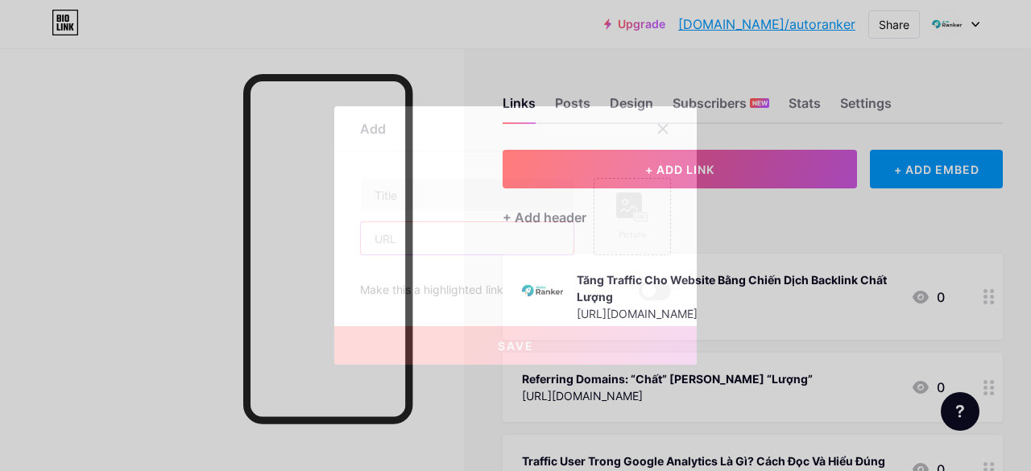
click at [463, 247] on input "text" at bounding box center [467, 238] width 213 height 32
paste input "[URL][DOMAIN_NAME]"
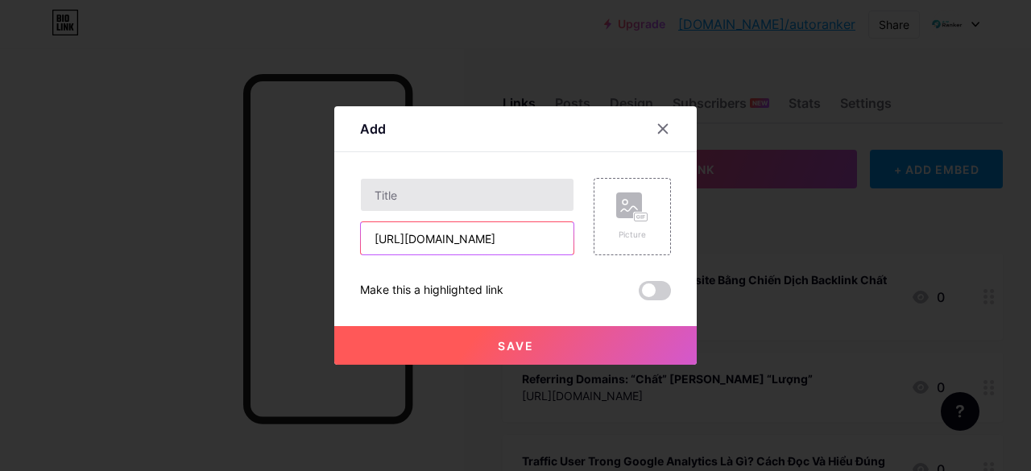
type input "[URL][DOMAIN_NAME]"
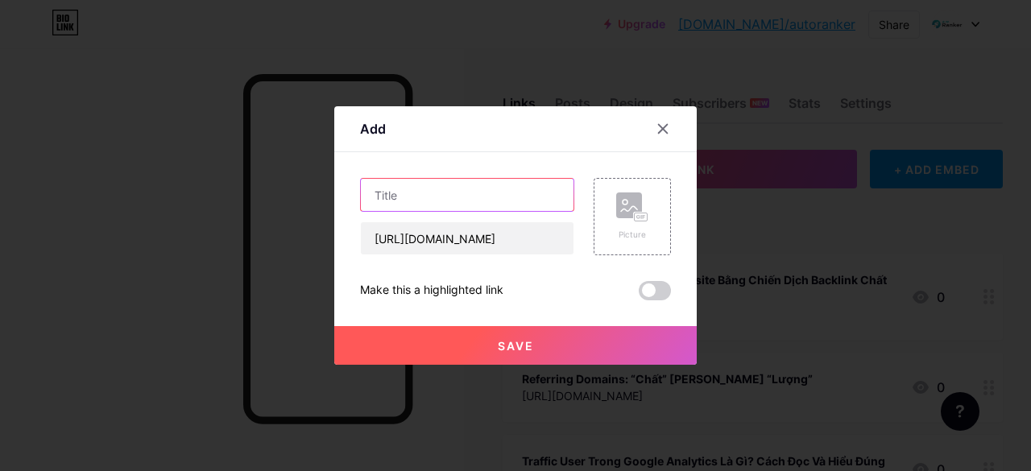
click at [476, 200] on input "text" at bounding box center [467, 195] width 213 height 32
paste input "Cập nhật quan trọng về Google Sandbox trong năm nay"
type input "Cập nhật quan trọng về Google Sandbox trong năm nay"
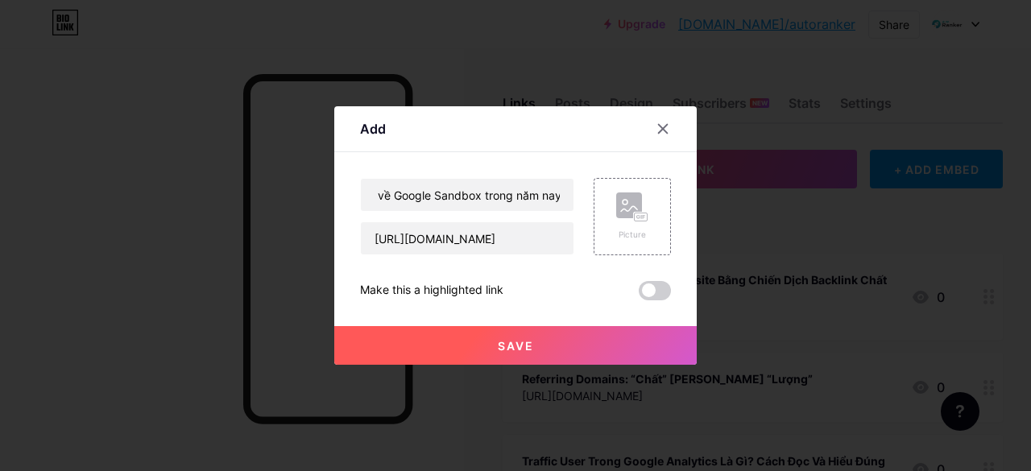
click at [538, 339] on button "Save" at bounding box center [515, 345] width 362 height 39
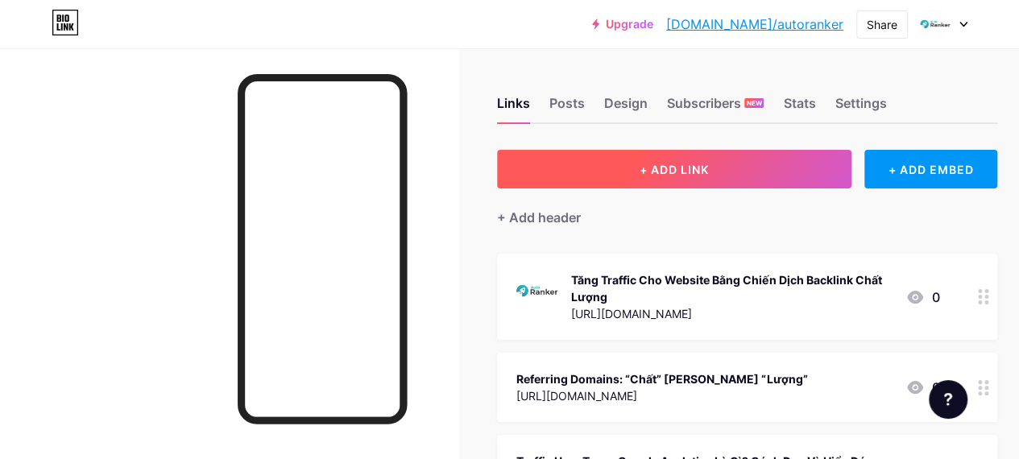
click at [549, 168] on button "+ ADD LINK" at bounding box center [674, 169] width 354 height 39
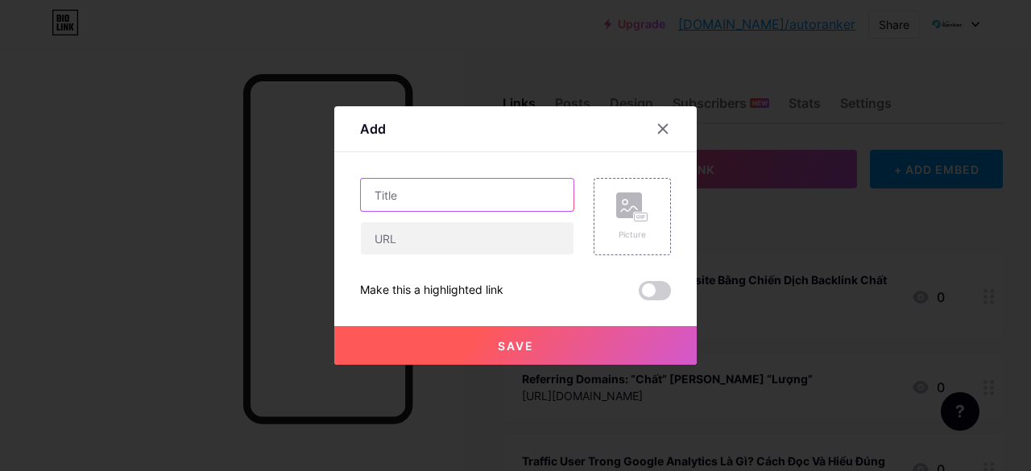
click at [449, 186] on input "text" at bounding box center [467, 195] width 213 height 32
paste input "[URL][DOMAIN_NAME]"
type input "[URL][DOMAIN_NAME]"
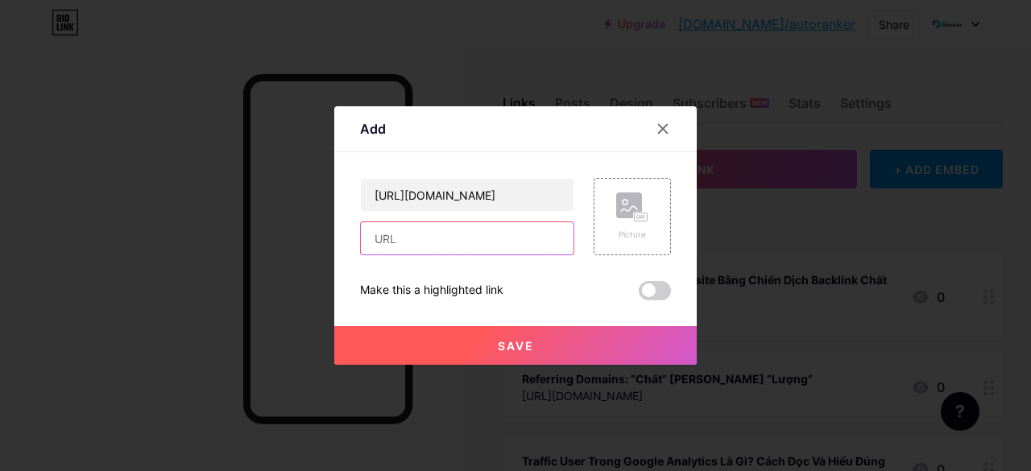
click at [455, 240] on input "text" at bounding box center [467, 238] width 213 height 32
paste input "[URL][DOMAIN_NAME]"
type input "[URL][DOMAIN_NAME]"
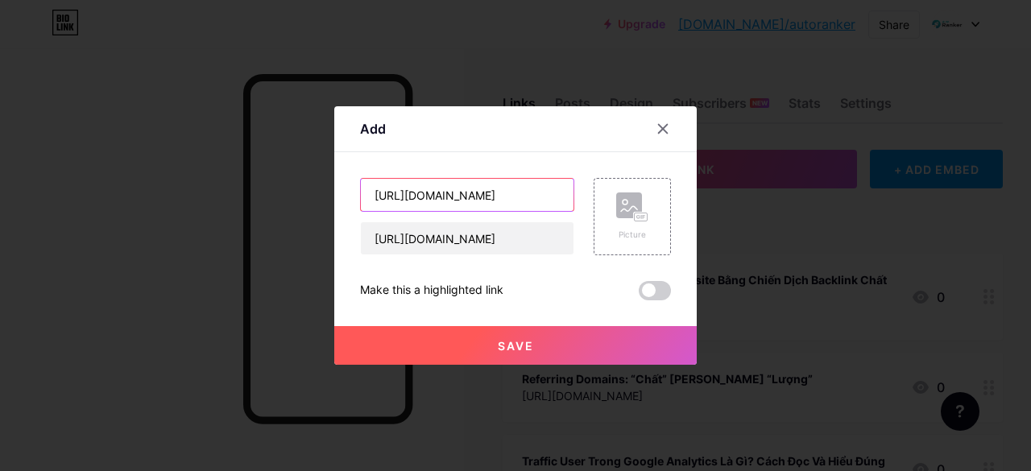
click at [477, 184] on input "[URL][DOMAIN_NAME]" at bounding box center [467, 195] width 213 height 32
paste input "Bounce Rate là gì có ảnh hưởng thế nào đến thứ hạng Google"
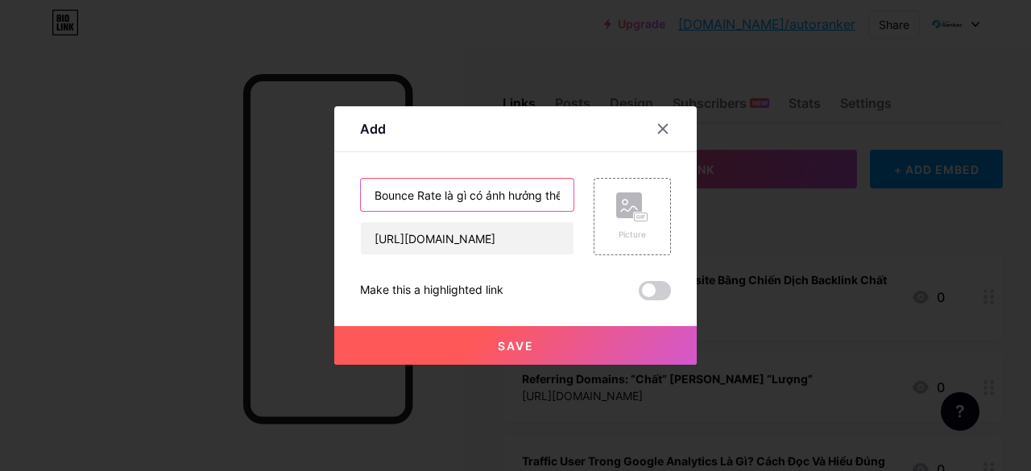
scroll to position [0, 140]
type input "Bounce Rate là gì có ảnh hưởng thế nào đến thứ hạng Google"
click at [588, 343] on button "Save" at bounding box center [515, 345] width 362 height 39
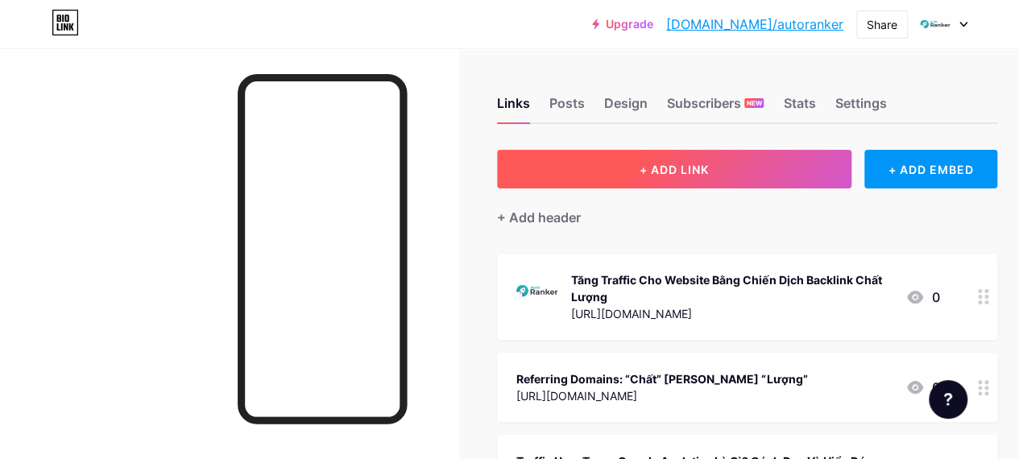
click at [601, 160] on button "+ ADD LINK" at bounding box center [674, 169] width 354 height 39
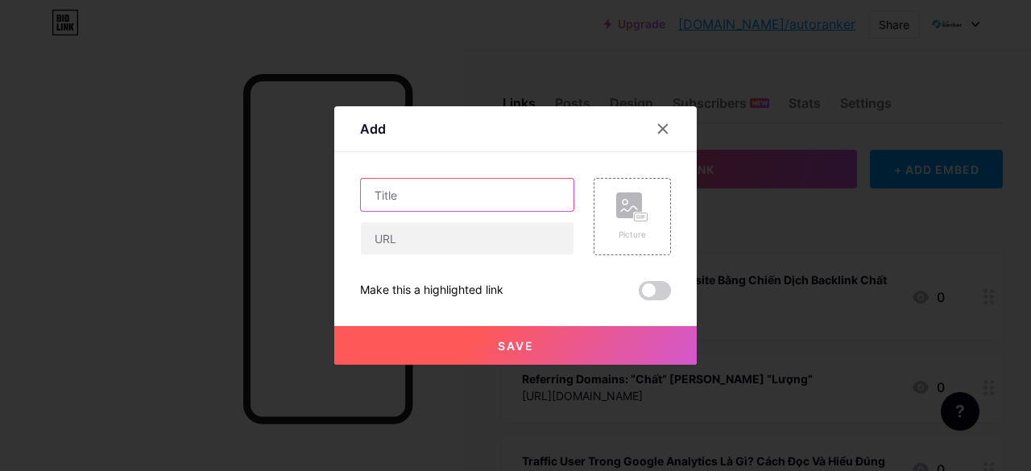
click at [448, 192] on input "text" at bounding box center [467, 195] width 213 height 32
paste input "[URL][DOMAIN_NAME]"
type input "[URL][DOMAIN_NAME]"
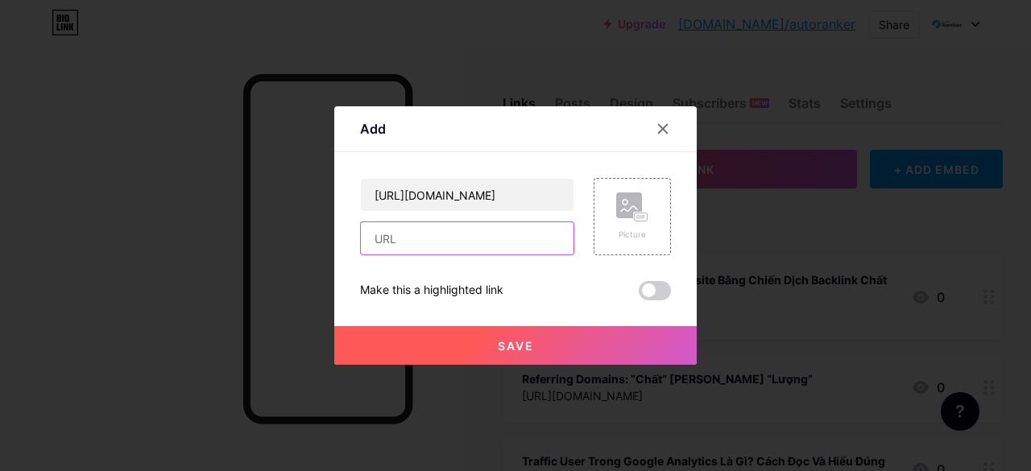
click at [423, 241] on input "text" at bounding box center [467, 238] width 213 height 32
paste input "[URL][DOMAIN_NAME]"
type input "[URL][DOMAIN_NAME]"
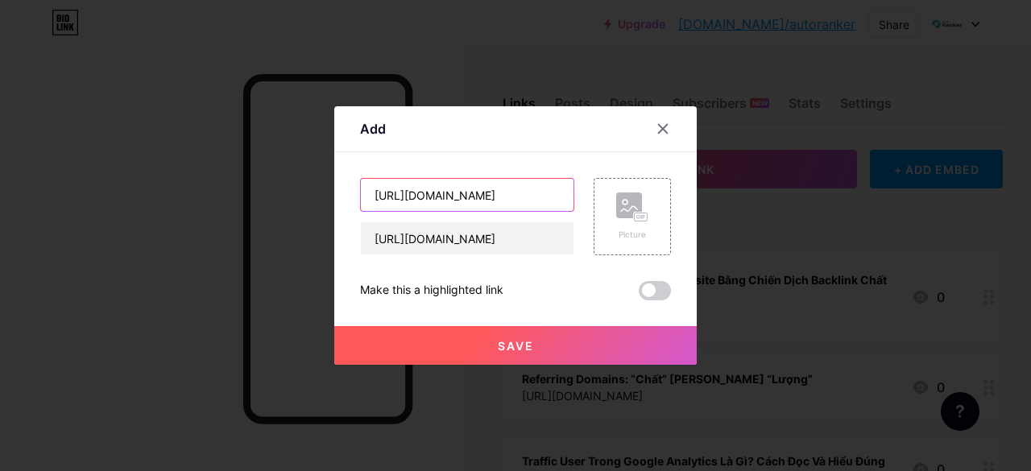
click at [439, 191] on input "[URL][DOMAIN_NAME]" at bounding box center [467, 195] width 213 height 32
paste input "5 bước áp dụng Long tail keywords hiệu quả"
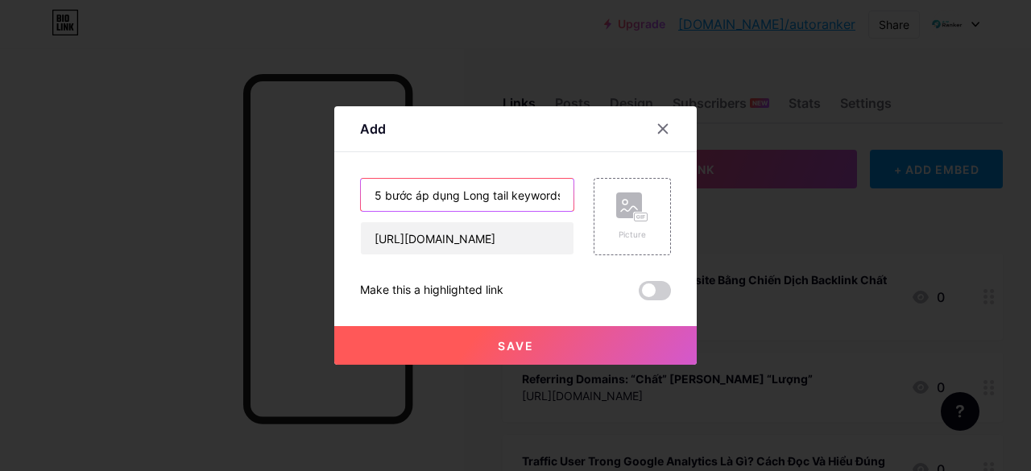
scroll to position [0, 48]
type input "5 bước áp dụng Long tail keywords hiệu quả"
click at [488, 335] on button "Save" at bounding box center [515, 345] width 362 height 39
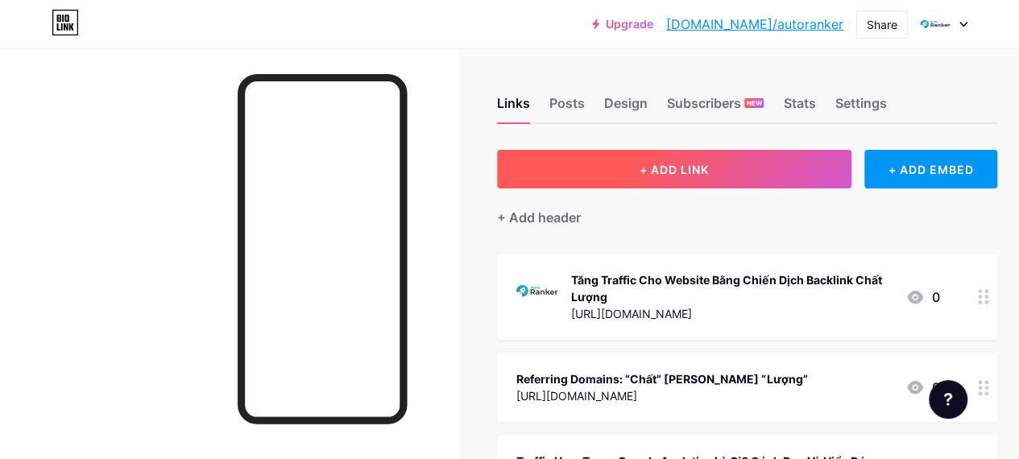
click at [643, 166] on span "+ ADD LINK" at bounding box center [673, 170] width 69 height 14
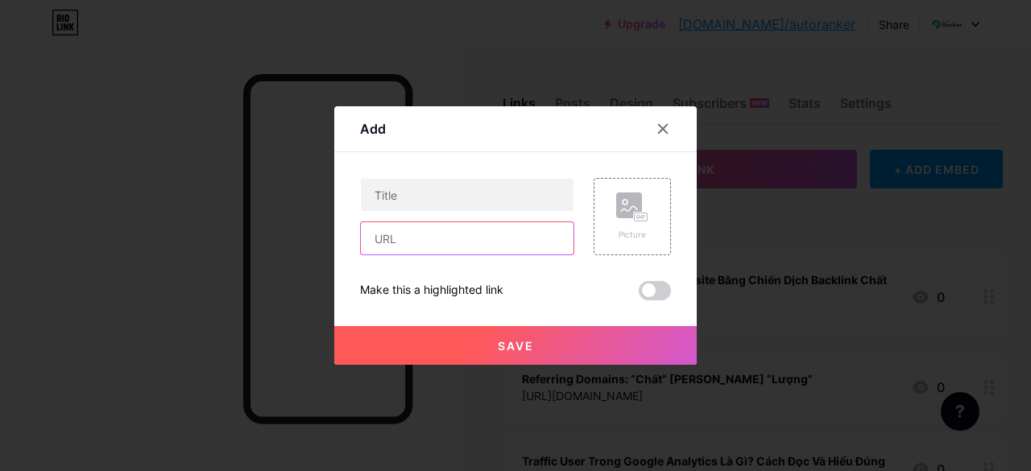
click at [487, 241] on input "text" at bounding box center [467, 238] width 213 height 32
paste input "[URL][DOMAIN_NAME]"
type input "[URL][DOMAIN_NAME]"
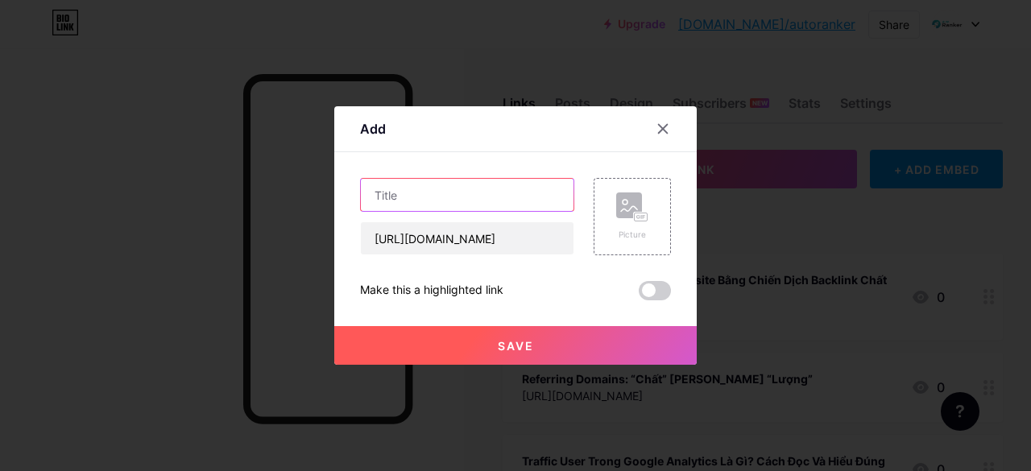
click at [505, 192] on input "text" at bounding box center [467, 195] width 213 height 32
paste input "Hướng dẫn tối ưu Keyword Cannibalization từ A đến Z"
type input "Hướng dẫn tối ưu Keyword Cannibalization từ A đến Z"
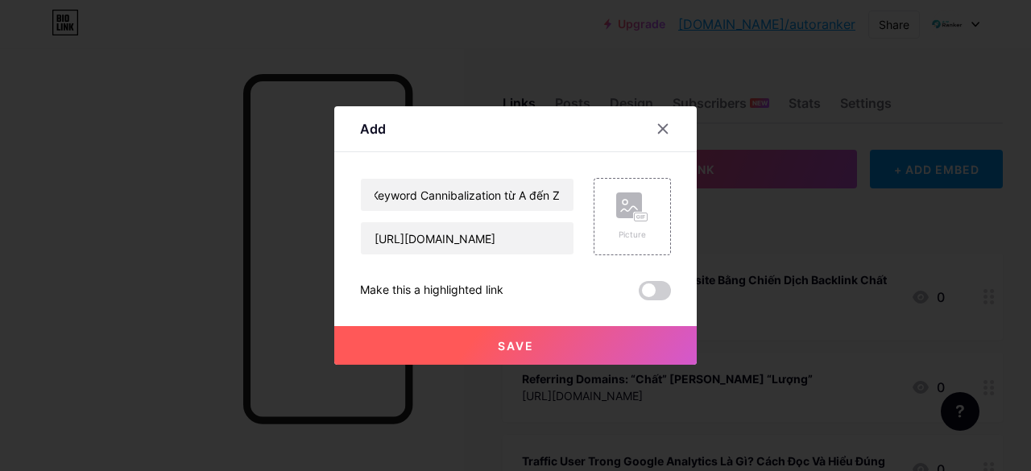
click at [474, 334] on button "Save" at bounding box center [515, 345] width 362 height 39
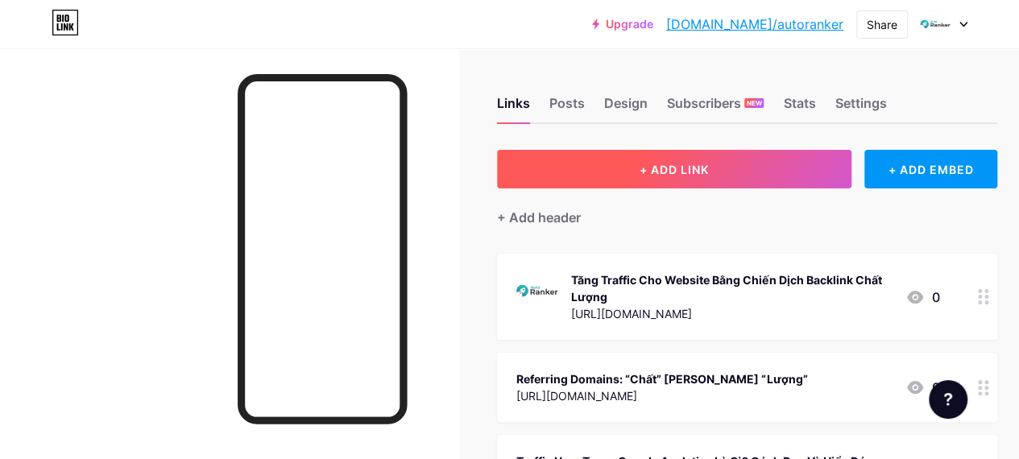
click at [605, 166] on button "+ ADD LINK" at bounding box center [674, 169] width 354 height 39
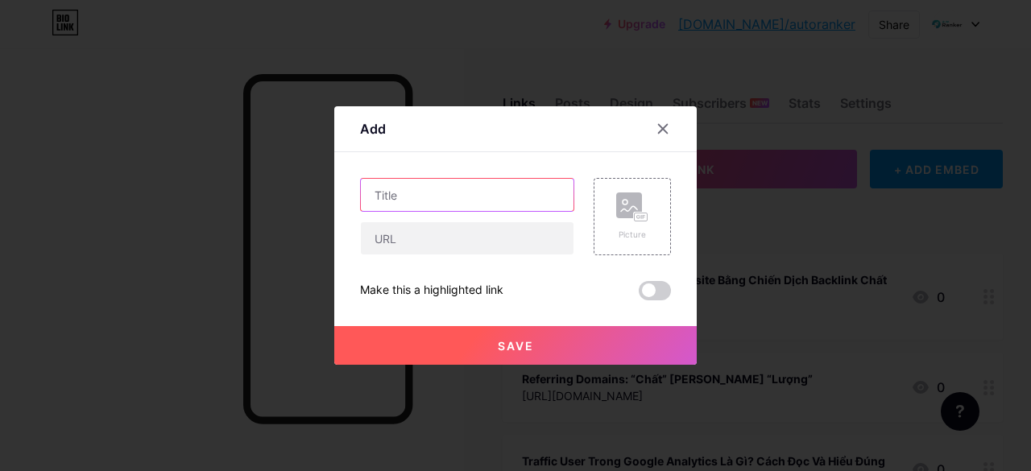
click at [493, 197] on input "text" at bounding box center [467, 195] width 213 height 32
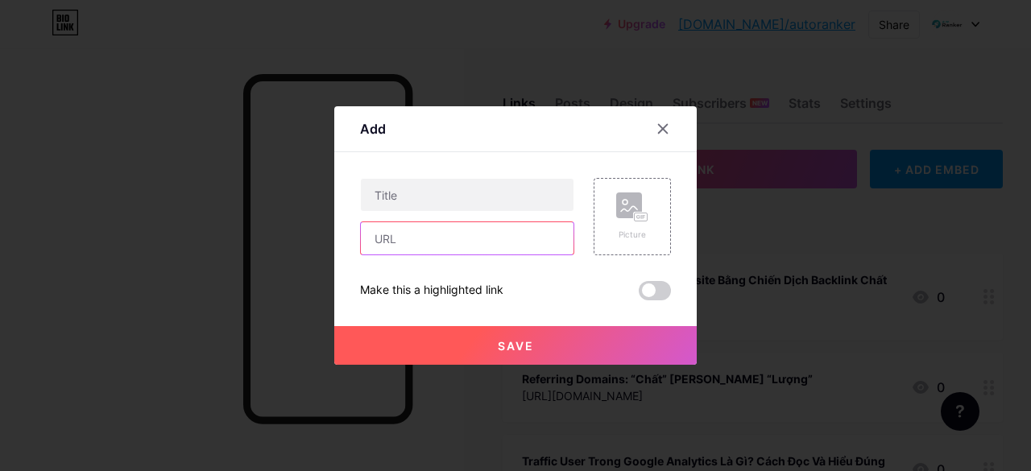
click at [464, 241] on input "text" at bounding box center [467, 238] width 213 height 32
paste input "[URL][DOMAIN_NAME]"
type input "[URL][DOMAIN_NAME]"
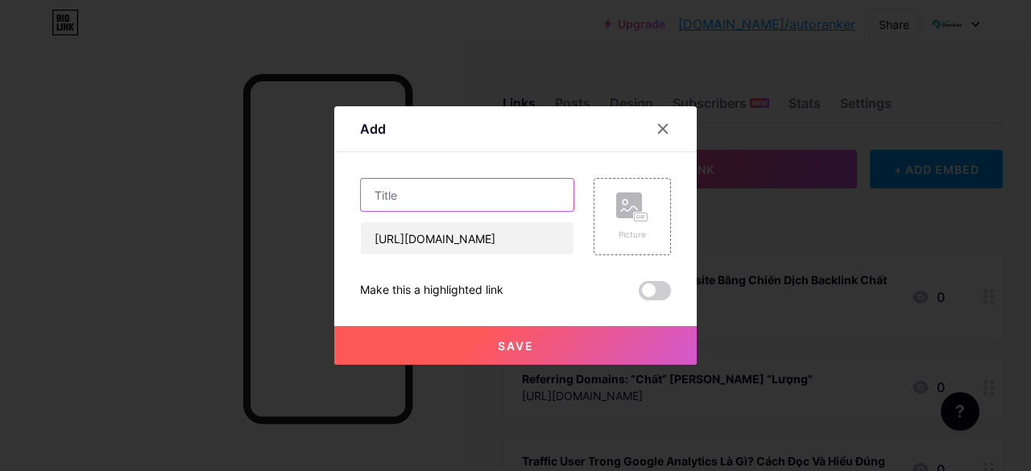
click at [464, 204] on input "text" at bounding box center [467, 195] width 213 height 32
paste input "Các sai lầm phổ biến khi triển khai Phantom Keyword là gì"
type input "Các sai lầm phổ biến khi triển khai Phantom Keyword là gì"
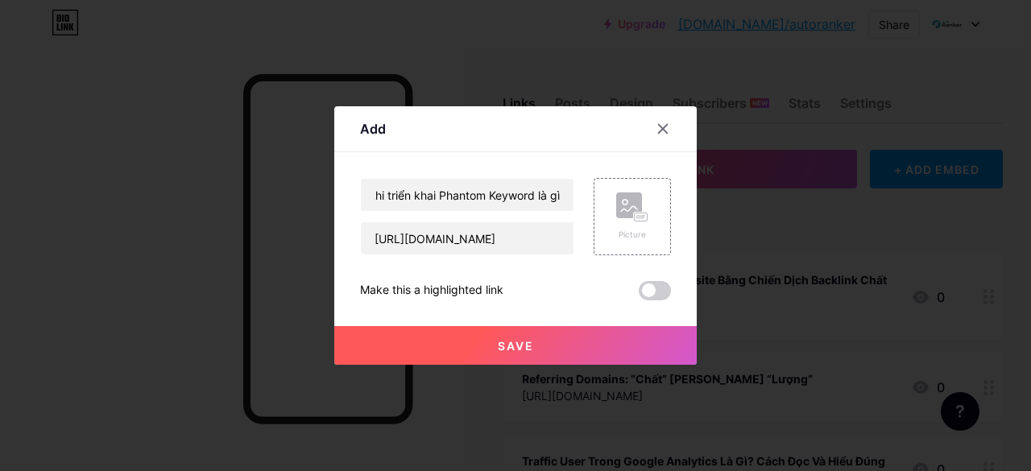
click at [496, 337] on button "Save" at bounding box center [515, 345] width 362 height 39
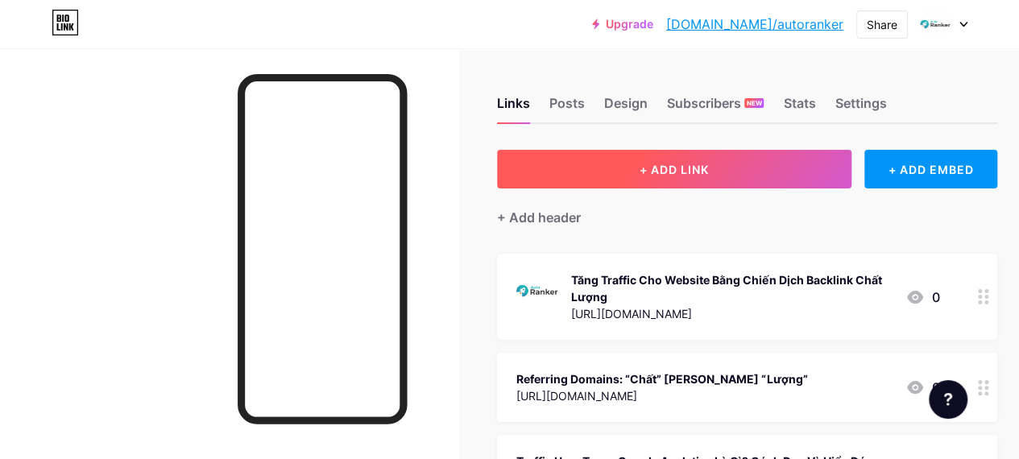
click at [589, 174] on button "+ ADD LINK" at bounding box center [674, 169] width 354 height 39
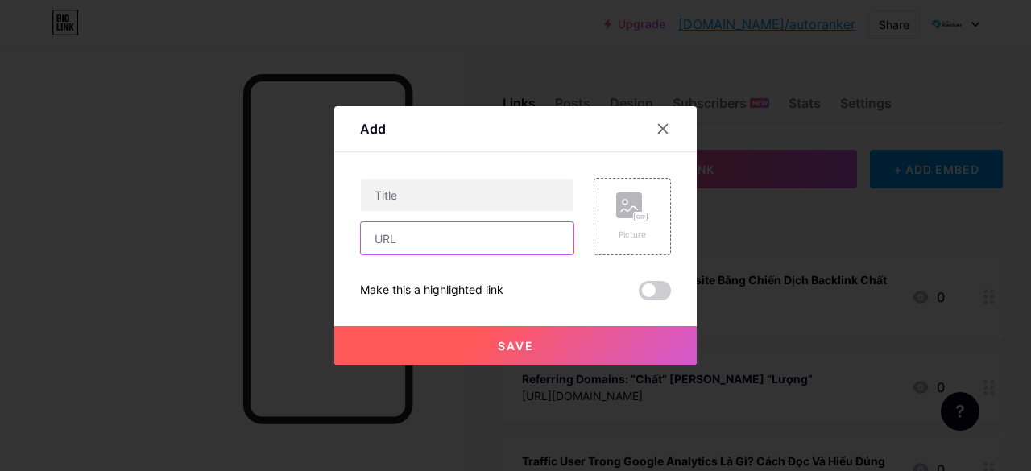
click at [470, 242] on input "text" at bounding box center [467, 238] width 213 height 32
paste input "[URL][DOMAIN_NAME]"
type input "[URL][DOMAIN_NAME]"
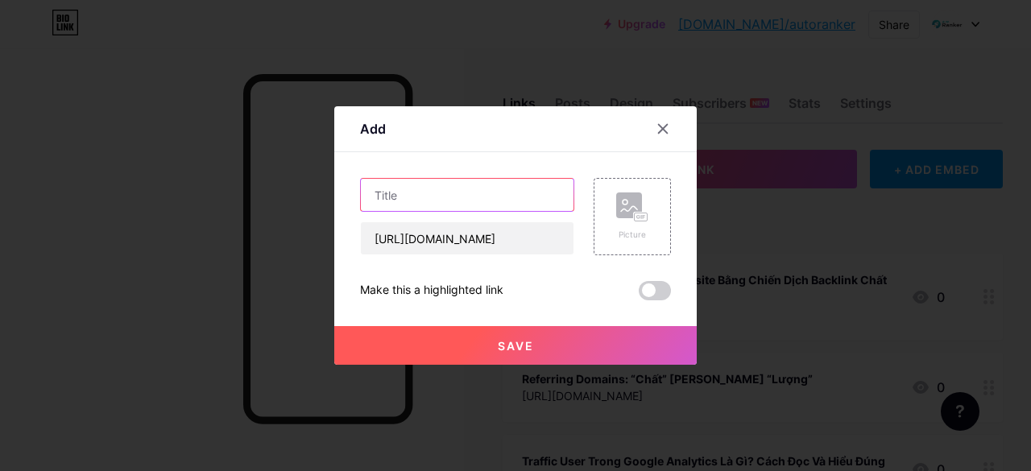
click at [498, 196] on input "text" at bounding box center [467, 195] width 213 height 32
paste input "Phân tích ưu và nhược điểm của Disavow Link"
type input "Phân tích ưu và nhược điểm của Disavow Link"
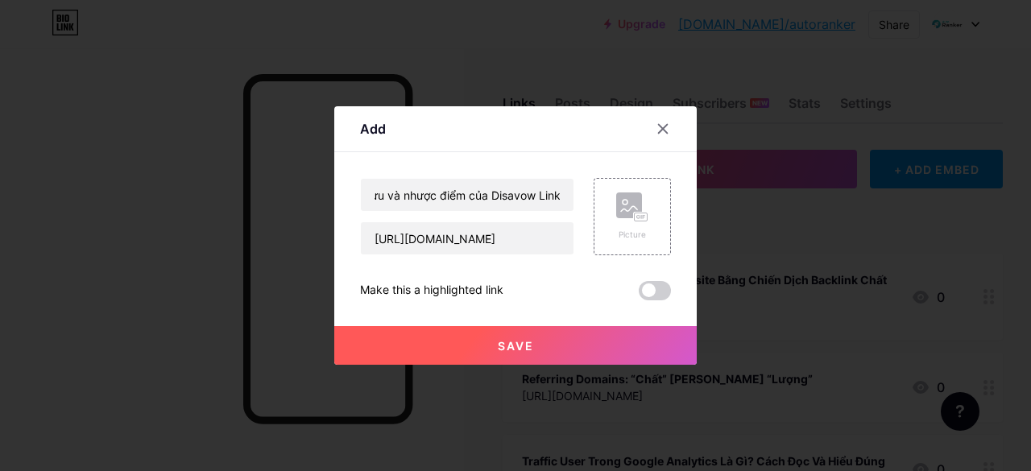
click at [501, 344] on span "Save" at bounding box center [516, 346] width 36 height 14
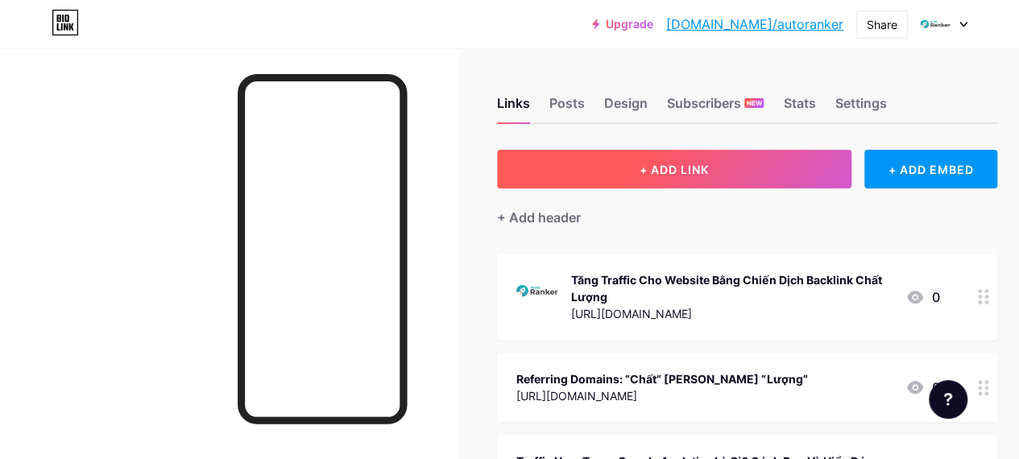
click at [540, 172] on button "+ ADD LINK" at bounding box center [674, 169] width 354 height 39
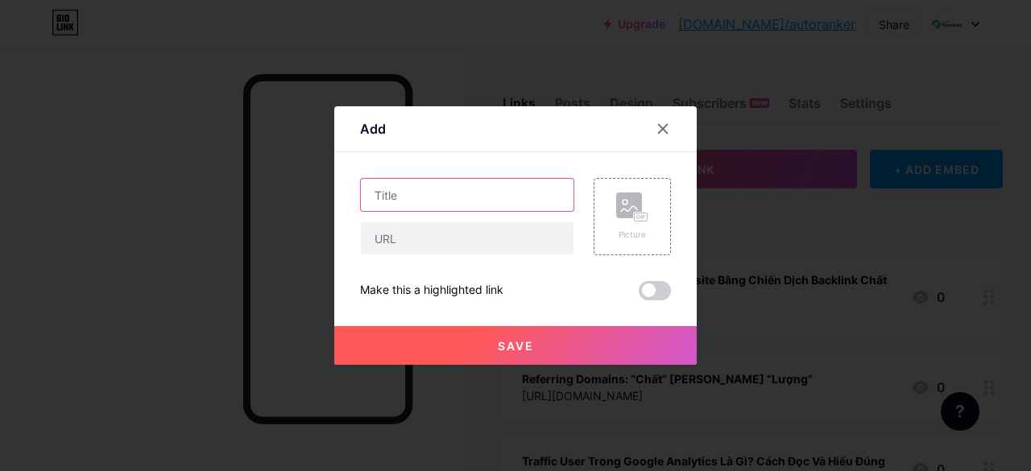
click at [465, 188] on input "text" at bounding box center [467, 195] width 213 height 32
paste input "[URL][DOMAIN_NAME]"
type input "[URL][DOMAIN_NAME]"
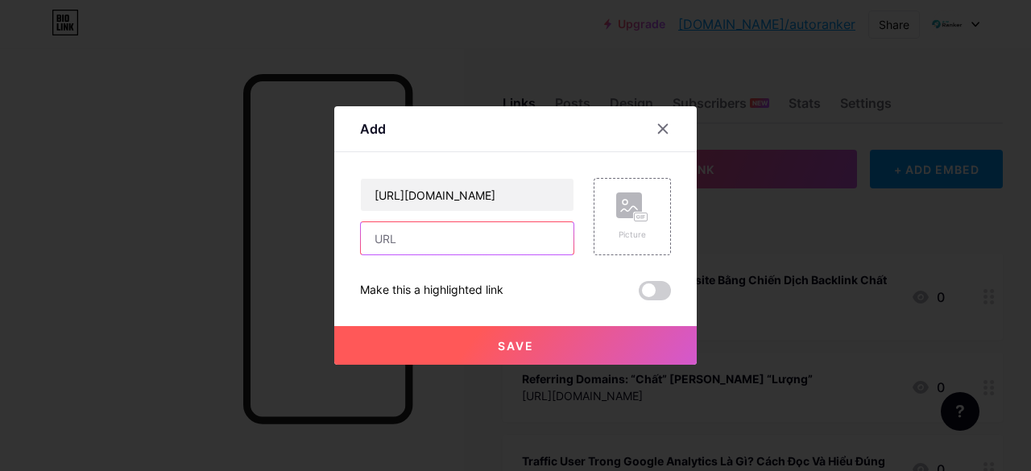
click at [451, 234] on input "text" at bounding box center [467, 238] width 213 height 32
paste input "Các sai lầm phổ biến khi triển khai Thẻ hreflang"
type input "Các sai lầm phổ biến khi triển khai Thẻ hreflang"
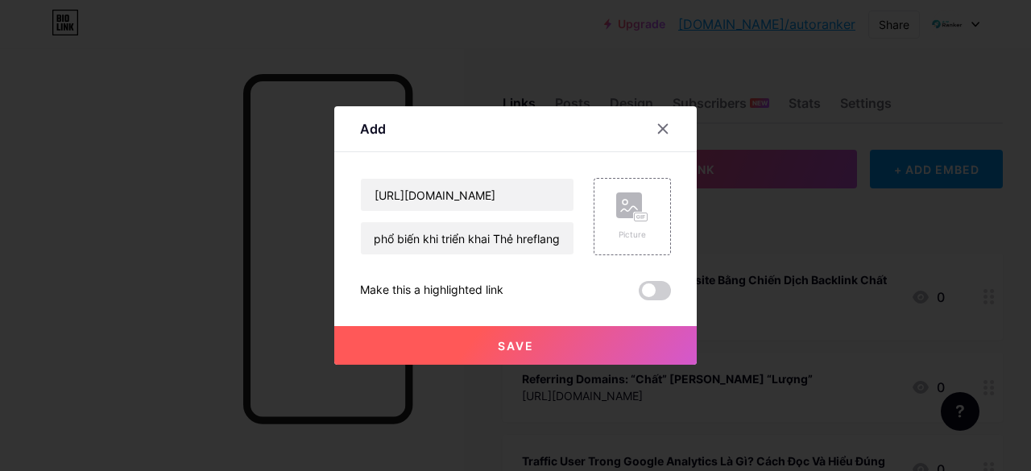
click at [562, 343] on button "Save" at bounding box center [515, 345] width 362 height 39
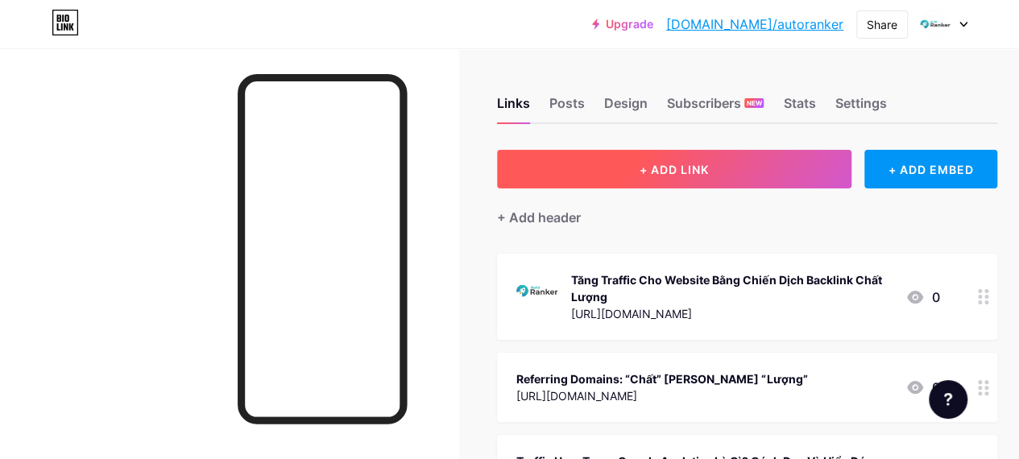
click at [609, 155] on button "+ ADD LINK" at bounding box center [674, 169] width 354 height 39
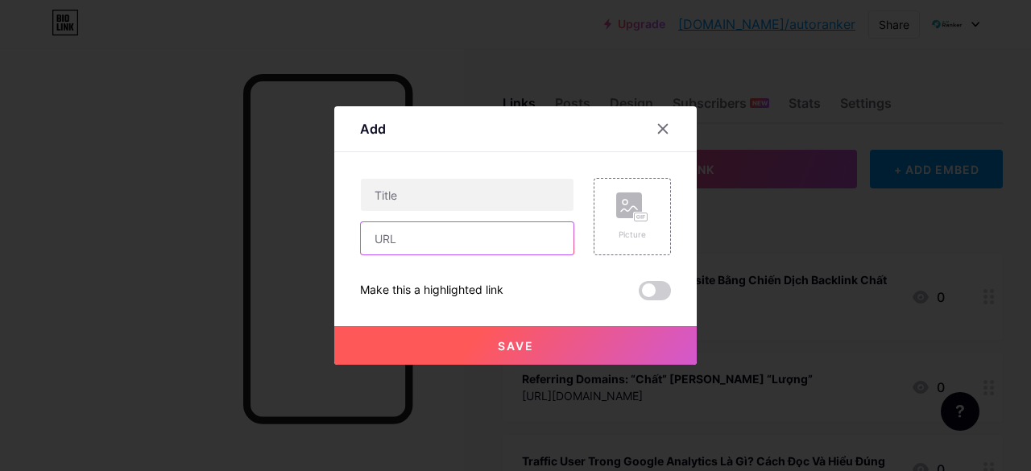
click at [488, 242] on input "text" at bounding box center [467, 238] width 213 height 32
paste input "[URL][DOMAIN_NAME]"
type input "[URL][DOMAIN_NAME]"
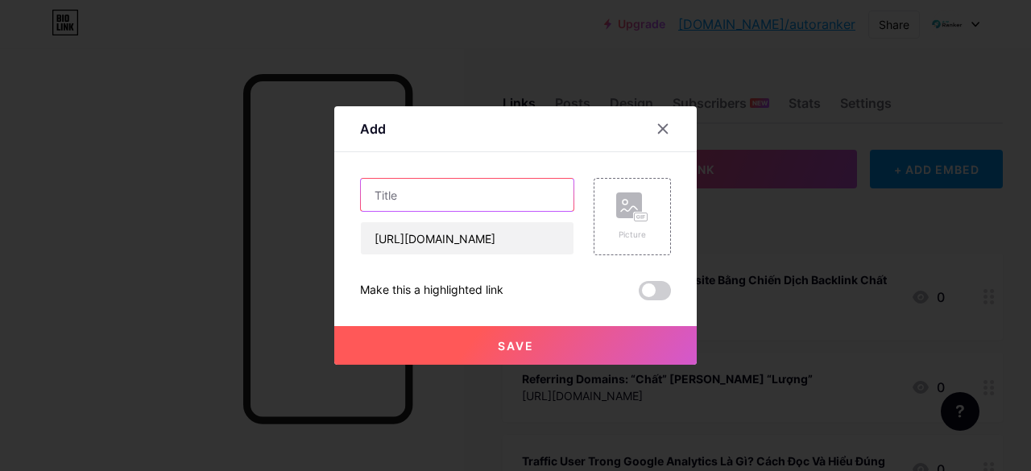
click at [496, 199] on input "text" at bounding box center [467, 195] width 213 height 32
paste input "Các sai lầm phổ biến khi triển khai Geotag ảnh"
type input "Các sai lầm phổ biến khi triển khai Geotag ảnh"
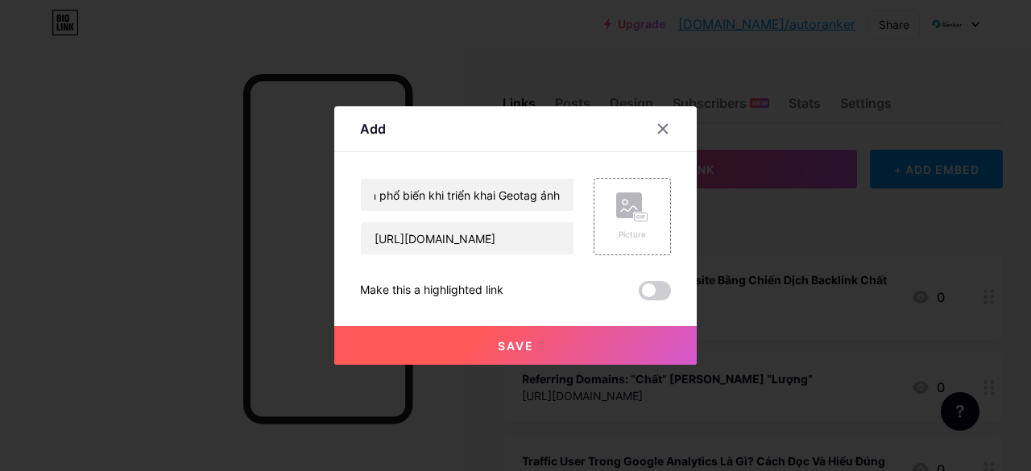
click at [536, 340] on button "Save" at bounding box center [515, 345] width 362 height 39
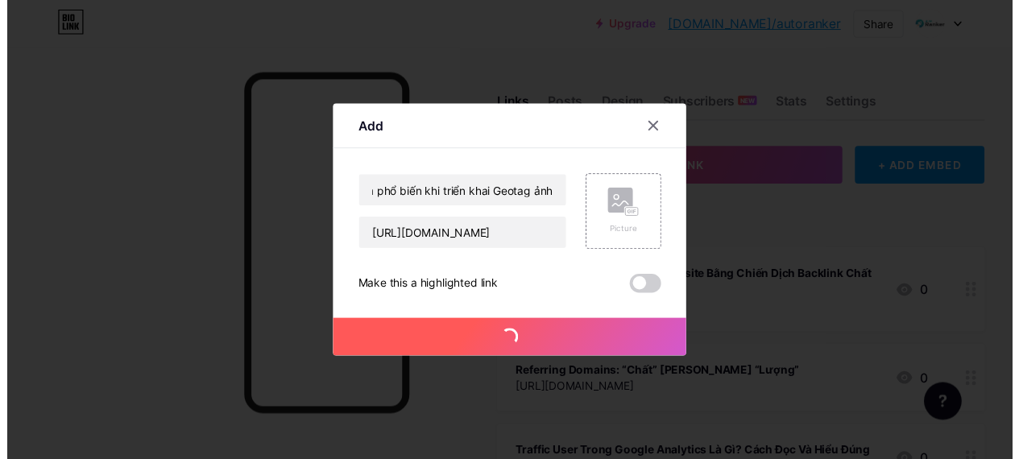
scroll to position [0, 0]
